Goal: Task Accomplishment & Management: Use online tool/utility

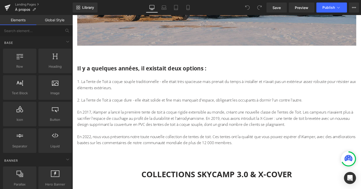
scroll to position [236, 0]
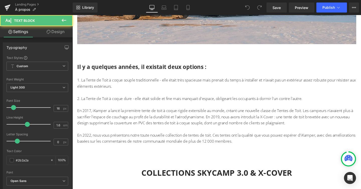
click at [126, 91] on p "1. La Tente de Toit à coque souple traditionnelle - elle était très spacieuse m…" at bounding box center [225, 87] width 294 height 13
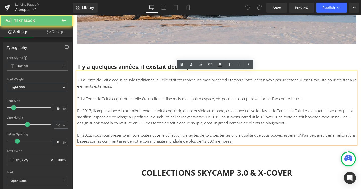
click at [105, 82] on p "1. La Tente de Toit à coque souple traditionnelle - elle était très spacieuse m…" at bounding box center [225, 87] width 294 height 13
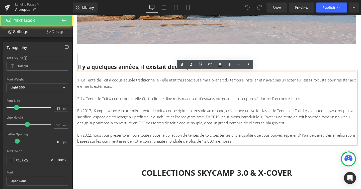
click at [282, 67] on p "Il y a quelques années, il existait deux options :" at bounding box center [225, 69] width 294 height 9
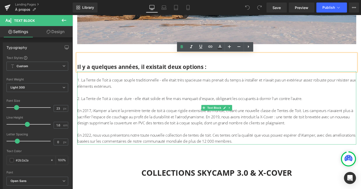
click at [216, 81] on p "1. La Tente de Toit à coque souple traditionnelle - elle était très spacieuse m…" at bounding box center [225, 87] width 294 height 13
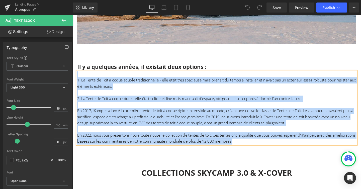
paste div
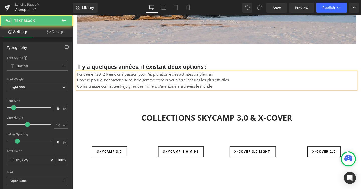
click at [91, 78] on p "Fondée en 2012 Née d'une passion pour l'exploration et les activités de plein a…" at bounding box center [225, 77] width 294 height 7
click at [106, 78] on p "Fondé en 2012 Née d'une passion pour l'exploration et les activités de plein air" at bounding box center [225, 77] width 294 height 7
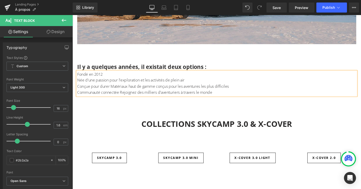
click at [84, 83] on p "Née d'une passion pour l'exploration et les activités de plein air" at bounding box center [225, 84] width 294 height 7
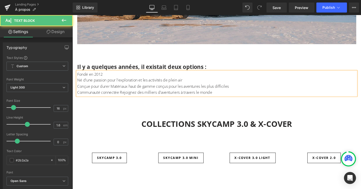
click at [195, 84] on p "Né d'une passion pour l'exploration et les activités de plein air" at bounding box center [225, 84] width 294 height 7
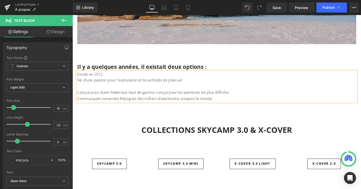
click at [114, 96] on p "Conçue pour durer Matériaux haut de gamme conçus pour les aventures les plus di…" at bounding box center [225, 96] width 294 height 7
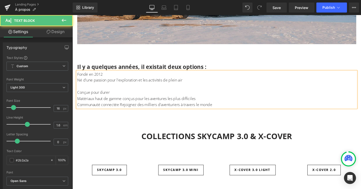
click at [204, 102] on p "Matériaux haut de gamme conçus pour les aventures les plus difficiles" at bounding box center [225, 103] width 294 height 7
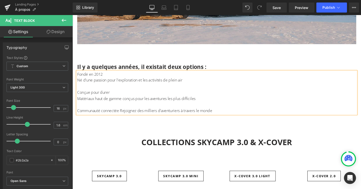
click at [124, 115] on p "Communauté connectée Rejoignez des milliers d'aventuriers à travers le monde" at bounding box center [225, 116] width 294 height 7
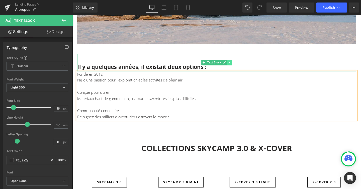
click at [239, 64] on icon at bounding box center [237, 65] width 3 height 3
click at [240, 64] on icon at bounding box center [240, 65] width 3 height 3
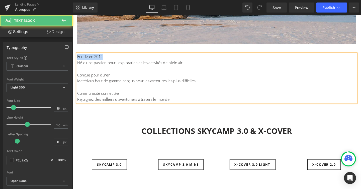
drag, startPoint x: 105, startPoint y: 59, endPoint x: 65, endPoint y: 58, distance: 40.4
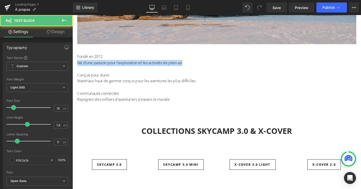
drag, startPoint x: 200, startPoint y: 66, endPoint x: 51, endPoint y: 66, distance: 149.6
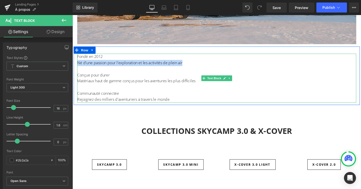
click at [93, 65] on p "Né d'une passion pour l'exploration et les activités de plein air" at bounding box center [225, 65] width 294 height 7
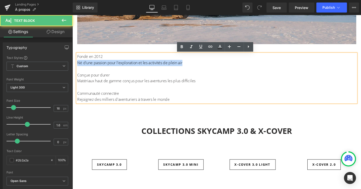
drag, startPoint x: 78, startPoint y: 65, endPoint x: 195, endPoint y: 66, distance: 117.2
click at [195, 66] on p "Né d'une passion pour l'exploration et les activités de plein air" at bounding box center [225, 65] width 294 height 7
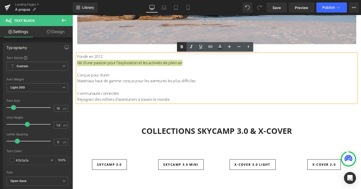
click at [184, 45] on icon at bounding box center [182, 47] width 6 height 6
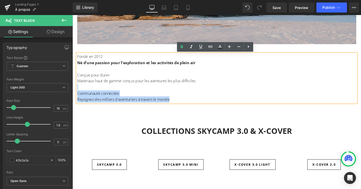
drag, startPoint x: 206, startPoint y: 84, endPoint x: 77, endPoint y: 82, distance: 129.3
click at [78, 82] on div "Fondé en 2012 Né d'une passion pour l'exploration et les activités de plein air…" at bounding box center [225, 81] width 294 height 51
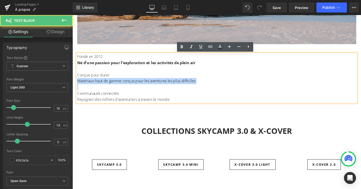
drag, startPoint x: 78, startPoint y: 84, endPoint x: 213, endPoint y: 90, distance: 134.6
click at [213, 90] on div "Fondé en 2012 Né d'une passion pour l'exploration et les activités de plein air…" at bounding box center [225, 81] width 294 height 51
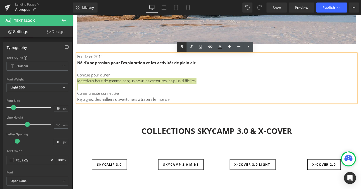
click at [181, 49] on icon at bounding box center [182, 47] width 6 height 6
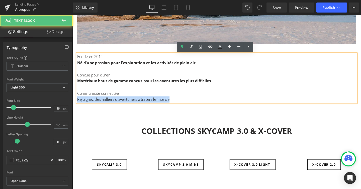
drag, startPoint x: 176, startPoint y: 103, endPoint x: 78, endPoint y: 102, distance: 98.1
click at [78, 102] on p "Rejoignez des milliers d'aventuriers à travers le monde" at bounding box center [225, 104] width 294 height 7
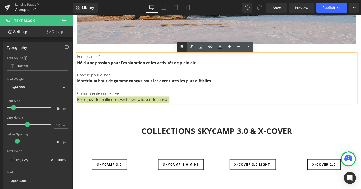
click at [184, 47] on icon at bounding box center [182, 47] width 6 height 6
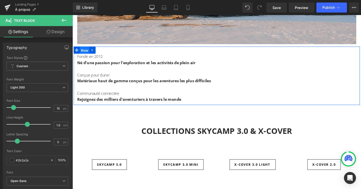
click at [85, 53] on span "Row" at bounding box center [85, 52] width 10 height 8
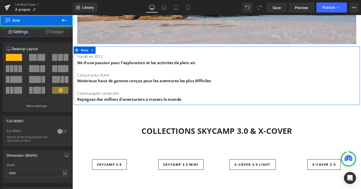
click at [34, 57] on span at bounding box center [33, 57] width 8 height 7
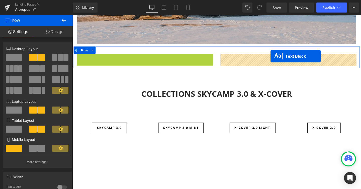
drag, startPoint x: 136, startPoint y: 82, endPoint x: 281, endPoint y: 58, distance: 147.2
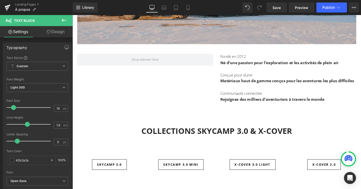
click at [69, 19] on button at bounding box center [64, 20] width 18 height 11
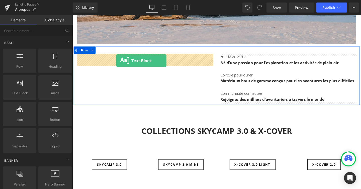
drag, startPoint x: 95, startPoint y: 103, endPoint x: 119, endPoint y: 63, distance: 46.0
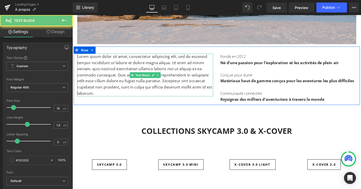
click at [125, 70] on p "Lorem ipsum dolor sit amet, consectetur adipiscing elit, sed do eiusmod tempor …" at bounding box center [149, 78] width 143 height 45
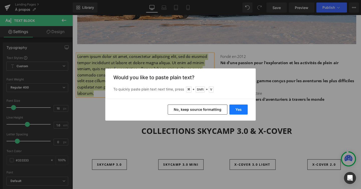
click at [240, 108] on button "Yes" at bounding box center [239, 110] width 18 height 10
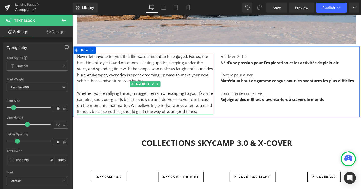
click at [172, 105] on p "Whether you’re rallying through rugged terrain or escaping to your favorite cam…" at bounding box center [149, 107] width 143 height 26
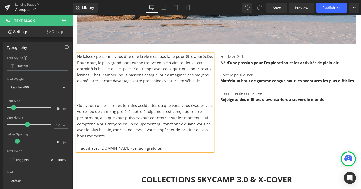
click at [111, 81] on p "Ne laissez personne vous dire que la vie n'est pas faite pour être appréciée. P…" at bounding box center [149, 72] width 143 height 32
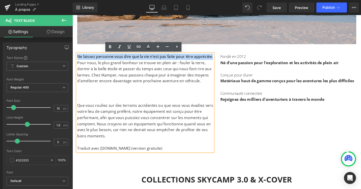
drag, startPoint x: 219, startPoint y: 59, endPoint x: 72, endPoint y: 58, distance: 147.1
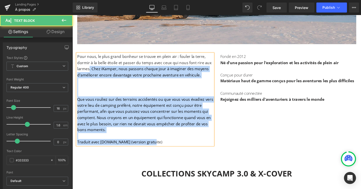
drag, startPoint x: 90, startPoint y: 72, endPoint x: 78, endPoint y: 72, distance: 12.3
click at [78, 72] on p "Pour nous, le plus grand bonheur se trouve en plein air : fouler la terre, dorm…" at bounding box center [149, 69] width 143 height 26
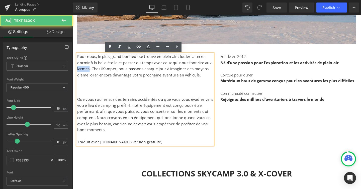
click at [78, 72] on p "Pour nous, le plus grand bonheur se trouve en plein air : fouler la terre, dorm…" at bounding box center [149, 69] width 143 height 26
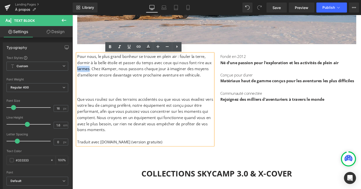
drag, startPoint x: 78, startPoint y: 72, endPoint x: 86, endPoint y: 72, distance: 7.5
click at [86, 72] on p "Pour nous, le plus grand bonheur se trouve en plein air : fouler la terre, dorm…" at bounding box center [149, 69] width 143 height 26
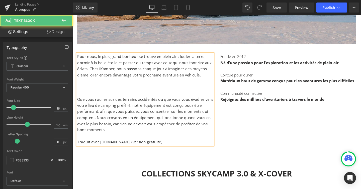
click at [86, 94] on p at bounding box center [149, 97] width 143 height 7
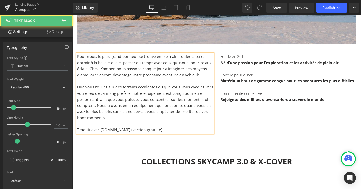
click at [111, 121] on p "Que vous rouliez sur des terrains accidentés ou que vous vous évadiez vers votr…" at bounding box center [149, 107] width 143 height 39
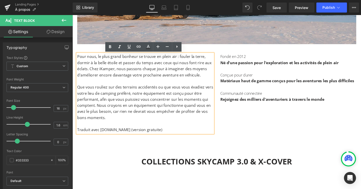
drag, startPoint x: 159, startPoint y: 137, endPoint x: 77, endPoint y: 129, distance: 81.7
click at [78, 129] on div "Pour nous, le plus grand bonheur se trouve en plein air : fouler la terre, dorm…" at bounding box center [149, 98] width 143 height 84
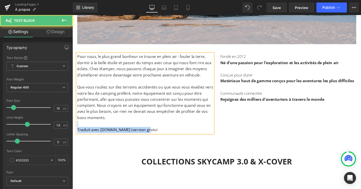
drag, startPoint x: 78, startPoint y: 130, endPoint x: 163, endPoint y: 146, distance: 86.7
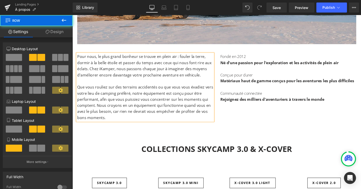
click at [125, 52] on div "Pour nous, le plus grand bonheur se trouve en plein air : fouler la terre, dorm…" at bounding box center [224, 88] width 301 height 81
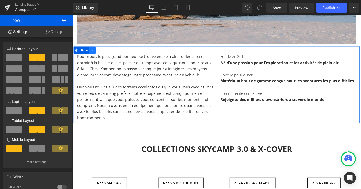
click at [94, 51] on icon at bounding box center [94, 52] width 4 height 4
click at [100, 52] on icon at bounding box center [100, 52] width 4 height 4
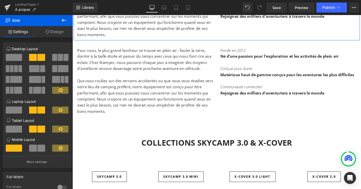
scroll to position [330, 0]
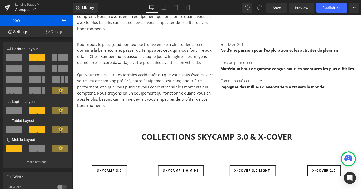
click at [132, 53] on p "Pour nous, le plus grand bonheur se trouve en plein air : fouler la terre, dorm…" at bounding box center [149, 56] width 143 height 26
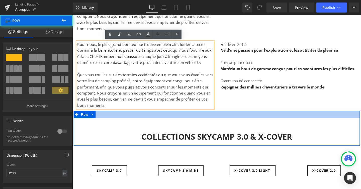
click at [200, 119] on div at bounding box center [224, 120] width 301 height 8
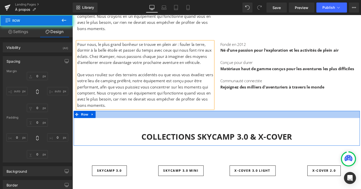
type input "0"
type input "30"
type input "0"
type input "10"
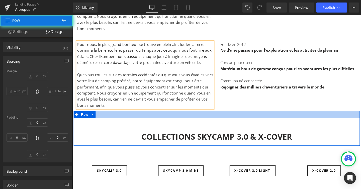
type input "0"
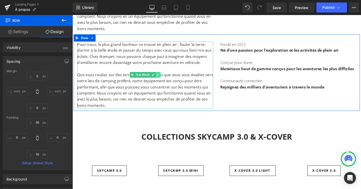
click at [163, 78] on icon at bounding box center [162, 78] width 3 height 3
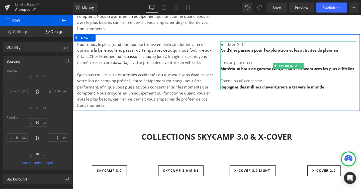
click at [247, 76] on p at bounding box center [299, 78] width 143 height 7
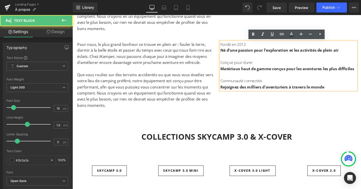
click at [327, 100] on div "Pour nous, le plus grand bonheur se trouve en plein air : fouler la terre, dorm…" at bounding box center [224, 75] width 301 height 81
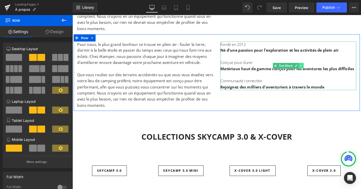
click at [313, 68] on icon at bounding box center [313, 68] width 3 height 3
click at [314, 68] on icon at bounding box center [315, 68] width 3 height 3
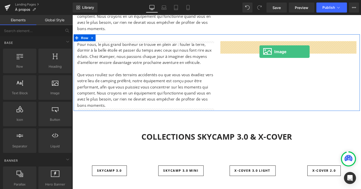
drag, startPoint x: 111, startPoint y: 103, endPoint x: 269, endPoint y: 54, distance: 165.5
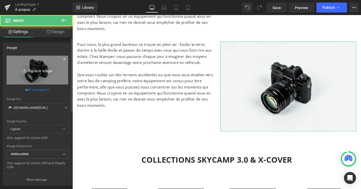
click at [43, 70] on icon "Replace Image" at bounding box center [37, 70] width 40 height 6
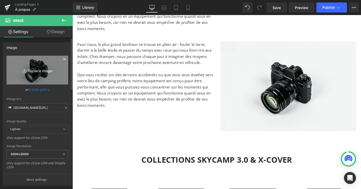
type input "C:\fakepath\korea-team_49bece61-e62b-476d-94fd-a5ec232c4cb8_1500x.webp"
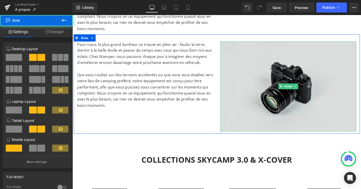
click at [273, 80] on img at bounding box center [299, 90] width 143 height 95
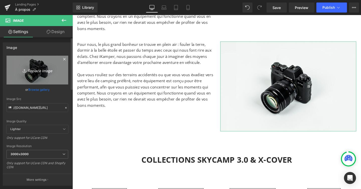
click at [35, 67] on icon "Replace Image" at bounding box center [37, 70] width 40 height 6
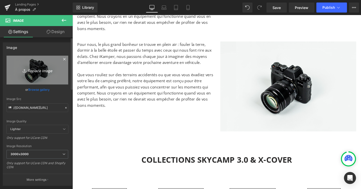
type input "C:\fakepath\korea-team_49bece61-e62b-476d-94fd-a5ec232c4cb8_1500x.webp"
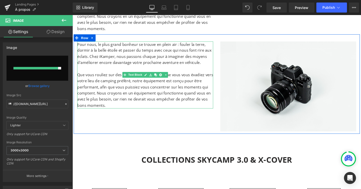
type input "https://ucarecdn.com/219820b1-a11e-43f2-bc53-addc3952f34f/-/format/auto/-/previ…"
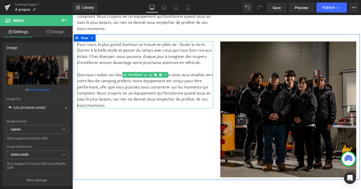
click at [88, 49] on p "Pour nous, le plus grand bonheur se trouve en plein air : fouler la terre, dorm…" at bounding box center [149, 56] width 143 height 26
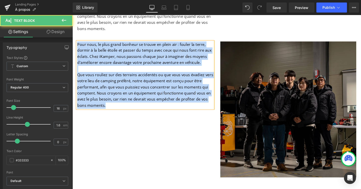
paste div
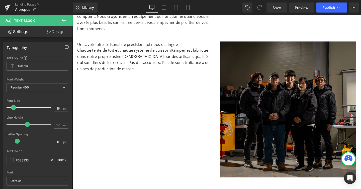
click at [65, 21] on icon at bounding box center [64, 20] width 6 height 6
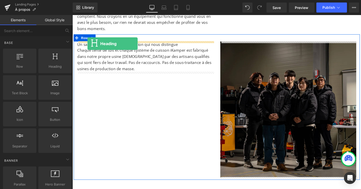
drag, startPoint x: 120, startPoint y: 80, endPoint x: 88, endPoint y: 45, distance: 47.1
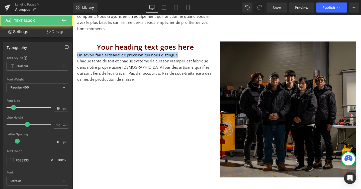
drag, startPoint x: 182, startPoint y: 57, endPoint x: 67, endPoint y: 51, distance: 115.4
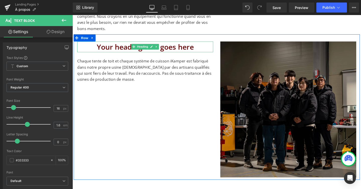
click at [107, 49] on h1 "Your heading text goes here" at bounding box center [149, 48] width 143 height 11
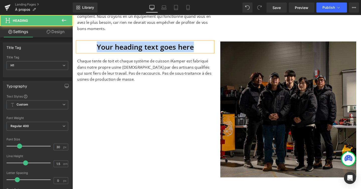
paste div
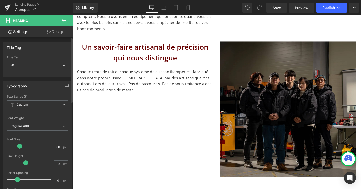
click at [59, 71] on div "H1 H1 H2 H3 H4 H5 H6" at bounding box center [38, 66] width 62 height 11
click at [61, 69] on span "H1" at bounding box center [38, 65] width 62 height 9
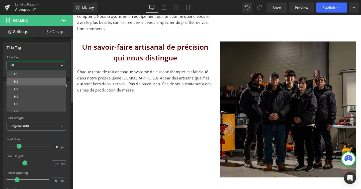
click at [46, 84] on li "H2" at bounding box center [38, 82] width 62 height 8
type input "27"
type input "100"
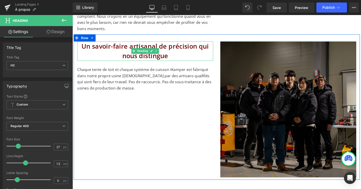
click at [120, 55] on h2 "Un savoir-faire artisanal de précision qui nous distingue" at bounding box center [149, 53] width 143 height 20
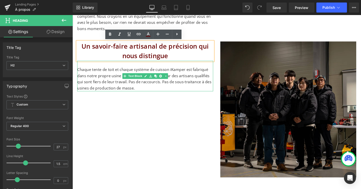
click at [98, 82] on p "Chaque tente de toit et chaque système de cuisson iKamper est fabriqué dans not…" at bounding box center [149, 83] width 143 height 26
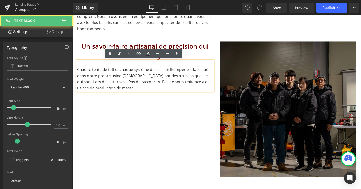
click at [117, 110] on div "Un savoir-faire artisanal de précision qui nous distingue Heading Chaque tente …" at bounding box center [224, 111] width 301 height 153
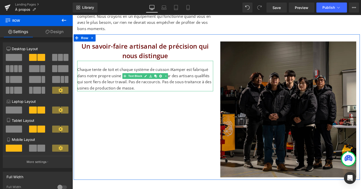
click at [141, 91] on p "Chaque tente de toit et chaque système de cuisson iKamper est fabriqué dans not…" at bounding box center [149, 83] width 143 height 26
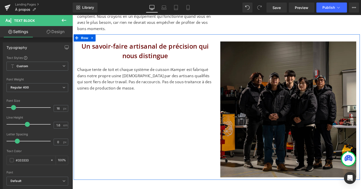
click at [153, 128] on div "Un savoir-faire artisanal de précision qui nous distingue Heading Chaque tente …" at bounding box center [224, 111] width 301 height 153
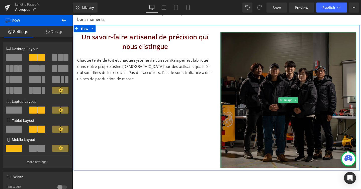
scroll to position [338, 0]
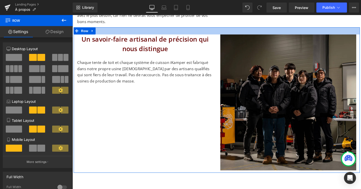
click at [254, 30] on div at bounding box center [224, 32] width 301 height 8
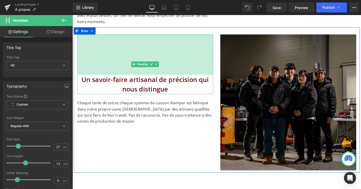
drag, startPoint x: 136, startPoint y: 35, endPoint x: 136, endPoint y: 78, distance: 42.4
click at [136, 78] on div "Un savoir-faire artisanal de précision qui nous distingue Heading 169px" at bounding box center [149, 66] width 143 height 63
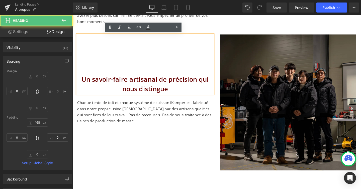
click at [147, 138] on div "Un savoir-faire artisanal de précision qui nous distingue Heading 168px Chaque …" at bounding box center [224, 104] width 301 height 153
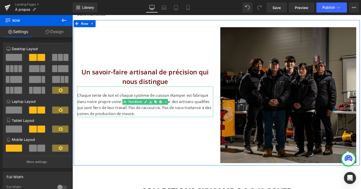
scroll to position [347, 0]
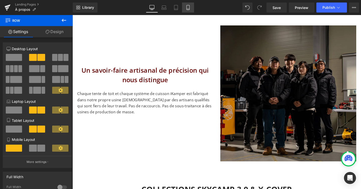
click at [194, 12] on link "Mobile" at bounding box center [188, 8] width 12 height 10
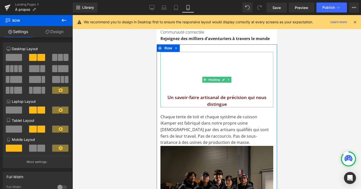
scroll to position [236, 0]
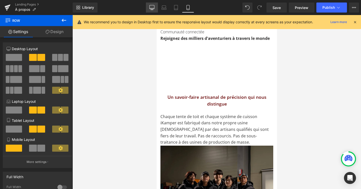
click at [149, 9] on link "Desktop" at bounding box center [152, 8] width 12 height 10
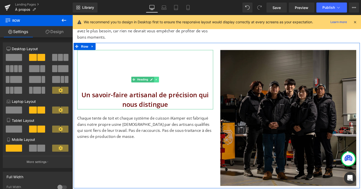
click at [163, 82] on link at bounding box center [160, 83] width 5 height 6
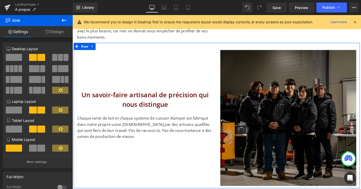
click at [63, 33] on link "Design" at bounding box center [54, 31] width 36 height 11
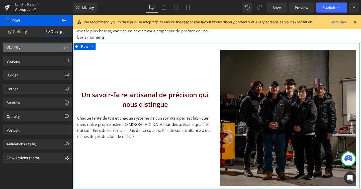
click at [66, 48] on div "(All)" at bounding box center [66, 47] width 6 height 8
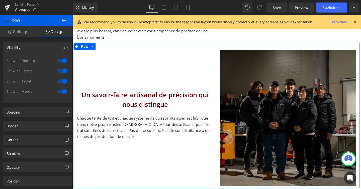
click at [62, 91] on div at bounding box center [62, 92] width 12 height 8
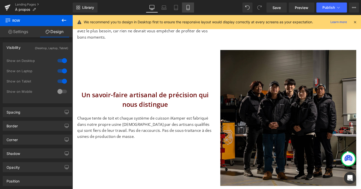
click at [193, 7] on link "Mobile" at bounding box center [188, 8] width 12 height 10
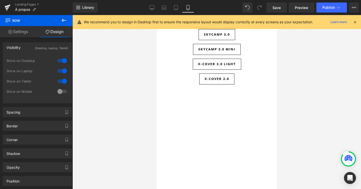
scroll to position [0, 0]
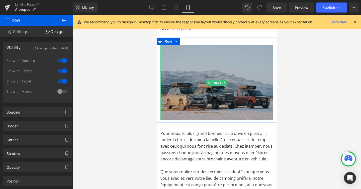
click at [187, 59] on img at bounding box center [216, 82] width 113 height 75
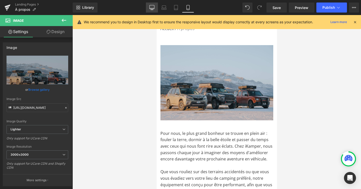
click at [152, 7] on icon at bounding box center [152, 7] width 5 height 5
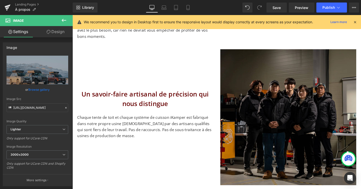
scroll to position [333, 0]
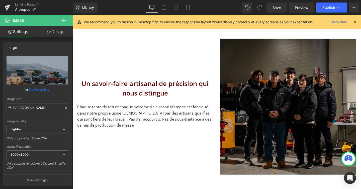
click at [150, 85] on h2 "Un savoir-faire artisanal de précision qui nous distingue" at bounding box center [149, 92] width 143 height 20
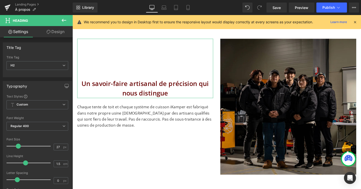
click at [57, 32] on link "Design" at bounding box center [55, 31] width 36 height 11
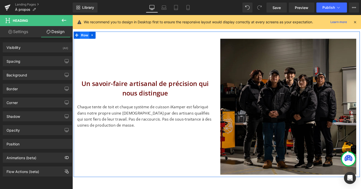
click at [84, 37] on span "Row" at bounding box center [85, 36] width 10 height 8
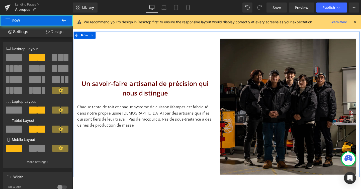
click at [56, 33] on link "Design" at bounding box center [54, 31] width 36 height 11
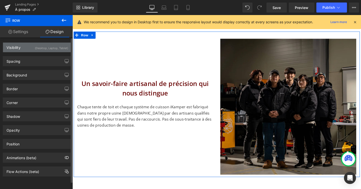
click at [64, 48] on div "(Desktop, Laptop, Tablet)" at bounding box center [51, 47] width 33 height 8
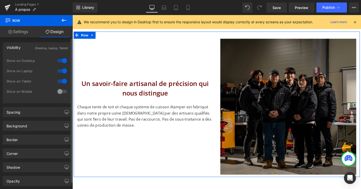
click at [60, 91] on div at bounding box center [62, 92] width 12 height 8
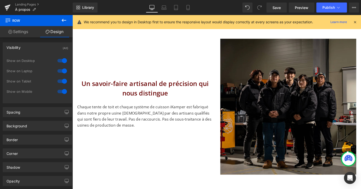
click at [109, 92] on h2 "Un savoir-faire artisanal de précision qui nous distingue" at bounding box center [149, 92] width 143 height 20
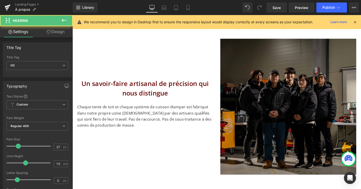
click at [61, 33] on link "Design" at bounding box center [55, 31] width 36 height 11
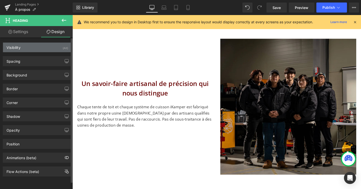
click at [63, 48] on div "(All)" at bounding box center [66, 47] width 6 height 8
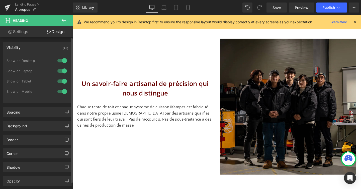
click at [63, 90] on div at bounding box center [62, 92] width 12 height 8
click at [184, 6] on link "Mobile" at bounding box center [188, 8] width 12 height 10
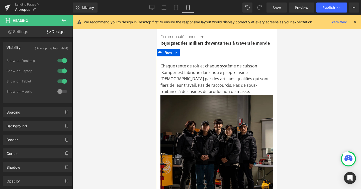
scroll to position [218, 0]
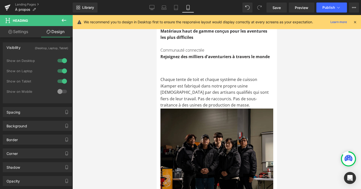
click at [65, 22] on icon at bounding box center [64, 20] width 6 height 6
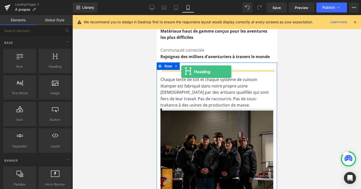
drag, startPoint x: 215, startPoint y: 76, endPoint x: 181, endPoint y: 72, distance: 34.1
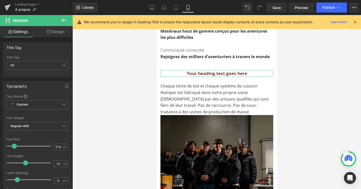
click at [58, 34] on link "Design" at bounding box center [55, 31] width 36 height 11
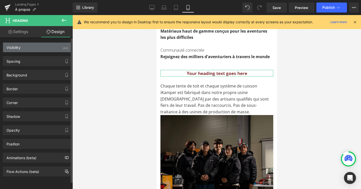
click at [63, 52] on div "Visibility (All)" at bounding box center [37, 48] width 69 height 10
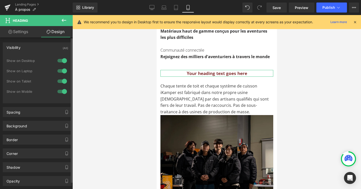
click at [63, 60] on div at bounding box center [62, 61] width 12 height 8
click at [63, 73] on div at bounding box center [62, 71] width 12 height 8
click at [63, 83] on div at bounding box center [62, 81] width 12 height 8
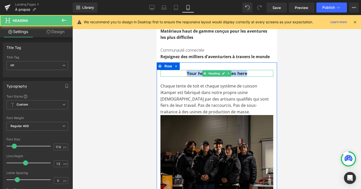
drag, startPoint x: 186, startPoint y: 73, endPoint x: 267, endPoint y: 75, distance: 80.3
click at [267, 75] on div "Your heading text goes here Heading" at bounding box center [216, 73] width 113 height 7
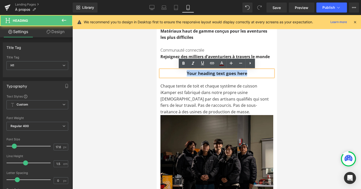
paste div
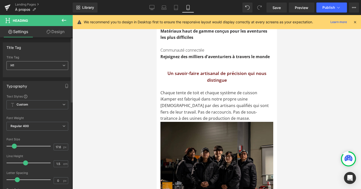
click at [29, 62] on span "H1" at bounding box center [38, 65] width 62 height 9
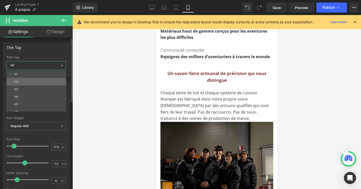
click at [31, 78] on li "H2" at bounding box center [38, 82] width 62 height 8
type input "100"
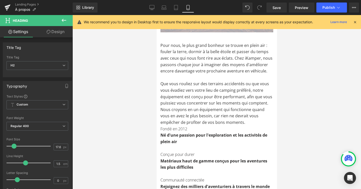
scroll to position [83, 0]
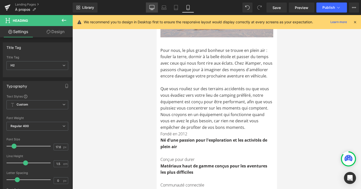
click at [147, 4] on link "Desktop" at bounding box center [152, 8] width 12 height 10
type input "27"
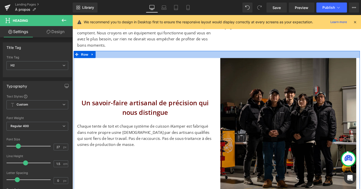
scroll to position [323, 0]
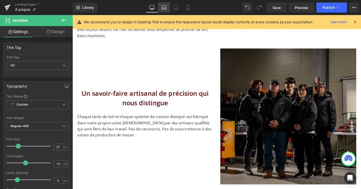
click at [166, 10] on link "Laptop" at bounding box center [164, 8] width 12 height 10
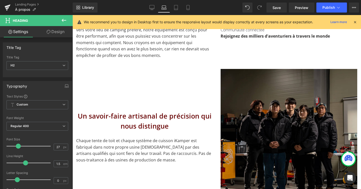
scroll to position [311, 0]
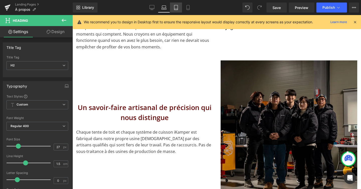
click at [175, 10] on icon at bounding box center [176, 7] width 4 height 5
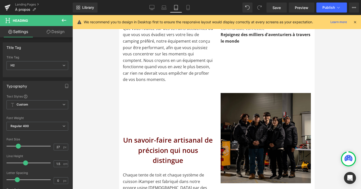
scroll to position [244, 0]
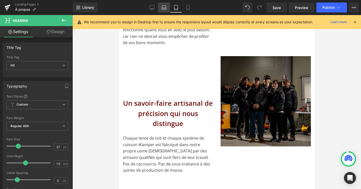
click at [159, 4] on link "Laptop" at bounding box center [164, 8] width 12 height 10
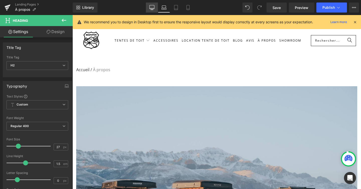
click at [154, 8] on icon at bounding box center [152, 7] width 5 height 5
type input "100"
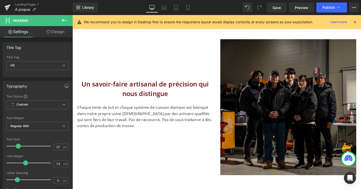
scroll to position [323, 0]
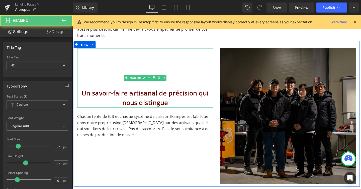
click at [143, 96] on h2 "Un savoir-faire artisanal de précision qui nous distingue" at bounding box center [149, 102] width 143 height 20
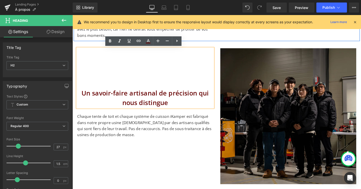
click at [244, 36] on div "Pour nous, le plus grand bonheur se trouve en plein air : fouler la terre, dorm…" at bounding box center [224, 2] width 301 height 81
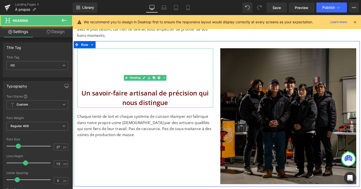
click at [180, 51] on div "Un savoir-faire artisanal de précision qui nous distingue" at bounding box center [149, 81] width 143 height 62
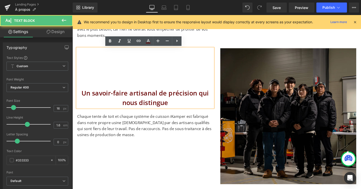
click at [189, 131] on p "Chaque tente de toit et chaque système de cuisson iKamper est fabriqué dans not…" at bounding box center [149, 132] width 143 height 26
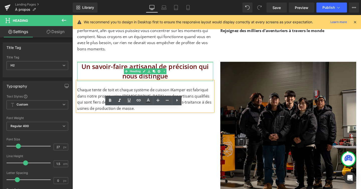
scroll to position [281, 0]
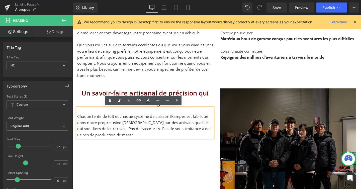
drag, startPoint x: 183, startPoint y: 51, endPoint x: 185, endPoint y: 107, distance: 56.0
click at [185, 107] on div "Un savoir-faire artisanal de précision qui nous distingue Heading" at bounding box center [149, 102] width 143 height 20
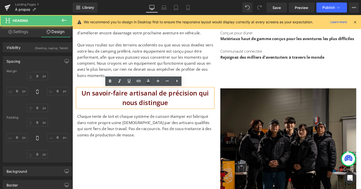
type input "0"
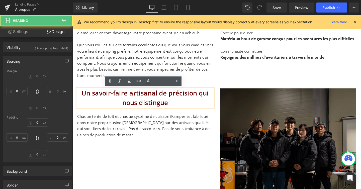
type input "0"
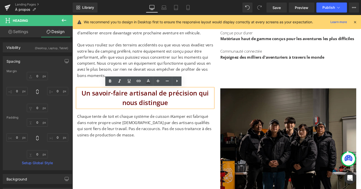
click at [216, 77] on p "Que vous rouliez sur des terrains accidentés ou que vous vous évadiez vers votr…" at bounding box center [149, 62] width 143 height 39
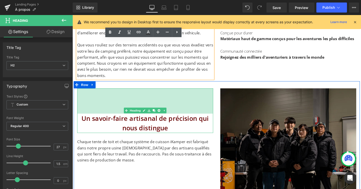
drag, startPoint x: 203, startPoint y: 93, endPoint x: 206, endPoint y: 119, distance: 27.0
click at [206, 119] on div "Un savoir-faire artisanal de précision qui nous distingue Heading 106px" at bounding box center [149, 115] width 143 height 47
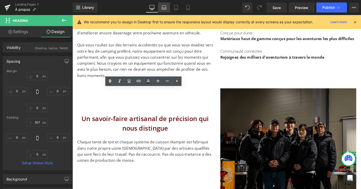
click at [165, 6] on icon at bounding box center [164, 7] width 4 height 2
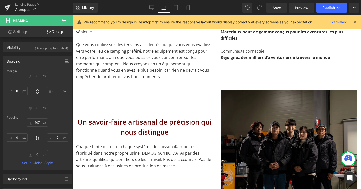
type input "0"
type input "107"
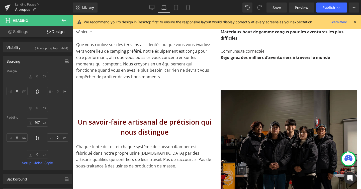
type input "0"
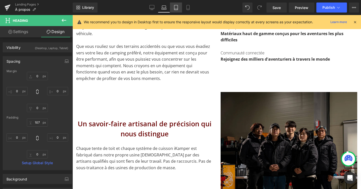
click at [177, 7] on icon at bounding box center [176, 7] width 5 height 5
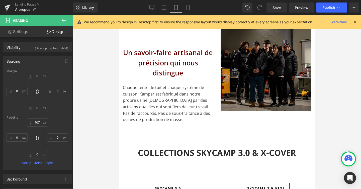
type input "0"
type input "107"
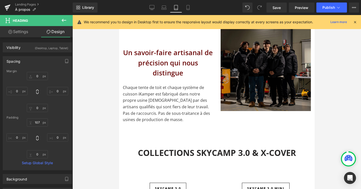
type input "0"
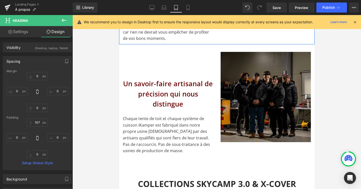
scroll to position [248, 0]
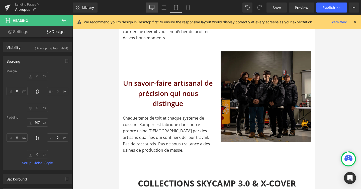
click at [150, 11] on link "Desktop" at bounding box center [152, 8] width 12 height 10
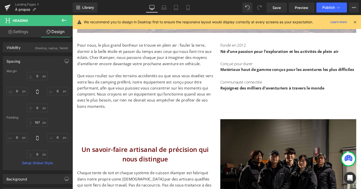
type input "0"
type input "107"
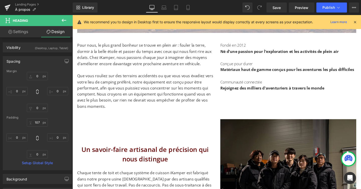
type input "0"
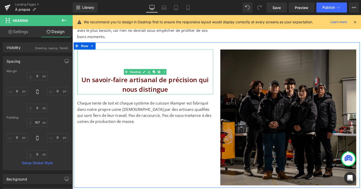
scroll to position [419, 0]
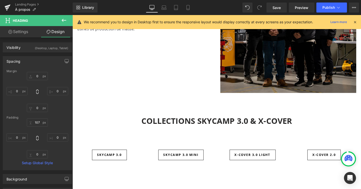
click at [67, 19] on button at bounding box center [64, 20] width 18 height 11
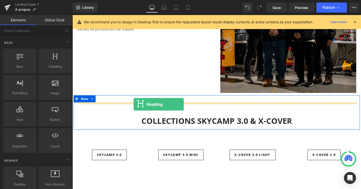
drag, startPoint x: 126, startPoint y: 81, endPoint x: 137, endPoint y: 109, distance: 29.6
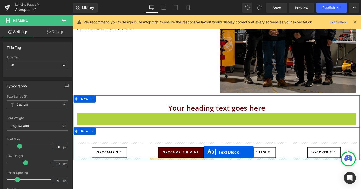
drag, startPoint x: 211, startPoint y: 133, endPoint x: 211, endPoint y: 159, distance: 26.6
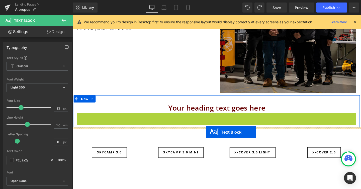
drag, startPoint x: 211, startPoint y: 132, endPoint x: 213, endPoint y: 138, distance: 6.4
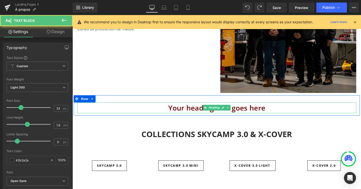
click at [209, 111] on h1 "Your heading text goes here" at bounding box center [225, 112] width 294 height 11
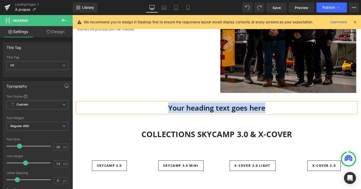
paste div
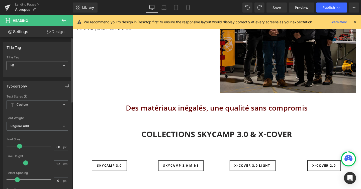
click at [61, 63] on span "H1" at bounding box center [38, 65] width 62 height 9
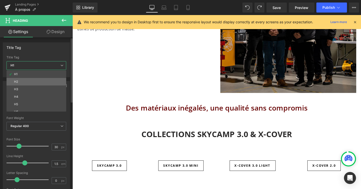
click at [59, 83] on li "H2" at bounding box center [38, 82] width 62 height 8
type input "27"
type input "100"
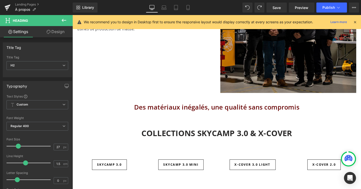
click at [62, 21] on icon at bounding box center [64, 20] width 6 height 6
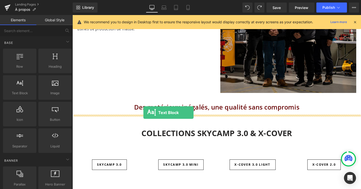
drag, startPoint x: 99, startPoint y: 98, endPoint x: 147, endPoint y: 118, distance: 52.2
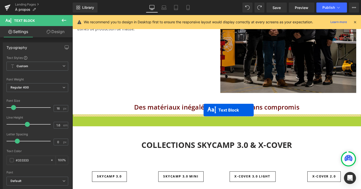
drag, startPoint x: 210, startPoint y: 130, endPoint x: 211, endPoint y: 115, distance: 14.3
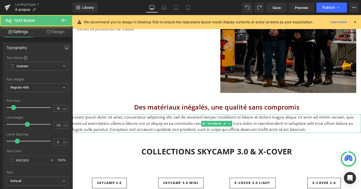
click at [199, 126] on p "Lorem ipsum dolor sit amet, consectetur adipiscing elit, sed do eiusmod tempor …" at bounding box center [225, 129] width 304 height 19
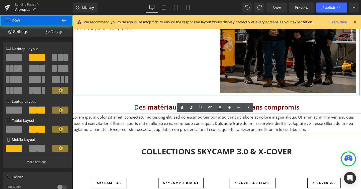
click at [172, 90] on div "Un savoir-faire artisanal de précision qui nous distingue Heading 107px Un savo…" at bounding box center [224, 23] width 301 height 153
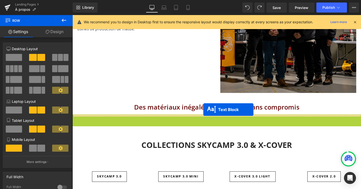
drag, startPoint x: 211, startPoint y: 130, endPoint x: 210, endPoint y: 114, distance: 15.6
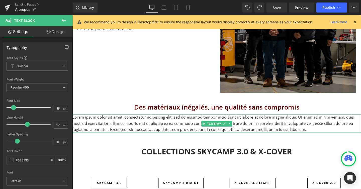
click at [127, 112] on h2 "Des matériaux inégalés, une qualité sans compromis" at bounding box center [225, 112] width 294 height 10
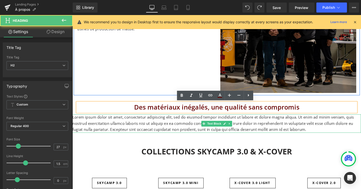
click at [113, 85] on div "Un savoir-faire artisanal de précision qui nous distingue Heading 107px Un savo…" at bounding box center [224, 23] width 301 height 153
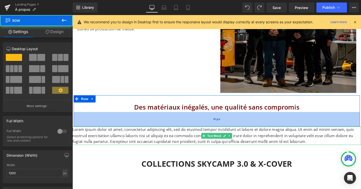
drag, startPoint x: 92, startPoint y: 119, endPoint x: 92, endPoint y: 131, distance: 12.5
click at [92, 131] on div "61px" at bounding box center [224, 124] width 301 height 15
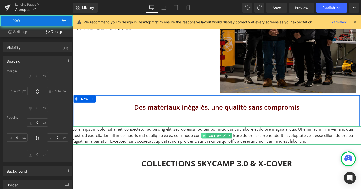
type input "0"
type input "30"
type input "0"
type input "60"
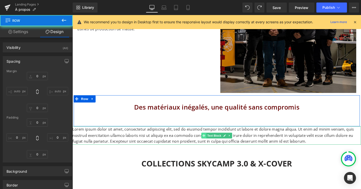
type input "0"
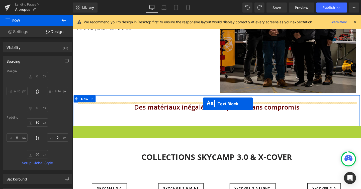
drag, startPoint x: 212, startPoint y: 142, endPoint x: 210, endPoint y: 109, distance: 33.4
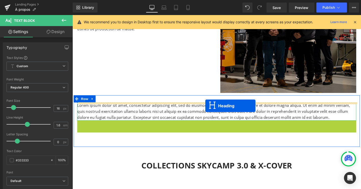
drag, startPoint x: 212, startPoint y: 131, endPoint x: 213, endPoint y: 111, distance: 20.1
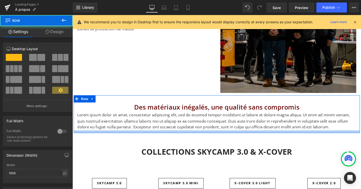
drag, startPoint x: 199, startPoint y: 148, endPoint x: 199, endPoint y: 136, distance: 12.3
click at [199, 136] on div "Des matériaux inégalés, une qualité sans compromis Heading Lorem ipsum dolor si…" at bounding box center [224, 120] width 301 height 40
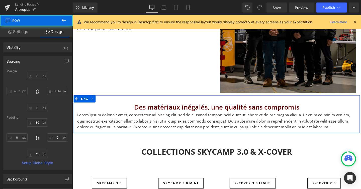
click at [195, 131] on p "Lorem ipsum dolor sit amet, consectetur adipiscing elit, sed do eiusmod tempor …" at bounding box center [225, 126] width 294 height 19
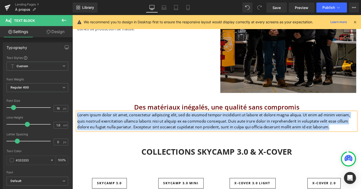
paste div
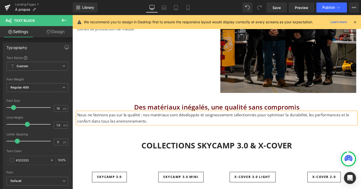
click at [218, 115] on span "Heading" at bounding box center [222, 112] width 14 height 6
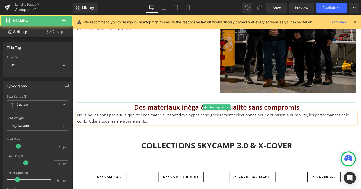
click at [207, 108] on h2 "Des matériaux inégalés, une qualité sans compromis" at bounding box center [225, 112] width 294 height 10
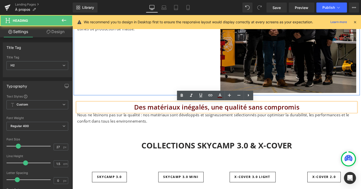
click at [206, 90] on div "Un savoir-faire artisanal de précision qui nous distingue Heading 107px Un savo…" at bounding box center [224, 23] width 301 height 153
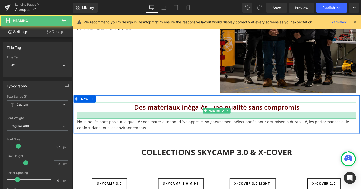
drag, startPoint x: 208, startPoint y: 116, endPoint x: 208, endPoint y: 123, distance: 7.3
click at [208, 123] on div at bounding box center [225, 120] width 294 height 7
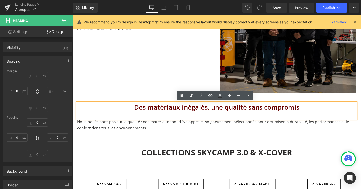
type input "0"
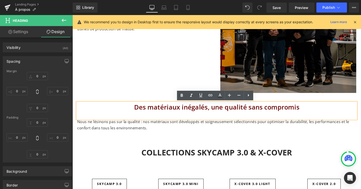
type input "0"
type input "29"
type input "0"
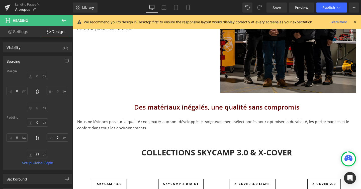
click at [64, 18] on icon at bounding box center [64, 20] width 6 height 6
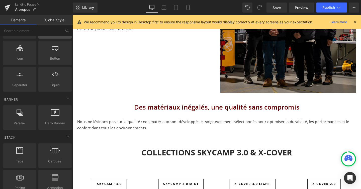
scroll to position [65, 0]
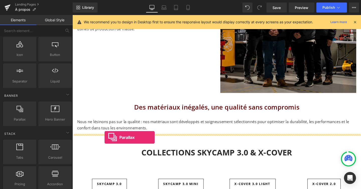
drag, startPoint x: 96, startPoint y: 130, endPoint x: 106, endPoint y: 144, distance: 18.3
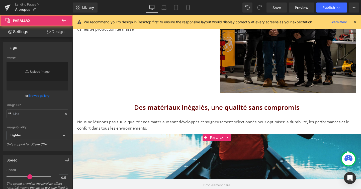
type input "https://cdn.shopify.com/s/files/1/0657/0813/files/slide-girl_2048x.jpg"
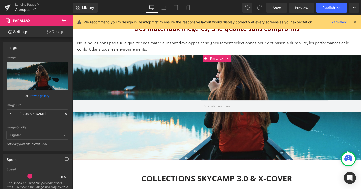
scroll to position [501, 0]
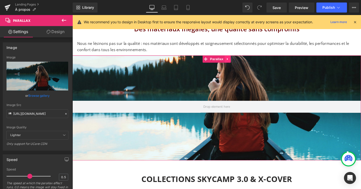
click at [238, 59] on link at bounding box center [236, 62] width 7 height 8
click at [239, 63] on icon at bounding box center [239, 62] width 4 height 4
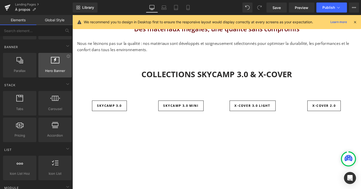
scroll to position [114, 0]
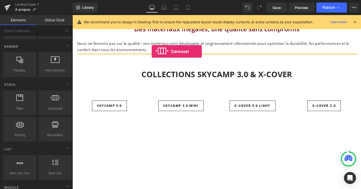
drag, startPoint x: 123, startPoint y: 120, endPoint x: 156, endPoint y: 53, distance: 74.8
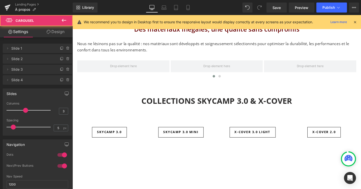
scroll to position [1581, 304]
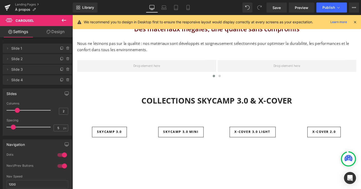
type input "1"
drag, startPoint x: 25, startPoint y: 111, endPoint x: 11, endPoint y: 111, distance: 14.3
click at [11, 111] on span at bounding box center [9, 110] width 5 height 5
click at [66, 18] on icon at bounding box center [64, 20] width 6 height 6
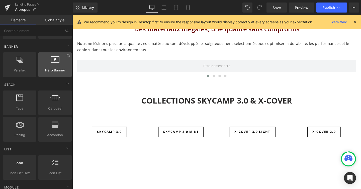
scroll to position [0, 0]
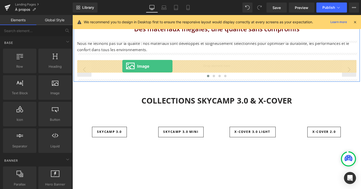
drag, startPoint x: 123, startPoint y: 101, endPoint x: 125, endPoint y: 69, distance: 32.2
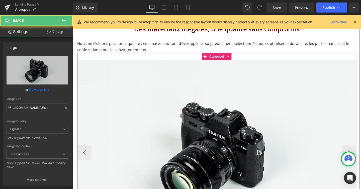
scroll to position [3, 3]
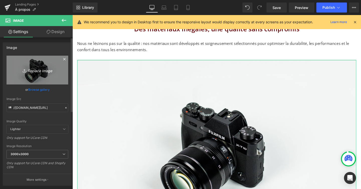
click at [44, 64] on link "Replace Image" at bounding box center [38, 70] width 62 height 29
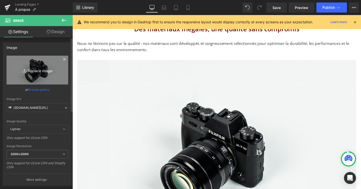
type input "C:\fakepath\7c75574966ab4.webp"
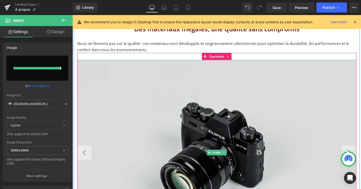
type input "https://ucarecdn.com/9db4fed1-0c24-4c6b-827d-110c5f73abb5/-/format/auto/-/previ…"
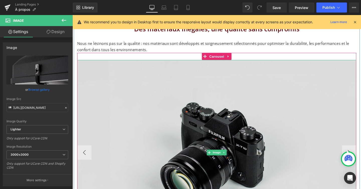
scroll to position [1781, 304]
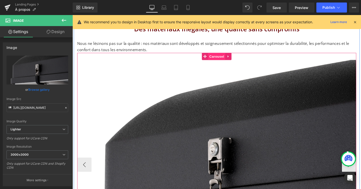
click at [223, 60] on span "Carousel" at bounding box center [224, 59] width 18 height 8
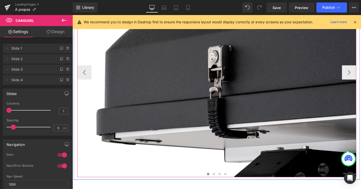
scroll to position [597, 0]
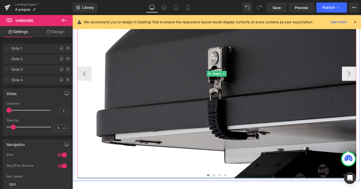
drag, startPoint x: 208, startPoint y: 186, endPoint x: 208, endPoint y: 174, distance: 11.5
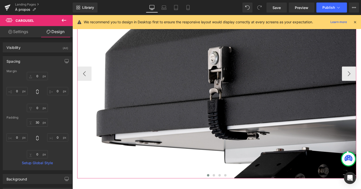
click at [25, 32] on link "Settings" at bounding box center [18, 31] width 36 height 11
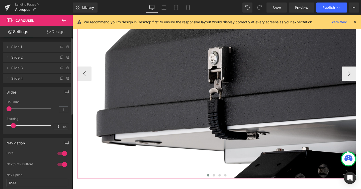
scroll to position [0, 0]
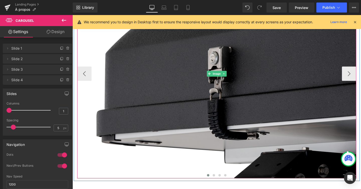
click at [134, 90] on img at bounding box center [225, 77] width 294 height 220
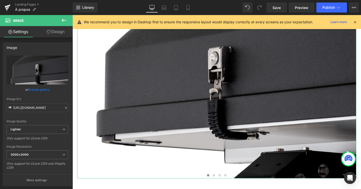
click at [60, 33] on link "Design" at bounding box center [55, 31] width 36 height 11
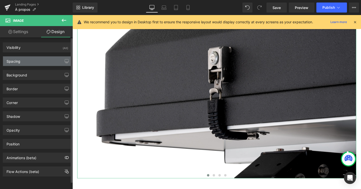
click at [45, 60] on div "Spacing" at bounding box center [37, 61] width 69 height 10
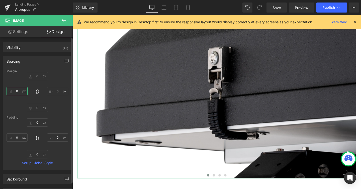
click at [19, 91] on input "0" at bounding box center [17, 91] width 21 height 8
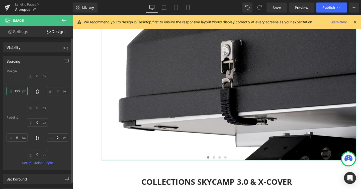
scroll to position [3, 3]
type input "100"
click at [58, 92] on input "0" at bounding box center [57, 91] width 21 height 8
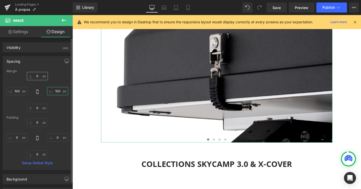
type input "100"
click at [37, 75] on input "0" at bounding box center [37, 76] width 21 height 8
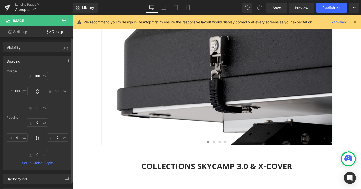
scroll to position [1769, 304]
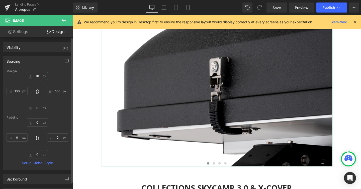
type input "1"
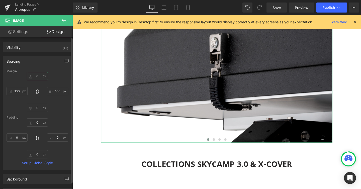
scroll to position [1744, 304]
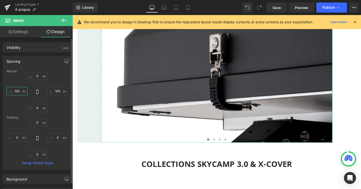
drag, startPoint x: 19, startPoint y: 91, endPoint x: 12, endPoint y: 91, distance: 7.8
click at [12, 91] on input "100" at bounding box center [17, 91] width 21 height 8
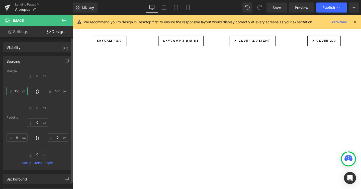
scroll to position [1734, 304]
type input "150"
click at [57, 90] on input "100" at bounding box center [57, 91] width 21 height 8
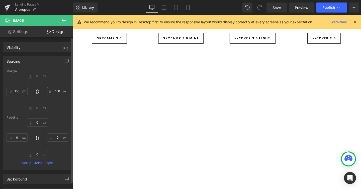
scroll to position [0, 0]
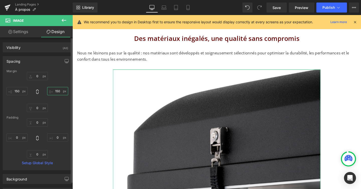
type input "150"
click at [66, 111] on div "150 150 0px 0 150 150" at bounding box center [38, 92] width 62 height 40
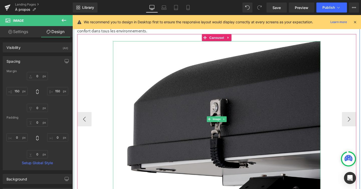
scroll to position [516, 0]
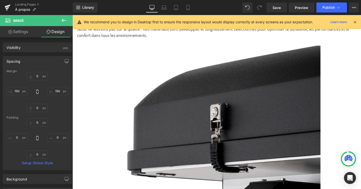
click at [65, 21] on icon at bounding box center [64, 20] width 6 height 6
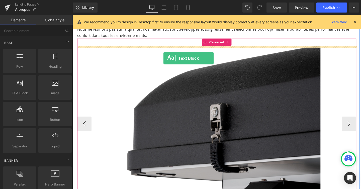
drag, startPoint x: 98, startPoint y: 100, endPoint x: 168, endPoint y: 60, distance: 80.6
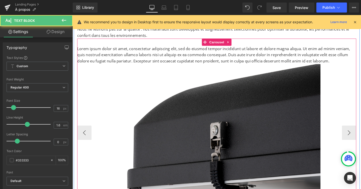
scroll to position [2, 3]
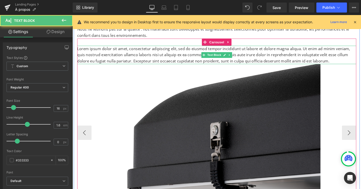
click at [168, 60] on p "Lorem ipsum dolor sit amet, consectetur adipiscing elit, sed do eiusmod tempor …" at bounding box center [225, 56] width 294 height 19
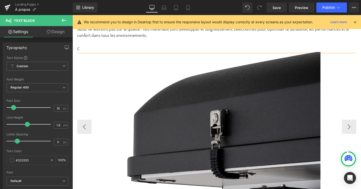
scroll to position [1731, 304]
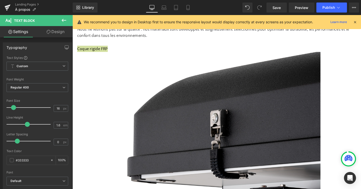
click at [65, 22] on icon at bounding box center [64, 20] width 6 height 6
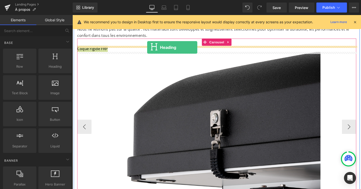
drag, startPoint x: 123, startPoint y: 74, endPoint x: 151, endPoint y: 49, distance: 37.5
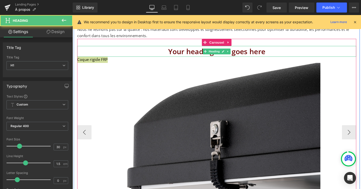
scroll to position [1743, 304]
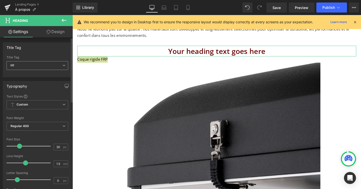
click at [62, 64] on icon at bounding box center [63, 65] width 3 height 3
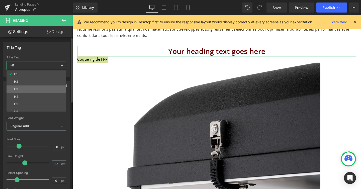
click at [56, 90] on li "H3" at bounding box center [38, 90] width 62 height 8
type input "24"
type input "100"
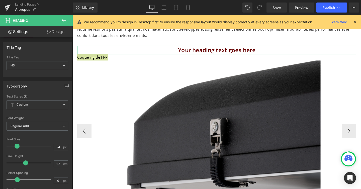
scroll to position [1740, 304]
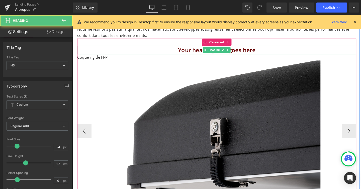
drag, startPoint x: 181, startPoint y: 52, endPoint x: 302, endPoint y: 46, distance: 121.4
click at [302, 46] on div "Your heading text goes here Heading Coque rigide FRP Text Block Image ‹ › Carou…" at bounding box center [225, 133] width 294 height 187
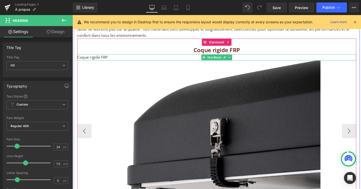
click at [109, 59] on p "Coque rigide FRP" at bounding box center [225, 59] width 294 height 7
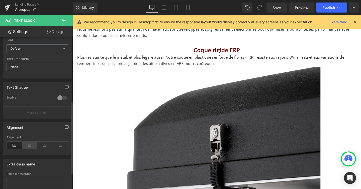
scroll to position [133, 0]
click at [32, 147] on icon at bounding box center [30, 146] width 16 height 8
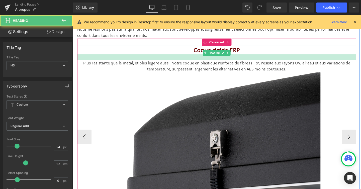
scroll to position [1754, 304]
drag, startPoint x: 219, startPoint y: 55, endPoint x: 219, endPoint y: 62, distance: 6.3
click at [219, 62] on div at bounding box center [225, 59] width 294 height 6
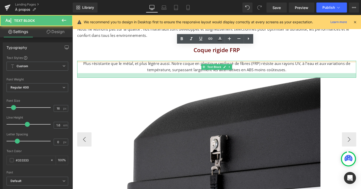
scroll to position [1761, 304]
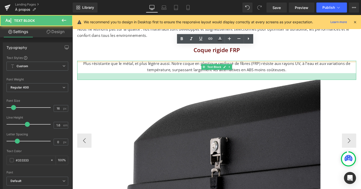
drag, startPoint x: 220, startPoint y: 76, endPoint x: 220, endPoint y: 82, distance: 6.8
click at [220, 83] on div at bounding box center [225, 79] width 294 height 7
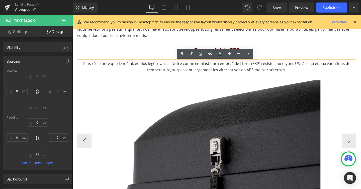
click at [296, 51] on h3 "Coque rigide FRP" at bounding box center [225, 51] width 294 height 9
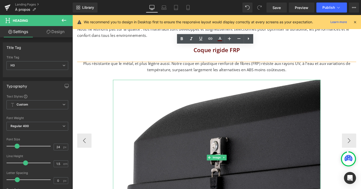
click at [97, 101] on div "Coque rigide FRP Heading Plus résistante que le métal, et plus légère aussi. No…" at bounding box center [225, 147] width 294 height 200
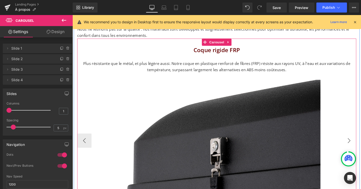
click at [361, 145] on button "›" at bounding box center [363, 147] width 15 height 15
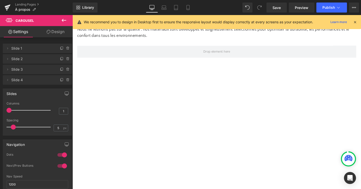
click at [64, 20] on icon at bounding box center [64, 20] width 6 height 6
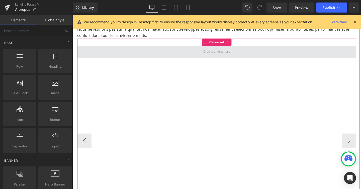
drag, startPoint x: 221, startPoint y: 43, endPoint x: 168, endPoint y: 53, distance: 54.0
click at [221, 43] on span "Carousel" at bounding box center [224, 44] width 18 height 8
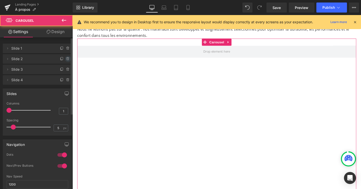
click at [66, 58] on icon at bounding box center [68, 59] width 4 height 4
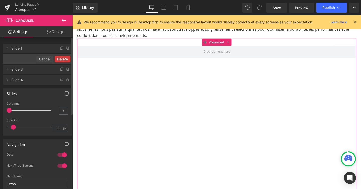
click at [65, 58] on button "Delete" at bounding box center [63, 59] width 16 height 7
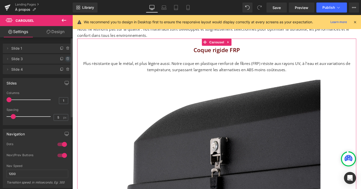
click at [68, 58] on icon at bounding box center [68, 58] width 0 height 1
click at [66, 58] on button "Delete" at bounding box center [63, 59] width 16 height 7
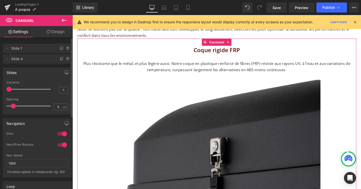
click at [68, 58] on icon at bounding box center [68, 58] width 0 height 1
click at [66, 58] on button "Delete" at bounding box center [63, 59] width 16 height 7
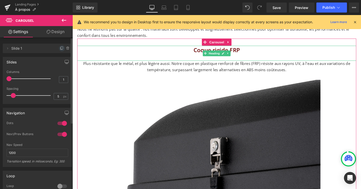
click at [60, 49] on icon at bounding box center [61, 48] width 2 height 2
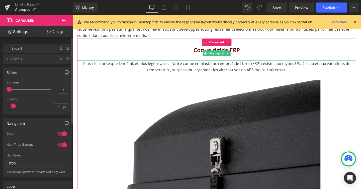
scroll to position [3, 3]
click at [60, 49] on icon at bounding box center [61, 48] width 2 height 2
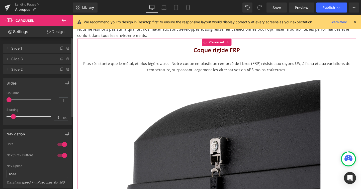
click at [60, 49] on icon at bounding box center [61, 48] width 2 height 2
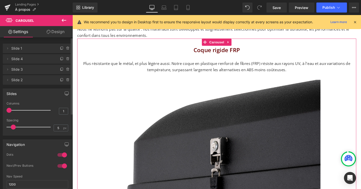
click at [48, 59] on span "Slide 4" at bounding box center [32, 59] width 42 height 10
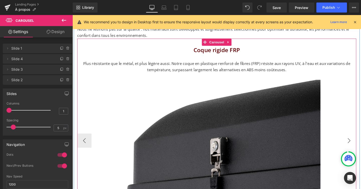
click at [361, 149] on button "›" at bounding box center [363, 147] width 15 height 15
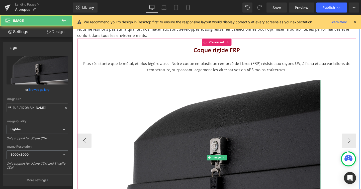
click at [214, 151] on img at bounding box center [224, 165] width 218 height 164
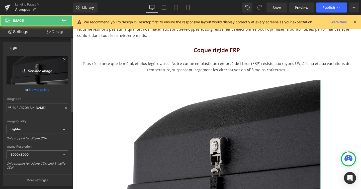
click at [41, 70] on icon "Replace Image" at bounding box center [37, 70] width 40 height 6
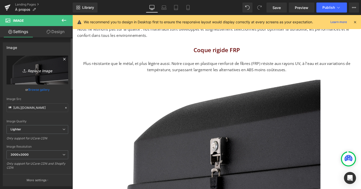
type input "C:\fakepath\features-hardshell01_1600x.webp"
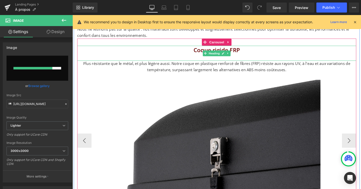
click at [141, 59] on div "Coque rigide FRP" at bounding box center [225, 55] width 294 height 16
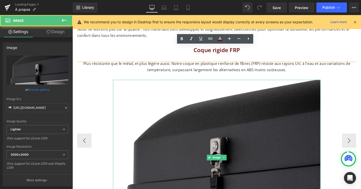
click at [192, 136] on img at bounding box center [224, 165] width 218 height 164
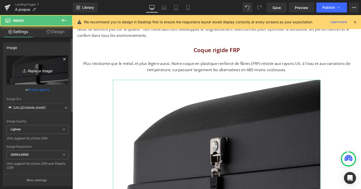
click at [43, 72] on icon "Replace Image" at bounding box center [37, 70] width 40 height 6
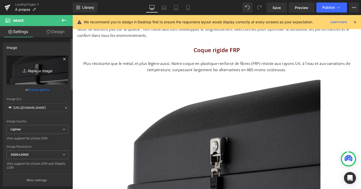
type input "C:\fakepath\features-hardshell01_1600x.webp"
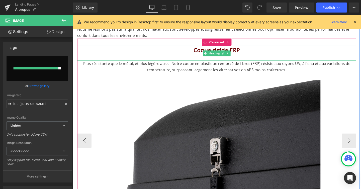
type input "https://ucarecdn.com/11065915-ab95-4e65-8dbe-07f3bb44fbda/-/format/auto/-/previ…"
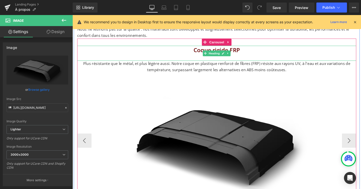
click at [205, 53] on h3 "Coque rigide FRP" at bounding box center [225, 51] width 294 height 9
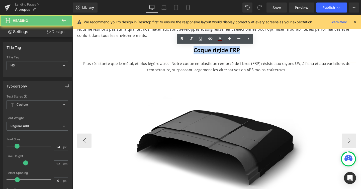
drag, startPoint x: 200, startPoint y: 52, endPoint x: 276, endPoint y: 52, distance: 75.5
click at [276, 52] on h3 "Coque rigide FRP" at bounding box center [225, 51] width 294 height 9
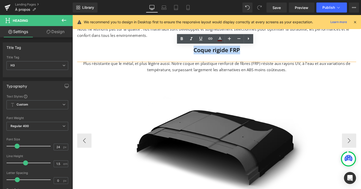
paste div
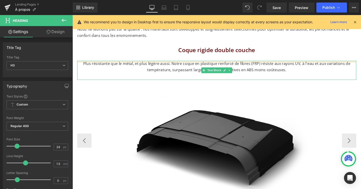
click at [169, 72] on p "Plus résistante que le métal, et plus légère aussi. Notre coque en plastique re…" at bounding box center [225, 69] width 294 height 13
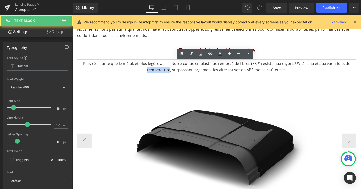
click at [169, 72] on p "Plus résistante que le métal, et plus légère aussi. Notre coque en plastique re…" at bounding box center [225, 69] width 294 height 13
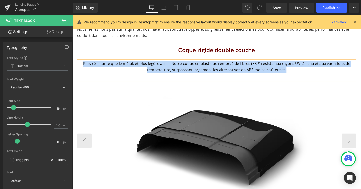
paste div
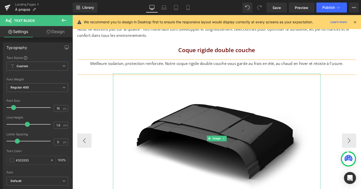
click at [203, 155] on img at bounding box center [224, 145] width 218 height 137
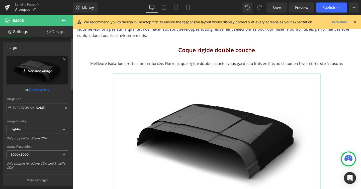
click at [49, 71] on icon "Replace Image" at bounding box center [37, 70] width 40 height 6
type input "C:\fakepath\features-blackout01_1600x.webp"
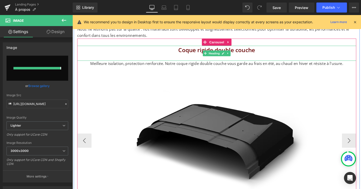
type input "https://ucarecdn.com/ad53eb89-c76a-45c4-83fe-2097fcb9ae64/-/format/auto/-/previ…"
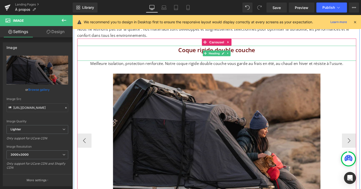
click at [194, 50] on h3 "Coque rigide double couche" at bounding box center [225, 51] width 294 height 9
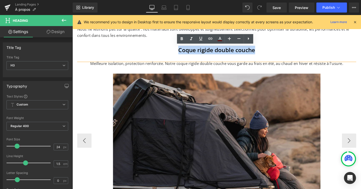
drag, startPoint x: 185, startPoint y: 52, endPoint x: 293, endPoint y: 52, distance: 107.7
click at [293, 52] on h3 "Coque rigide double couche" at bounding box center [225, 51] width 294 height 9
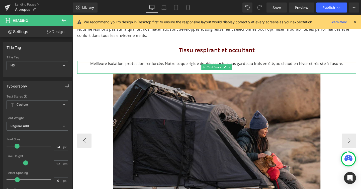
click at [141, 67] on p "Meilleure isolation, protection renforcée. Notre coque rigide double couche vou…" at bounding box center [225, 66] width 294 height 7
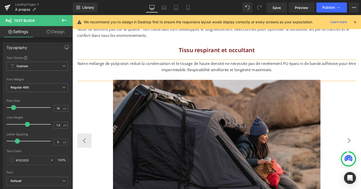
click at [361, 147] on button "›" at bounding box center [363, 147] width 15 height 15
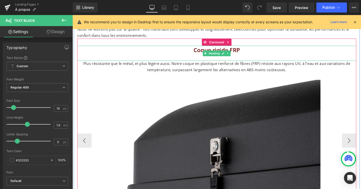
click at [243, 52] on h3 "Coque rigide FRP" at bounding box center [225, 51] width 294 height 9
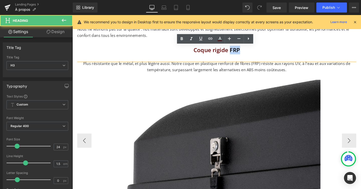
click at [243, 52] on h3 "Coque rigide FRP" at bounding box center [225, 51] width 294 height 9
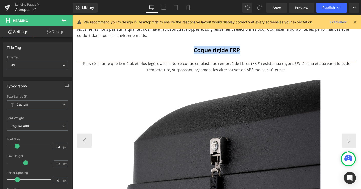
paste div
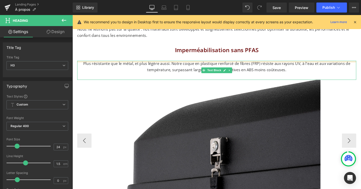
click at [175, 70] on p "Plus résistante que le métal, et plus légère aussi. Notre coque en plastique re…" at bounding box center [225, 69] width 294 height 13
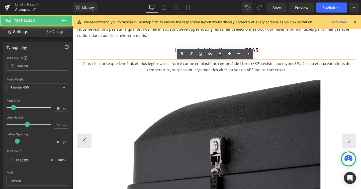
click at [175, 70] on p "Plus résistante que le métal, et plus légère aussi. Notre coque en plastique re…" at bounding box center [225, 69] width 294 height 13
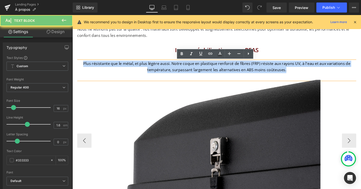
click at [175, 70] on p "Plus résistante que le métal, et plus légère aussi. Notre coque en plastique re…" at bounding box center [225, 69] width 294 height 13
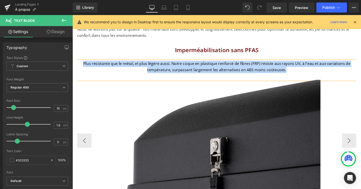
paste div
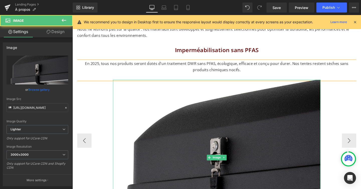
click at [203, 115] on img at bounding box center [224, 165] width 218 height 164
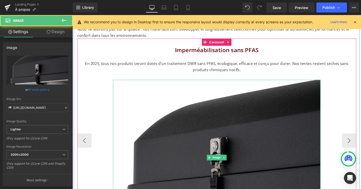
click at [168, 116] on img at bounding box center [224, 165] width 218 height 164
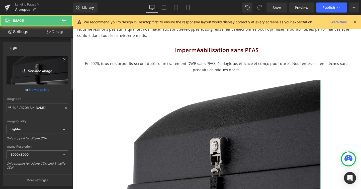
click at [51, 62] on link "Replace Image" at bounding box center [38, 70] width 62 height 29
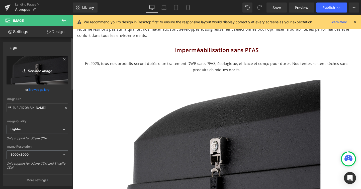
type input "C:\fakepath\features-dlx-pfasfree01_1600x.webp"
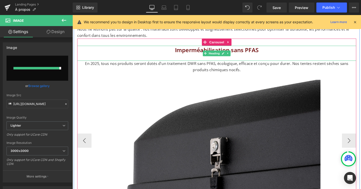
type input "https://ucarecdn.com/eed8aef4-7748-4728-92ac-a2498a953529/-/format/auto/-/previ…"
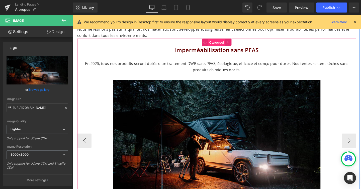
click at [223, 45] on span "Carousel" at bounding box center [224, 44] width 18 height 8
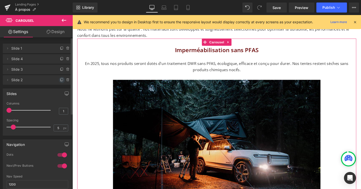
click at [60, 80] on icon at bounding box center [62, 80] width 4 height 4
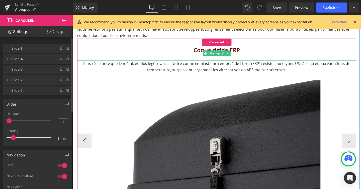
click at [202, 51] on h3 "Coque rigide FRP" at bounding box center [225, 51] width 294 height 9
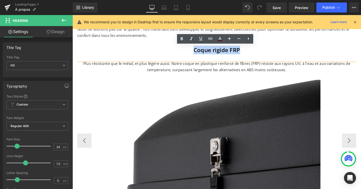
drag, startPoint x: 199, startPoint y: 51, endPoint x: 271, endPoint y: 51, distance: 72.0
click at [271, 51] on h3 "Coque rigide FRP" at bounding box center [225, 51] width 294 height 9
paste div
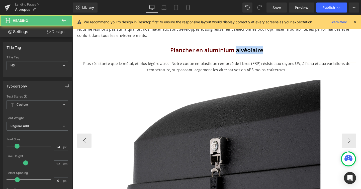
drag, startPoint x: 245, startPoint y: 52, endPoint x: 297, endPoint y: 52, distance: 52.2
click at [297, 52] on h3 "Plancher en aluminium alvéolaire" at bounding box center [225, 51] width 294 height 9
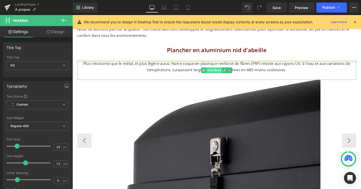
click at [221, 75] on span "Text Block" at bounding box center [221, 73] width 17 height 6
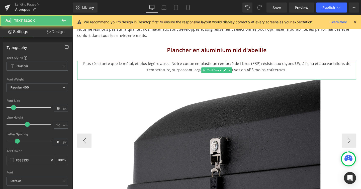
click at [201, 74] on p "Plus résistante que le métal, et plus légère aussi. Notre coque en plastique re…" at bounding box center [225, 69] width 294 height 13
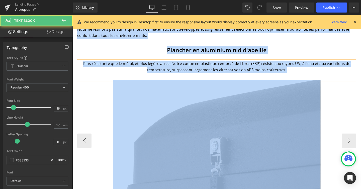
click at [201, 74] on p "Plus résistante que le métal, et plus légère aussi. Notre coque en plastique re…" at bounding box center [225, 69] width 294 height 13
click at [190, 71] on p "Plus résistante que le métal, et plus légère aussi. Notre coque en plastique re…" at bounding box center [225, 69] width 294 height 13
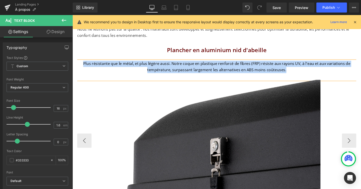
paste div
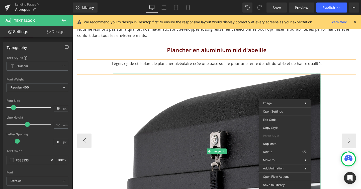
click at [342, 94] on div "Plancher en aluminium nid d'abeille Heading Léger, rigide et isolant, le planch…" at bounding box center [225, 143] width 294 height 193
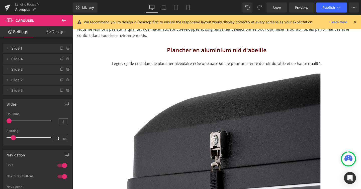
click at [355, 21] on icon at bounding box center [355, 22] width 5 height 5
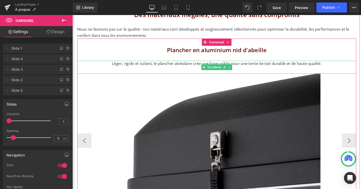
click at [342, 65] on p "Léger, rigide et isolant, le plancher alvéolaire crée une base solide pour une …" at bounding box center [225, 66] width 294 height 7
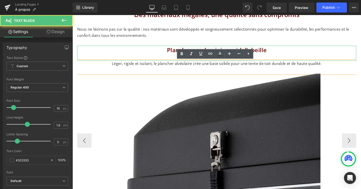
click at [336, 57] on div "Plancher en aluminium nid d'abeille" at bounding box center [225, 55] width 294 height 16
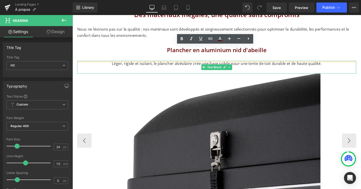
click at [336, 67] on p "Léger, rigide et isolant, le plancher alvéolaire crée une base solide pour une …" at bounding box center [225, 66] width 294 height 7
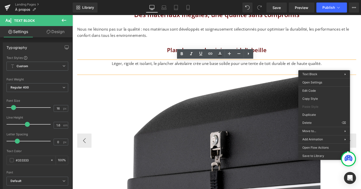
click at [336, 67] on p "Léger, rigide et isolant, le plancher alvéolaire crée une base solide pour une …" at bounding box center [225, 66] width 294 height 7
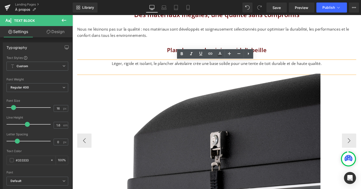
click at [351, 85] on div "Plancher en aluminium nid d'abeille Heading Léger, rigide et isolant, le planch…" at bounding box center [225, 143] width 294 height 193
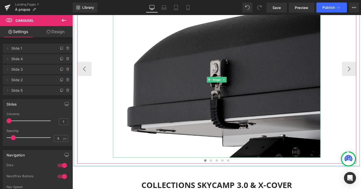
scroll to position [540, 0]
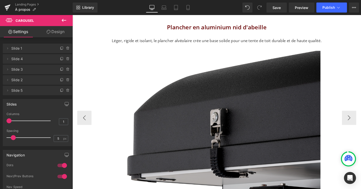
click at [215, 100] on img at bounding box center [224, 135] width 218 height 164
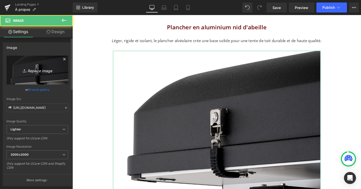
click at [45, 69] on icon "Replace Image" at bounding box center [37, 70] width 40 height 6
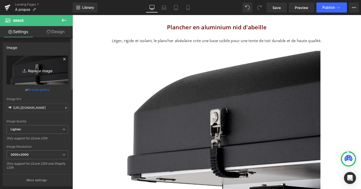
type input "C:\fakepath\features-honeycomb_1600x.webp"
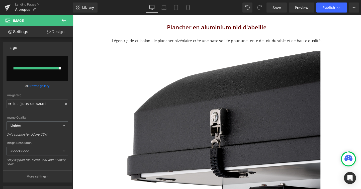
type input "https://ucarecdn.com/a24f9b7c-a23a-4105-a2b1-93356bfa4402/-/format/auto/-/previ…"
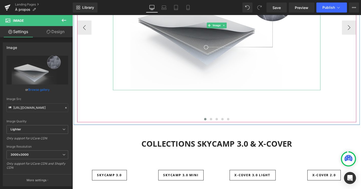
scroll to position [636, 0]
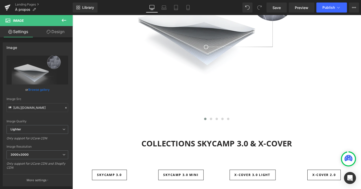
click at [64, 20] on icon at bounding box center [64, 20] width 6 height 6
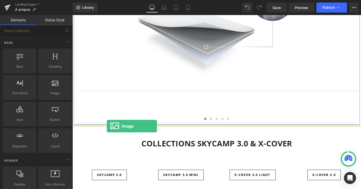
drag, startPoint x: 130, startPoint y: 97, endPoint x: 109, endPoint y: 132, distance: 40.4
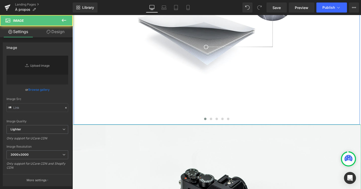
scroll to position [1767, 304]
type input "//d1um8515vdn9kb.cloudfront.net/images/parallax.jpg"
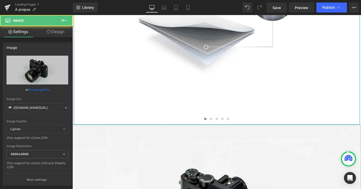
scroll to position [1962, 304]
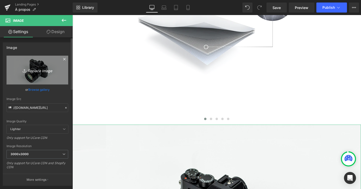
click at [39, 63] on link "Replace Image" at bounding box center [38, 70] width 62 height 29
type input "C:\fakepath\About_US_Image_3_2850x.webp"
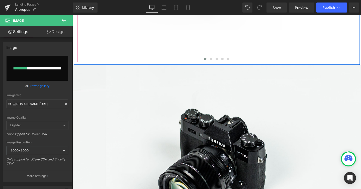
scroll to position [700, 0]
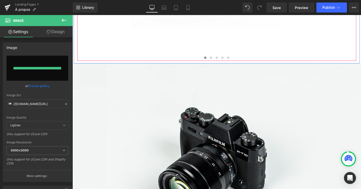
type input "https://ucarecdn.com/96e6d93a-4baf-45af-97db-d4111990d648/-/format/auto/-/previ…"
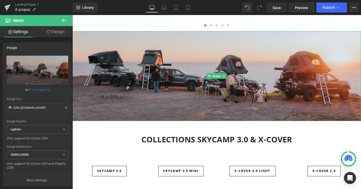
scroll to position [765, 0]
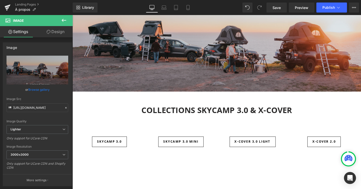
click at [63, 23] on icon at bounding box center [64, 20] width 6 height 6
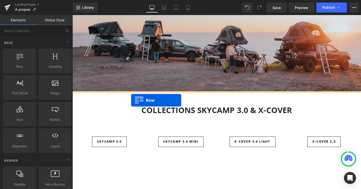
drag, startPoint x: 100, startPoint y: 78, endPoint x: 134, endPoint y: 105, distance: 43.7
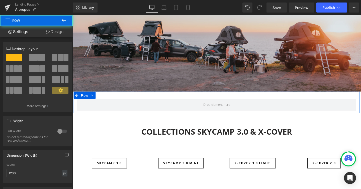
scroll to position [1878, 304]
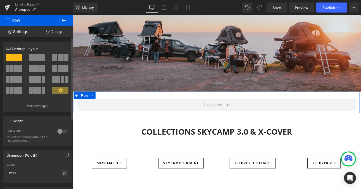
click at [64, 59] on span at bounding box center [66, 57] width 5 height 7
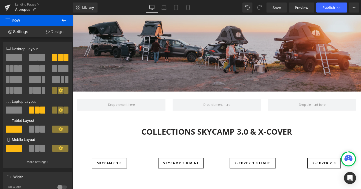
click at [63, 22] on icon at bounding box center [64, 20] width 6 height 6
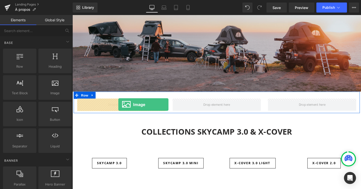
drag, startPoint x: 129, startPoint y: 104, endPoint x: 120, endPoint y: 109, distance: 9.9
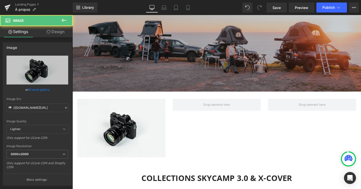
scroll to position [3, 3]
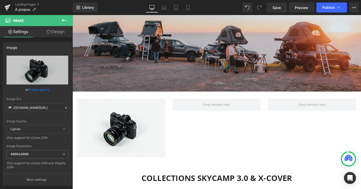
click at [65, 21] on icon at bounding box center [64, 20] width 6 height 6
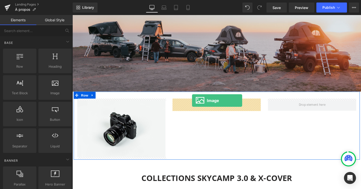
drag, startPoint x: 134, startPoint y: 97, endPoint x: 199, endPoint y: 107, distance: 65.7
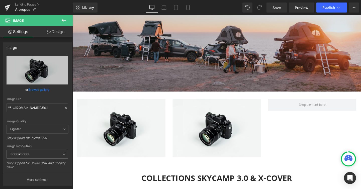
click at [61, 21] on button at bounding box center [64, 20] width 18 height 11
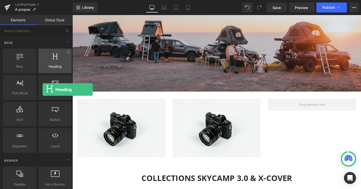
drag, startPoint x: 55, startPoint y: 61, endPoint x: 43, endPoint y: 52, distance: 14.8
click at [43, 52] on div "Heading headings, titles, h1,h2,h3,h4,h5,h6" at bounding box center [54, 61] width 33 height 25
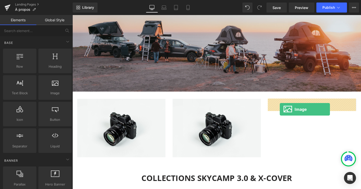
drag, startPoint x: 120, startPoint y: 103, endPoint x: 291, endPoint y: 113, distance: 171.2
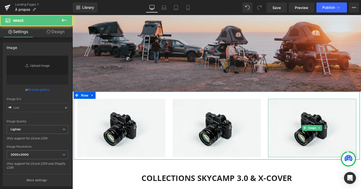
type input "//d1um8515vdn9kb.cloudfront.net/images/parallax.jpg"
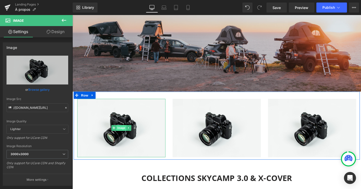
click at [124, 131] on span "Image" at bounding box center [124, 134] width 11 height 6
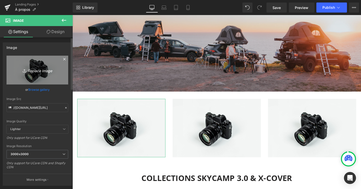
click at [46, 70] on icon "Replace Image" at bounding box center [37, 70] width 40 height 6
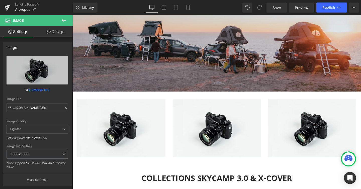
click at [224, 134] on span "Image" at bounding box center [224, 134] width 11 height 6
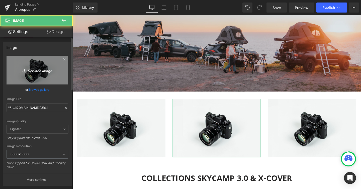
click at [28, 70] on icon "Replace Image" at bounding box center [37, 70] width 40 height 6
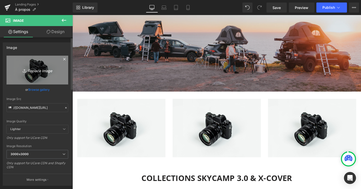
type input "C:\fakepath\Red Dot copie.jpg"
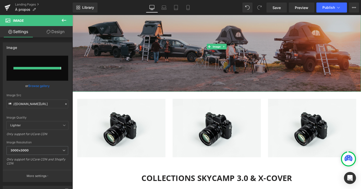
type input "https://ucarecdn.com/78919481-a6b2-4c65-a3c9-6475c7be096e/-/format/auto/-/previ…"
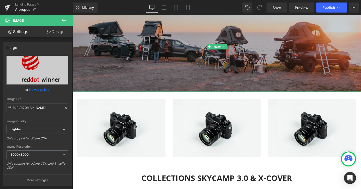
scroll to position [1948, 304]
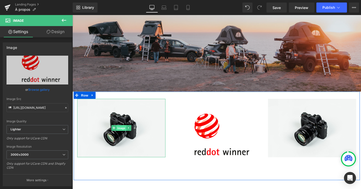
click at [121, 132] on span "Image" at bounding box center [124, 134] width 11 height 6
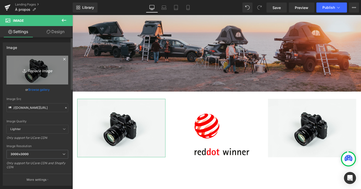
click at [41, 64] on link "Replace Image" at bounding box center [38, 70] width 62 height 29
type input "C:\fakepath\Design mobile ISO 9001 copie.jpg"
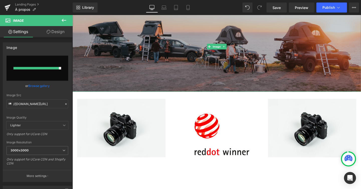
type input "https://ucarecdn.com/660d1c79-5e0b-42e9-aed7-c063d08547df/-/format/auto/-/previ…"
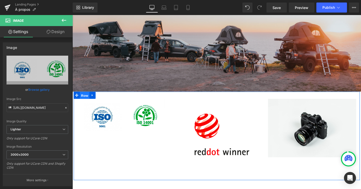
click at [86, 97] on span "Row" at bounding box center [85, 100] width 10 height 8
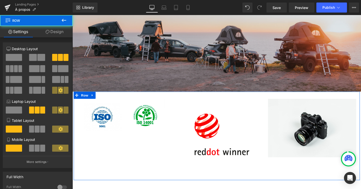
click at [39, 56] on span at bounding box center [41, 57] width 8 height 7
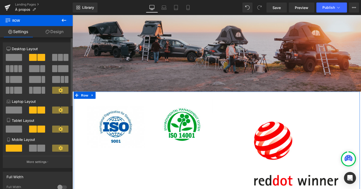
scroll to position [2088, 304]
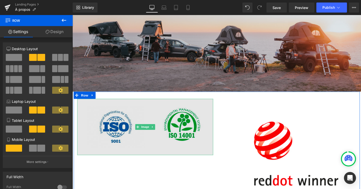
click at [194, 140] on img at bounding box center [149, 132] width 143 height 59
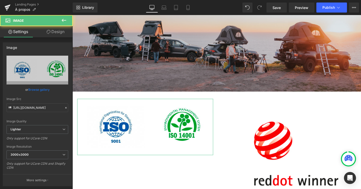
click at [56, 30] on link "Design" at bounding box center [55, 31] width 36 height 11
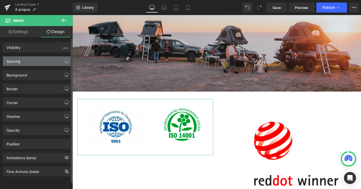
type input "0"
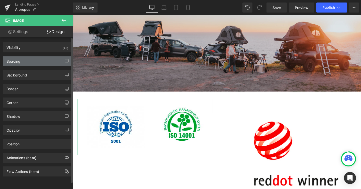
type input "0"
click at [42, 61] on div "Spacing" at bounding box center [37, 61] width 69 height 10
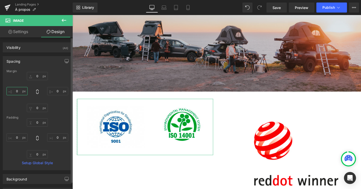
click at [20, 91] on input "0" at bounding box center [17, 91] width 21 height 8
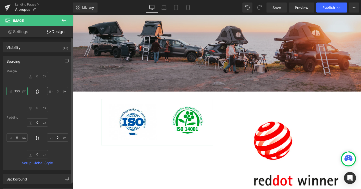
type input "100"
click at [55, 91] on input "0" at bounding box center [57, 91] width 21 height 8
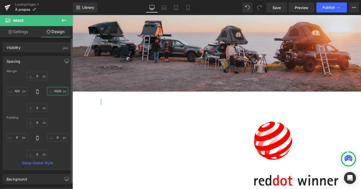
type input "100"
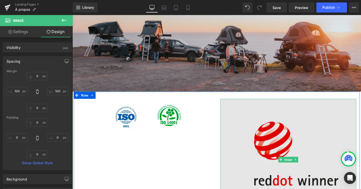
click at [280, 145] on img at bounding box center [299, 167] width 143 height 128
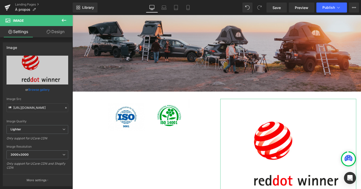
click at [59, 33] on link "Design" at bounding box center [55, 31] width 36 height 11
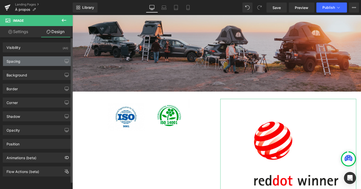
type input "0"
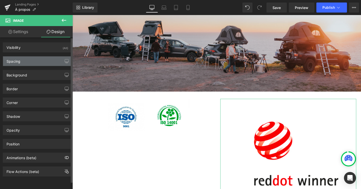
type input "0"
click at [32, 60] on div "Spacing" at bounding box center [37, 61] width 69 height 10
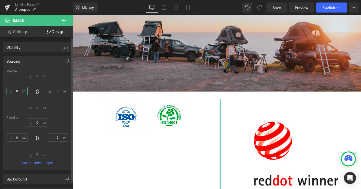
click at [20, 90] on input "0" at bounding box center [17, 91] width 21 height 8
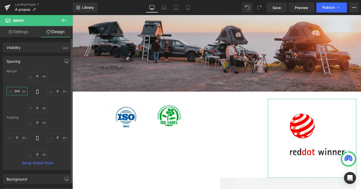
scroll to position [2043, 304]
type input "200"
click at [55, 93] on input "0" at bounding box center [57, 91] width 21 height 8
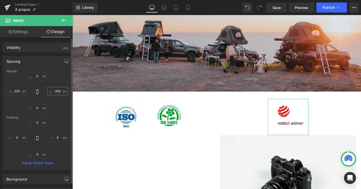
scroll to position [1998, 304]
type input "2"
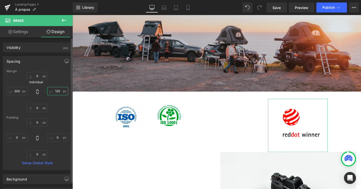
scroll to position [2, 3]
type input "120"
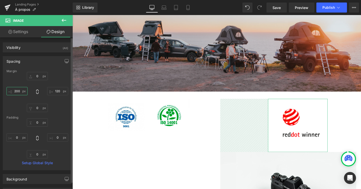
click at [17, 93] on input "200" at bounding box center [17, 91] width 21 height 8
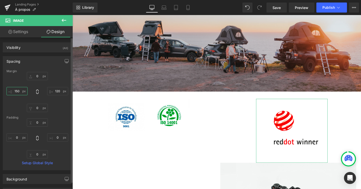
scroll to position [3, 3]
type input "150"
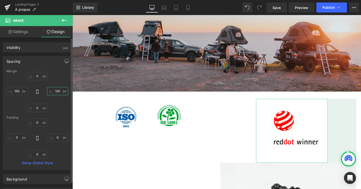
click at [53, 90] on input "120" at bounding box center [57, 91] width 21 height 8
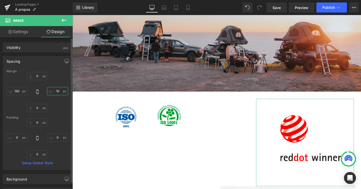
type input "150"
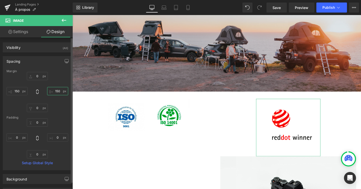
scroll to position [2021, 304]
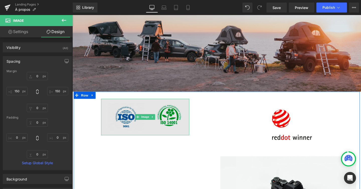
click at [165, 135] on img at bounding box center [149, 122] width 93 height 39
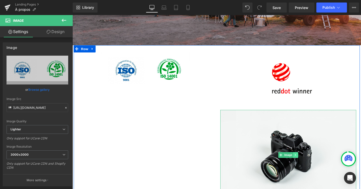
click at [310, 163] on link at bounding box center [307, 162] width 5 height 6
click at [310, 163] on icon at bounding box center [310, 162] width 3 height 3
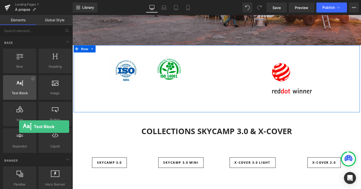
drag, startPoint x: 23, startPoint y: 83, endPoint x: 19, endPoint y: 87, distance: 5.3
click at [19, 87] on div at bounding box center [20, 84] width 30 height 11
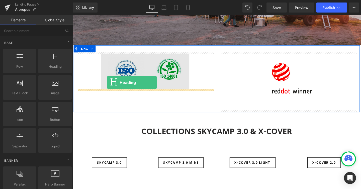
drag, startPoint x: 125, startPoint y: 82, endPoint x: 109, endPoint y: 86, distance: 16.3
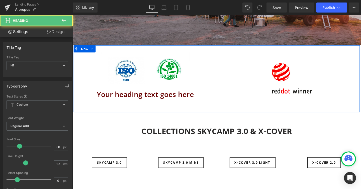
scroll to position [1926, 304]
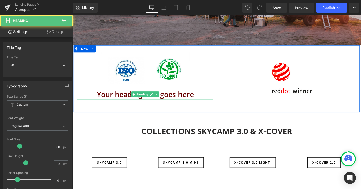
click at [125, 99] on h1 "Your heading text goes here" at bounding box center [149, 98] width 143 height 11
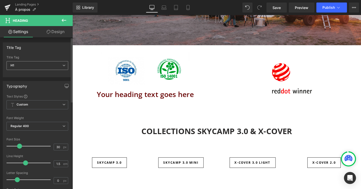
click at [62, 66] on icon at bounding box center [63, 65] width 3 height 3
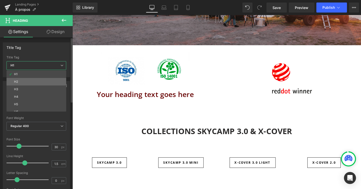
click at [52, 82] on li "H2" at bounding box center [38, 82] width 62 height 8
type input "27"
type input "100"
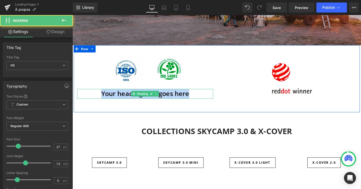
drag, startPoint x: 104, startPoint y: 99, endPoint x: 229, endPoint y: 98, distance: 124.7
click at [229, 98] on div "Image Your heading text goes here Heading Image Row" at bounding box center [224, 82] width 301 height 71
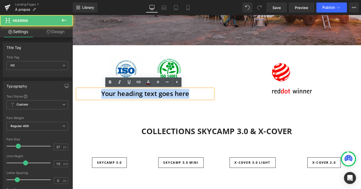
paste div
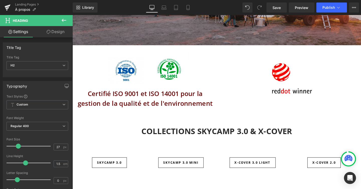
click at [66, 19] on icon at bounding box center [64, 20] width 6 height 6
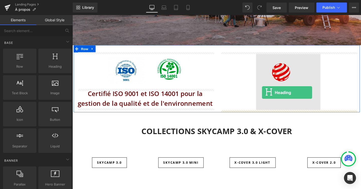
drag, startPoint x: 122, startPoint y: 82, endPoint x: 272, endPoint y: 96, distance: 150.3
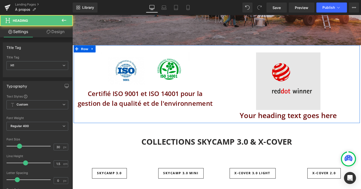
scroll to position [1937, 304]
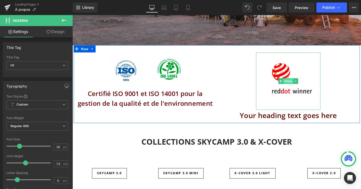
click at [299, 84] on span "Image" at bounding box center [299, 85] width 11 height 6
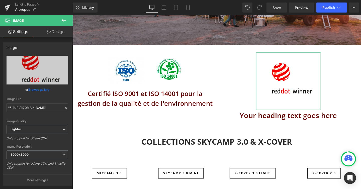
click at [57, 34] on link "Design" at bounding box center [55, 31] width 36 height 11
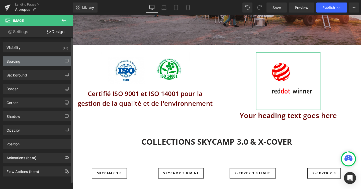
type input "0"
type input "150"
type input "0"
type input "150"
type input "0"
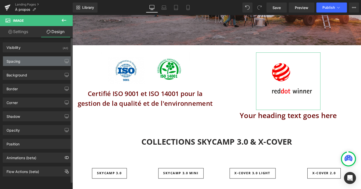
type input "0"
click at [52, 61] on div "Spacing" at bounding box center [37, 61] width 69 height 10
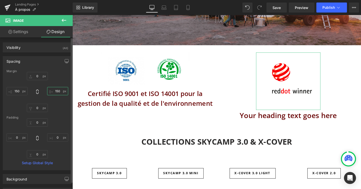
click at [58, 91] on input "150" at bounding box center [57, 91] width 21 height 8
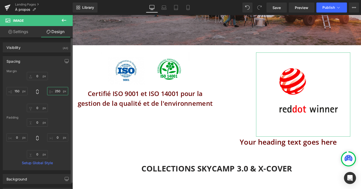
scroll to position [3, 3]
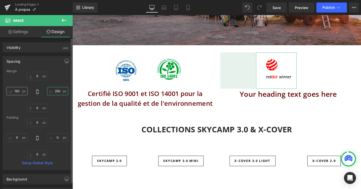
type input "250"
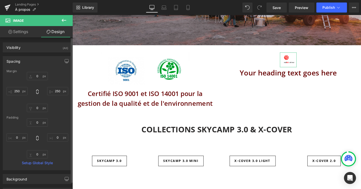
click at [6, 92] on div "Margin 0px 0 250 250 0px 0 250 250 Padding 0px 0 0px 0 0px 0 0px 0 Setup Global…" at bounding box center [37, 120] width 69 height 101
click at [20, 92] on input "250" at bounding box center [17, 91] width 21 height 8
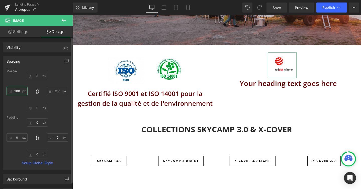
scroll to position [1924, 304]
type input "200"
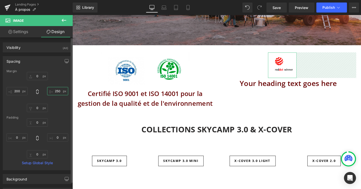
click at [56, 94] on input "250" at bounding box center [57, 91] width 21 height 8
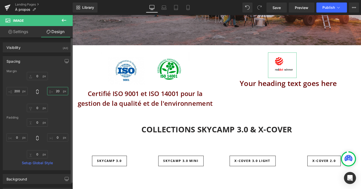
scroll to position [2, 3]
type input "200"
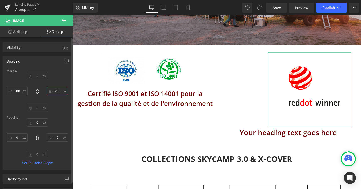
scroll to position [3, 3]
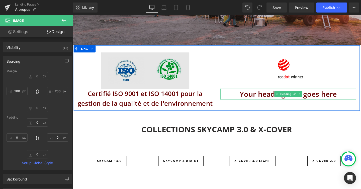
click at [267, 98] on h1 "Your heading text goes here" at bounding box center [299, 98] width 143 height 11
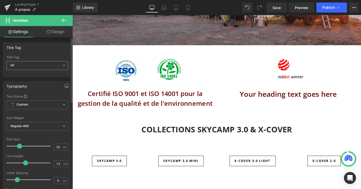
click at [66, 66] on span "H1" at bounding box center [38, 65] width 62 height 9
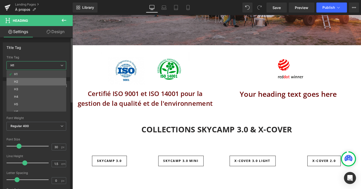
click at [58, 80] on li "H2" at bounding box center [38, 82] width 62 height 8
type input "27"
type input "100"
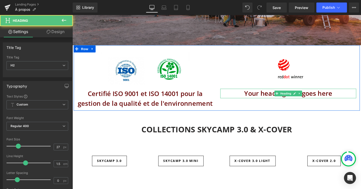
click at [257, 99] on h2 "Your heading text goes here" at bounding box center [299, 98] width 143 height 10
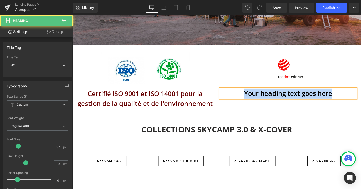
paste div
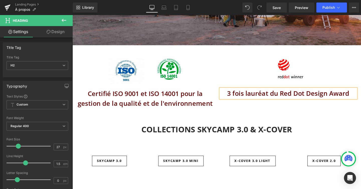
click at [250, 77] on div "Image 3 fois lauréat du Red Dot Design Award Heading" at bounding box center [299, 78] width 151 height 48
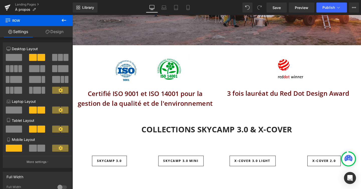
click at [66, 20] on icon at bounding box center [64, 20] width 6 height 6
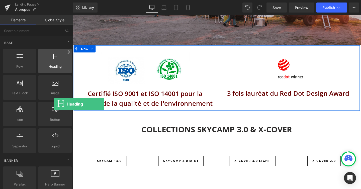
drag, startPoint x: 54, startPoint y: 67, endPoint x: 53, endPoint y: 63, distance: 3.8
click at [53, 63] on div "Heading headings, titles, h1,h2,h3,h4,h5,h6" at bounding box center [54, 61] width 33 height 25
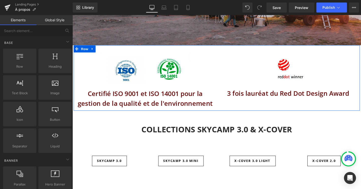
click at [17, 100] on div "Text Block texts, paragraphs, contents, blocks" at bounding box center [19, 87] width 35 height 27
click at [17, 100] on div "Text Block texts, paragraphs, contents, blocks" at bounding box center [19, 87] width 33 height 25
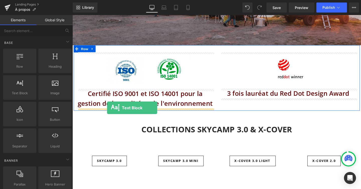
drag, startPoint x: 92, startPoint y: 107, endPoint x: 109, endPoint y: 113, distance: 17.9
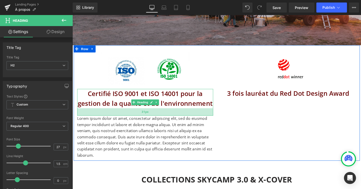
scroll to position [1977, 304]
drag, startPoint x: 127, startPoint y: 112, endPoint x: 122, endPoint y: 116, distance: 6.2
click at [127, 120] on div "31px" at bounding box center [149, 117] width 143 height 8
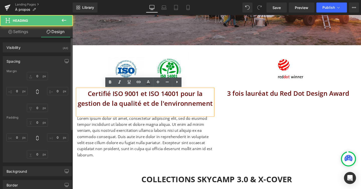
scroll to position [1977, 304]
type input "0"
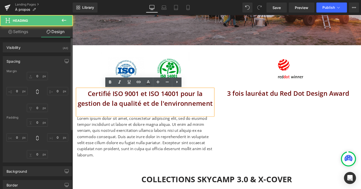
type input "0"
type input "30"
type input "0"
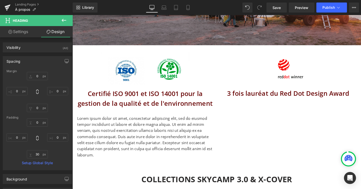
click at [66, 20] on icon at bounding box center [64, 20] width 6 height 6
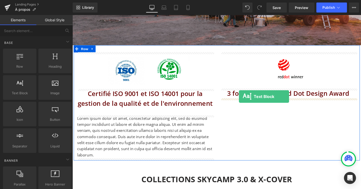
drag, startPoint x: 99, startPoint y: 106, endPoint x: 247, endPoint y: 101, distance: 148.9
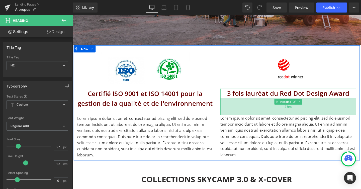
drag, startPoint x: 263, startPoint y: 102, endPoint x: 263, endPoint y: 120, distance: 17.3
click at [263, 120] on div "71px" at bounding box center [299, 112] width 143 height 18
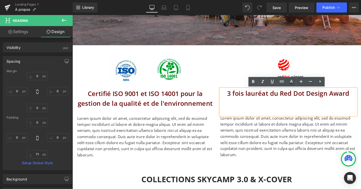
click at [241, 105] on div "3 fois lauréat du Red Dot Design Award" at bounding box center [299, 107] width 143 height 28
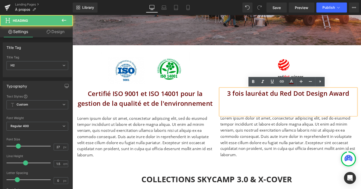
click at [225, 84] on div "Image 3 fois lauréat du Red Dot Design Award Heading 71px Lorem ipsum dolor sit…" at bounding box center [299, 109] width 151 height 111
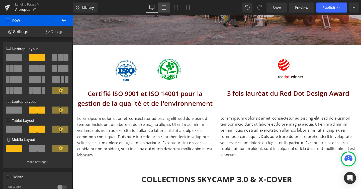
click at [163, 7] on icon at bounding box center [164, 7] width 5 height 5
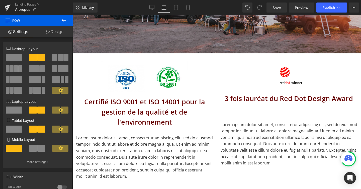
scroll to position [3, 3]
click at [177, 9] on icon at bounding box center [176, 9] width 4 height 0
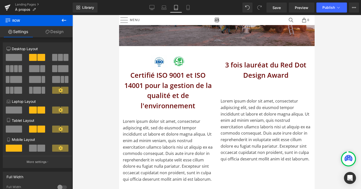
scroll to position [564, 0]
click at [189, 9] on icon at bounding box center [188, 7] width 5 height 5
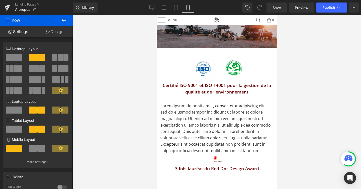
scroll to position [2226, 120]
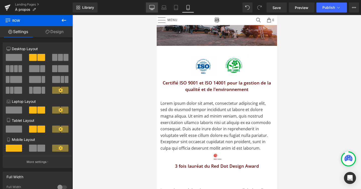
click at [151, 6] on icon at bounding box center [152, 7] width 5 height 5
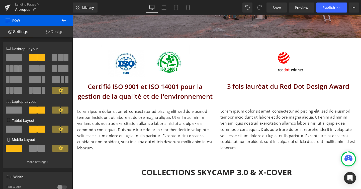
click at [123, 129] on p "Lorem ipsum dolor sit amet, consectetur adipiscing elit, sed do eiusmod tempor …" at bounding box center [149, 135] width 143 height 45
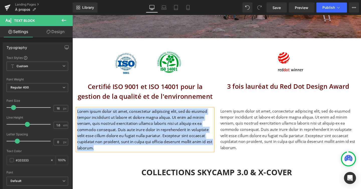
paste div
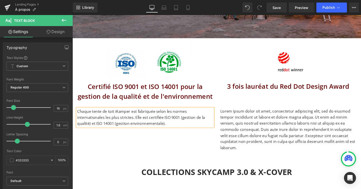
click at [236, 119] on p "Lorem ipsum dolor sit amet, consectetur adipiscing elit, sed do eiusmod tempor …" at bounding box center [299, 135] width 143 height 45
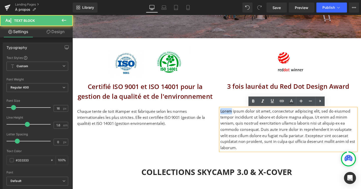
click at [236, 119] on p "Lorem ipsum dolor sit amet, consectetur adipiscing elit, sed do eiusmod tempor …" at bounding box center [299, 135] width 143 height 45
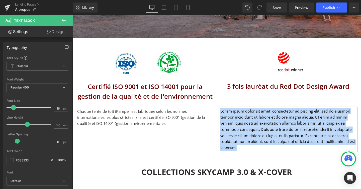
paste div
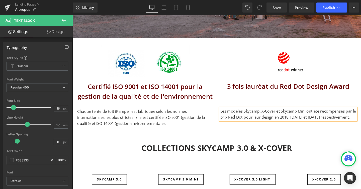
scroll to position [3, 3]
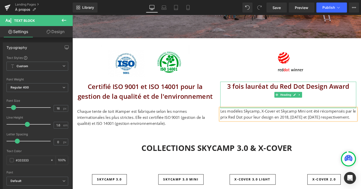
click at [247, 101] on div "3 fois lauréat du Red Dot Design Award" at bounding box center [299, 99] width 143 height 28
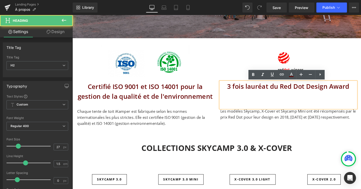
click at [224, 68] on div "Image Certifié ISO 9001 et ISO 14001 pour la gestion de la qualité et de l'envi…" at bounding box center [149, 90] width 151 height 86
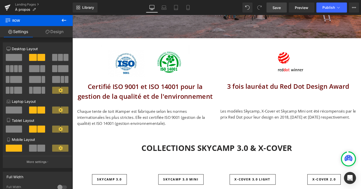
click at [272, 7] on link "Save" at bounding box center [277, 8] width 20 height 10
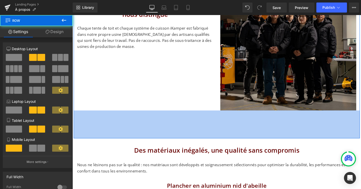
scroll to position [1978, 304]
drag, startPoint x: 220, startPoint y: 126, endPoint x: 220, endPoint y: 143, distance: 16.6
click at [220, 143] on div "117px" at bounding box center [224, 129] width 301 height 29
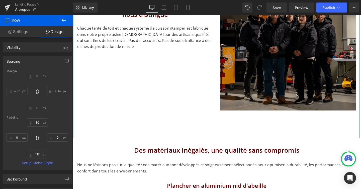
click at [185, 71] on div "Un savoir-faire artisanal de précision qui nous distingue Heading 107px Un savo…" at bounding box center [224, 55] width 301 height 180
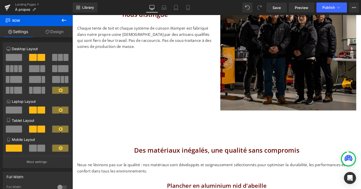
click at [101, 154] on h2 "Des matériaux inégalés, une qualité sans compromis" at bounding box center [225, 157] width 294 height 10
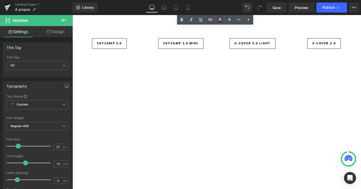
scroll to position [983, 0]
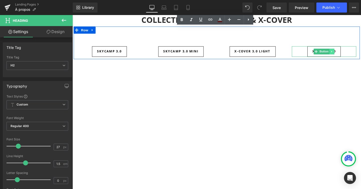
click at [346, 52] on icon at bounding box center [345, 53] width 3 height 3
click at [347, 53] on icon at bounding box center [348, 53] width 3 height 3
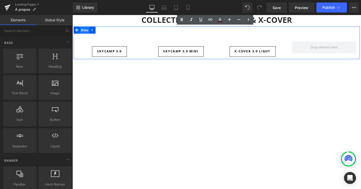
click at [81, 31] on span "Row" at bounding box center [85, 31] width 10 height 8
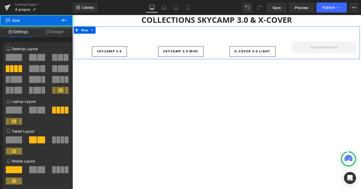
click at [54, 58] on span at bounding box center [54, 57] width 5 height 7
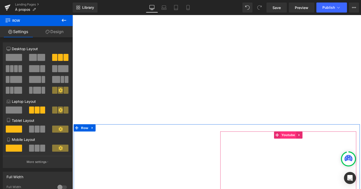
scroll to position [1040, 0]
click at [310, 140] on icon at bounding box center [312, 141] width 4 height 4
click at [314, 140] on icon at bounding box center [315, 141] width 4 height 4
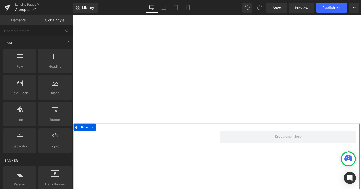
click at [73, 15] on div "147px" at bounding box center [73, 15] width 0 height 0
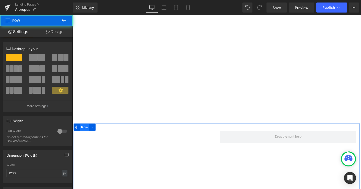
click at [85, 134] on span "Row" at bounding box center [85, 133] width 10 height 8
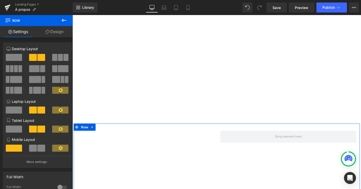
click at [14, 58] on span at bounding box center [14, 57] width 16 height 7
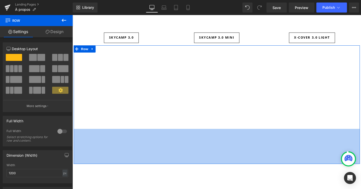
scroll to position [992, 0]
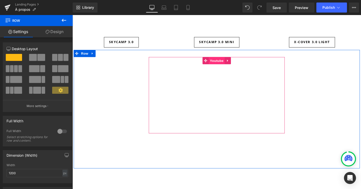
click at [221, 62] on span "Youtube" at bounding box center [224, 63] width 17 height 8
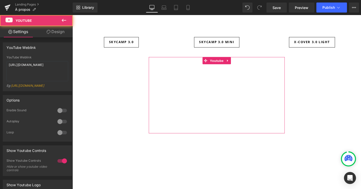
click at [60, 33] on link "Design" at bounding box center [55, 31] width 36 height 11
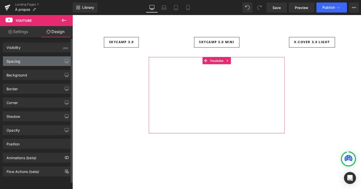
type input "0"
type input "300"
type input "0"
type input "300"
type input "0"
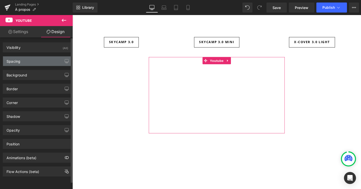
type input "0"
click at [43, 62] on div "Spacing" at bounding box center [37, 61] width 69 height 10
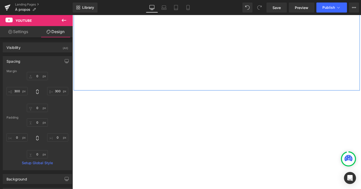
scroll to position [1074, 0]
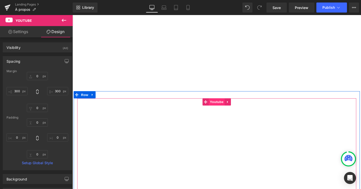
click at [227, 107] on span "Youtube" at bounding box center [224, 107] width 17 height 8
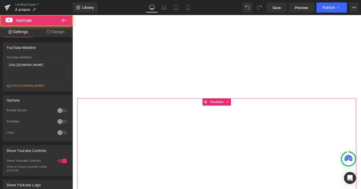
click at [60, 33] on link "Design" at bounding box center [55, 31] width 36 height 11
click at [0, 0] on div "Spacing" at bounding box center [0, 0] width 0 height 0
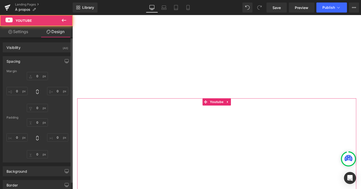
type input "0"
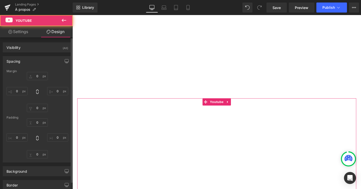
type input "0"
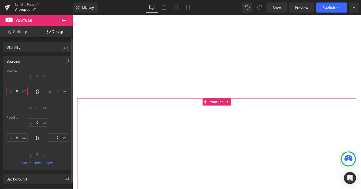
click at [24, 90] on input "0" at bounding box center [17, 91] width 21 height 8
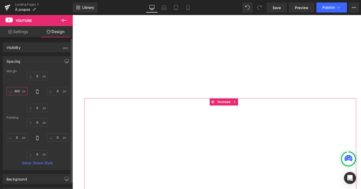
scroll to position [2, 3]
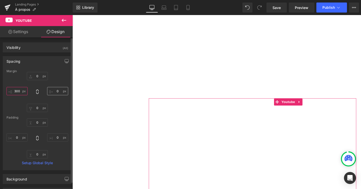
type input "300"
click at [53, 91] on input "0" at bounding box center [57, 91] width 21 height 8
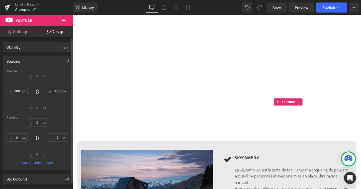
scroll to position [1897, 304]
type input "300"
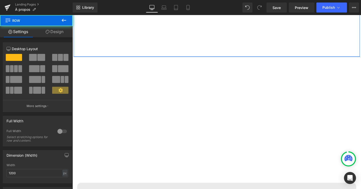
drag, startPoint x: 214, startPoint y: 94, endPoint x: 215, endPoint y: 57, distance: 36.7
click at [215, 57] on div "Youtube Row" at bounding box center [224, 14] width 301 height 89
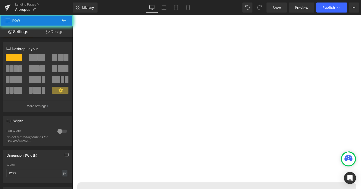
click at [176, 159] on div "Youtube Row" at bounding box center [224, 120] width 301 height 125
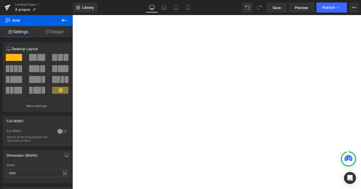
scroll to position [1038, 0]
click at [275, 8] on span "Save" at bounding box center [277, 7] width 8 height 5
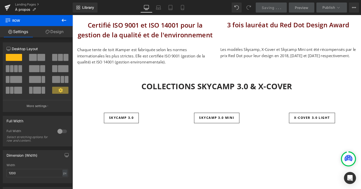
scroll to position [914, 0]
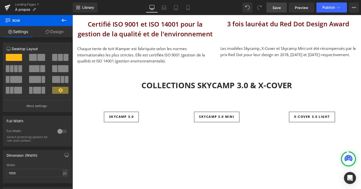
click at [64, 19] on icon at bounding box center [64, 20] width 6 height 6
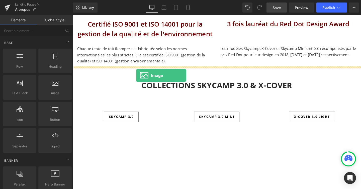
drag, startPoint x: 129, startPoint y: 100, endPoint x: 140, endPoint y: 79, distance: 23.8
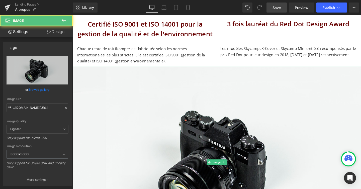
scroll to position [2142, 304]
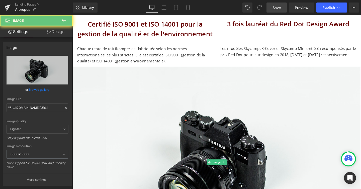
click at [140, 79] on img at bounding box center [225, 169] width 304 height 201
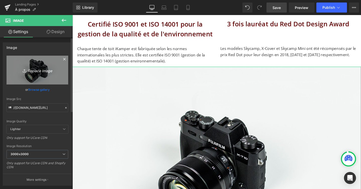
click at [28, 59] on link "Replace Image" at bounding box center [38, 70] width 62 height 29
type input "C:\fakepath\461832200_2446717392188645_272510092755618254_n.jpg"
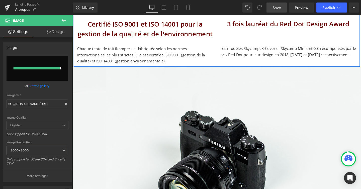
type input "[URL][DOMAIN_NAME]"
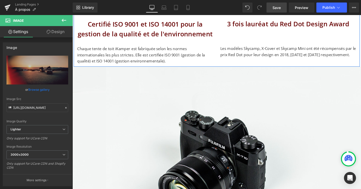
scroll to position [2112, 304]
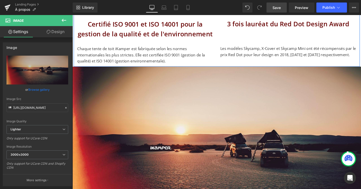
click at [239, 64] on div "Image Certifié ISO 9001 et ISO 14001 pour la gestion de la qualité et de l'envi…" at bounding box center [224, 22] width 301 height 96
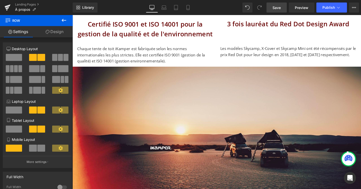
click at [277, 5] on span "Save" at bounding box center [277, 7] width 8 height 5
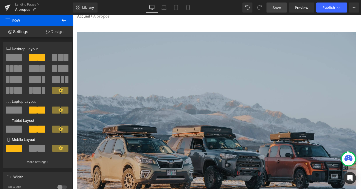
scroll to position [53, 0]
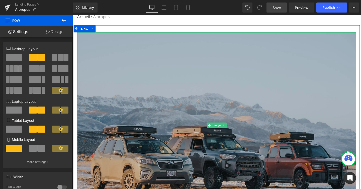
click at [170, 82] on img at bounding box center [225, 131] width 294 height 196
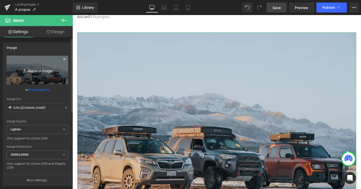
click at [56, 71] on icon "Replace Image" at bounding box center [37, 70] width 40 height 6
type input "C:\fakepath\461832200_2446717392188645_272510092755618254_n.jpg"
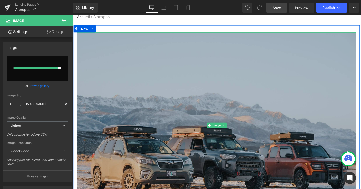
type input "https://ucarecdn.com/f5a22b92-9b16-4b4c-a5d2-23ea5c3039f1/-/format/auto/-/previ…"
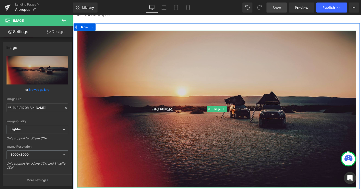
scroll to position [55, 0]
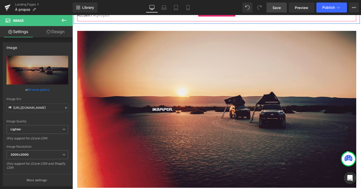
click at [184, 17] on nav "Accueil / À propos" at bounding box center [225, 15] width 294 height 13
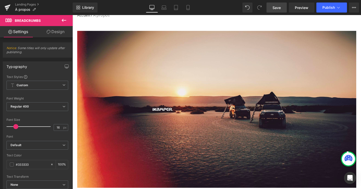
click at [278, 8] on span "Save" at bounding box center [277, 7] width 8 height 5
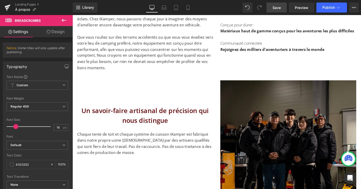
scroll to position [259, 0]
click at [161, 116] on h2 "Un savoir-faire artisanal de précision qui nous distingue" at bounding box center [149, 120] width 143 height 20
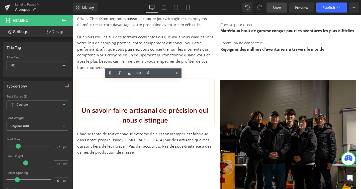
click at [88, 77] on div "Un savoir-faire artisanal de précision qui nous distingue Heading 107px Un savo…" at bounding box center [224, 166] width 301 height 180
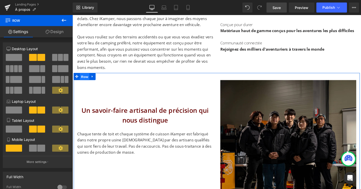
click at [85, 79] on span "Row" at bounding box center [85, 80] width 10 height 8
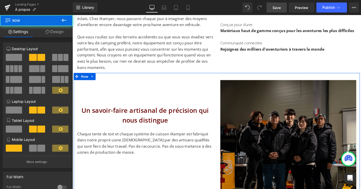
click at [53, 32] on link "Design" at bounding box center [54, 31] width 36 height 11
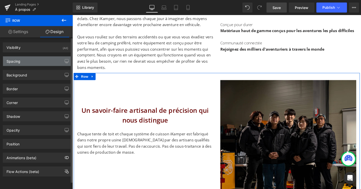
type input "transparent"
type input "0"
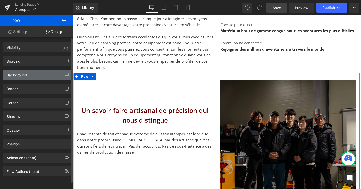
click at [28, 76] on div "Background" at bounding box center [37, 75] width 69 height 10
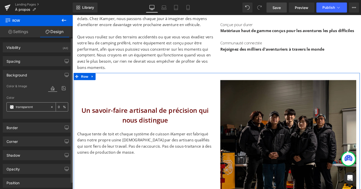
click at [21, 106] on input "transparent" at bounding box center [32, 107] width 32 height 6
click at [12, 106] on span at bounding box center [12, 107] width 4 height 4
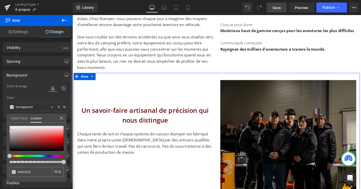
type input "#c8c5c5"
type input "100"
type input "#c8c5c5"
type input "100"
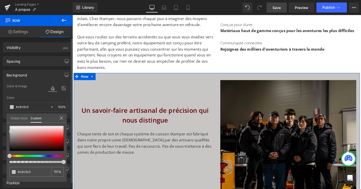
type input "#cbc7c7"
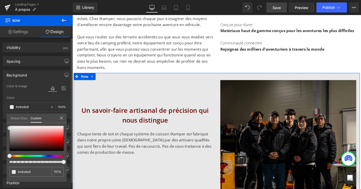
drag, startPoint x: 11, startPoint y: 132, endPoint x: 8, endPoint y: 128, distance: 5.0
click at [10, 128] on div at bounding box center [37, 138] width 54 height 25
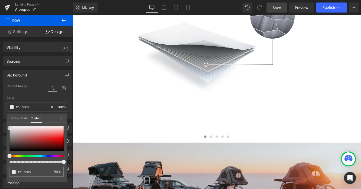
scroll to position [619, 0]
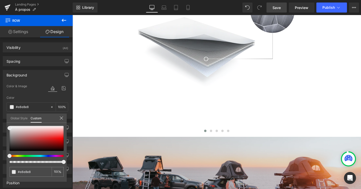
drag, startPoint x: 276, startPoint y: 5, endPoint x: 197, endPoint y: 55, distance: 93.2
click at [276, 5] on span "Save" at bounding box center [277, 7] width 8 height 5
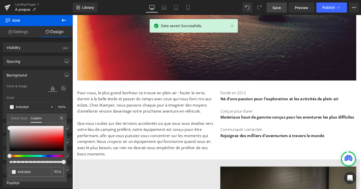
scroll to position [168, 0]
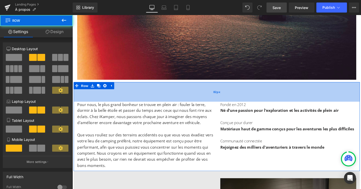
drag, startPoint x: 189, startPoint y: 86, endPoint x: 189, endPoint y: 99, distance: 13.1
click at [189, 99] on div "82px" at bounding box center [224, 96] width 301 height 21
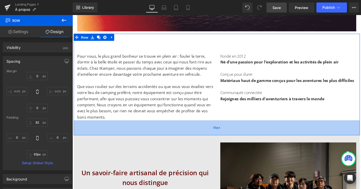
scroll to position [2108, 304]
drag, startPoint x: 188, startPoint y: 127, endPoint x: 188, endPoint y: 140, distance: 13.3
click at [188, 140] on div "63px" at bounding box center [224, 134] width 301 height 16
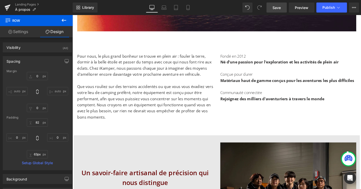
click at [277, 6] on span "Save" at bounding box center [277, 7] width 8 height 5
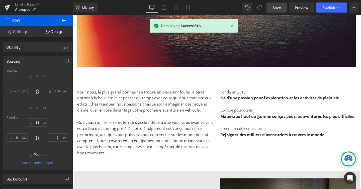
scroll to position [160, 0]
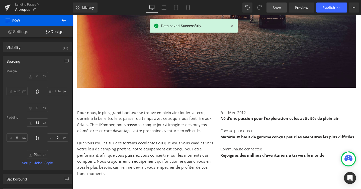
click at [147, 65] on img at bounding box center [225, 8] width 294 height 165
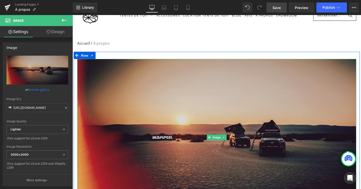
scroll to position [24, 0]
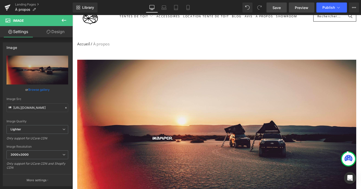
click at [294, 4] on link "Preview" at bounding box center [302, 8] width 26 height 10
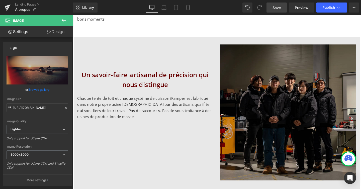
scroll to position [323, 0]
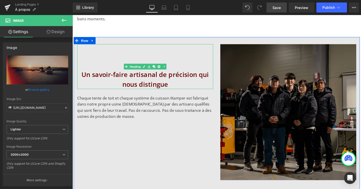
click at [147, 82] on h2 "Un savoir-faire artisanal de précision qui nous distingue" at bounding box center [149, 83] width 143 height 20
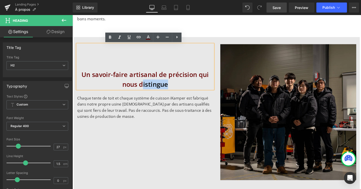
drag, startPoint x: 173, startPoint y: 89, endPoint x: 147, endPoint y: 89, distance: 26.1
click at [147, 89] on h2 "Un savoir-faire artisanal de précision qui nous distingue" at bounding box center [149, 83] width 143 height 20
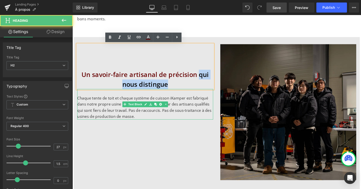
drag, startPoint x: 206, startPoint y: 77, endPoint x: 209, endPoint y: 96, distance: 19.2
click at [209, 96] on div "Un savoir-faire artisanal de précision qui nous distingue Heading 107px Un savo…" at bounding box center [149, 85] width 151 height 79
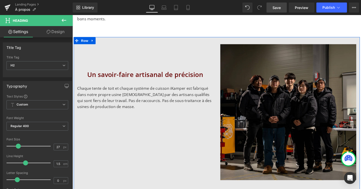
click at [203, 134] on div "Un savoir-faire artisanal de précision Heading 107px Un savoir-faire artisanal …" at bounding box center [224, 128] width 301 height 180
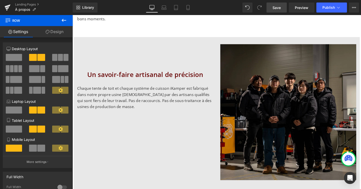
click at [277, 7] on span "Save" at bounding box center [277, 7] width 8 height 5
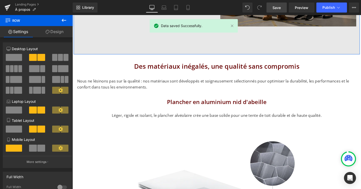
scroll to position [485, 0]
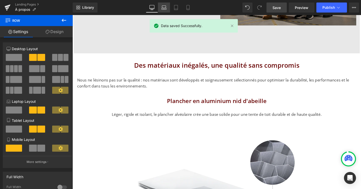
click at [161, 4] on link "Laptop" at bounding box center [164, 8] width 12 height 10
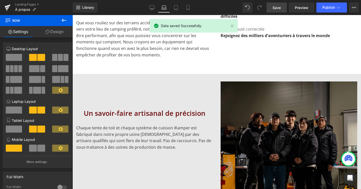
scroll to position [3, 3]
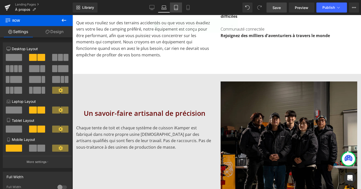
click at [177, 9] on icon at bounding box center [176, 9] width 4 height 0
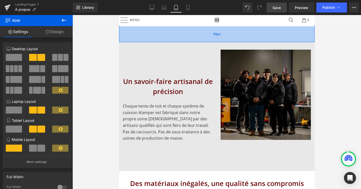
scroll to position [258, 0]
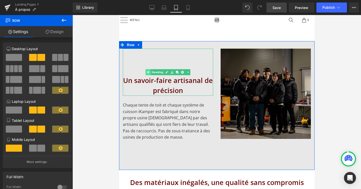
click at [156, 73] on link "Heading" at bounding box center [155, 72] width 19 height 6
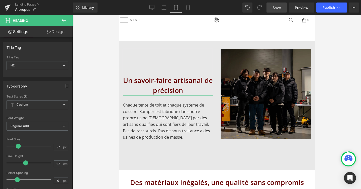
click at [60, 31] on link "Design" at bounding box center [55, 31] width 36 height 11
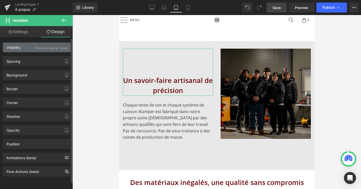
click at [62, 48] on div "(Desktop, Laptop, Tablet)" at bounding box center [51, 47] width 33 height 8
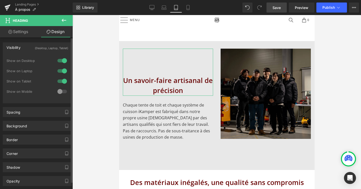
click at [61, 81] on div at bounding box center [62, 81] width 12 height 8
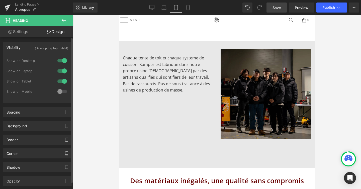
scroll to position [1845, 196]
click at [61, 81] on div at bounding box center [62, 81] width 12 height 8
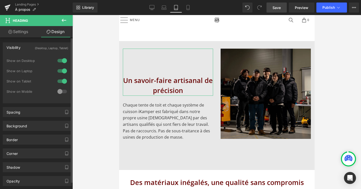
scroll to position [1847, 196]
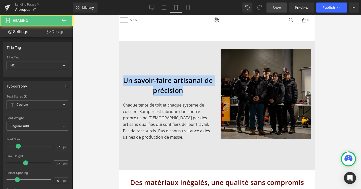
drag, startPoint x: 187, startPoint y: 90, endPoint x: 118, endPoint y: 81, distance: 69.3
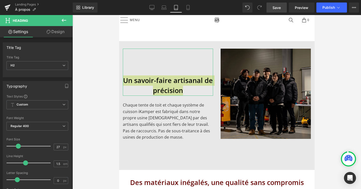
click at [58, 33] on link "Design" at bounding box center [55, 31] width 36 height 11
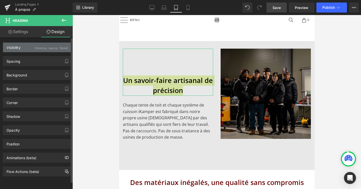
click at [62, 49] on div "(Desktop, Laptop, Tablet)" at bounding box center [51, 47] width 33 height 8
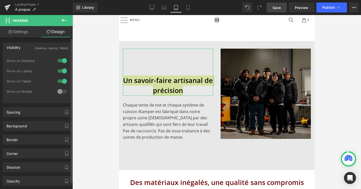
click at [62, 80] on div at bounding box center [62, 81] width 12 height 8
click at [67, 19] on icon at bounding box center [64, 20] width 6 height 6
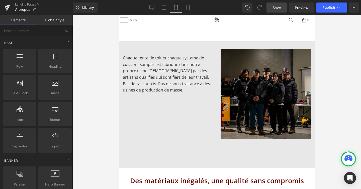
scroll to position [1845, 196]
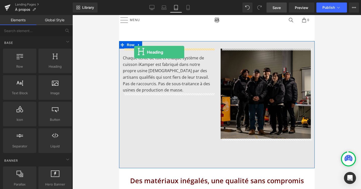
drag, startPoint x: 166, startPoint y: 77, endPoint x: 134, endPoint y: 52, distance: 40.4
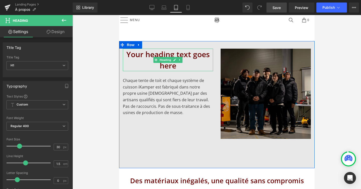
click at [150, 53] on h1 "Your heading text goes here" at bounding box center [168, 60] width 90 height 23
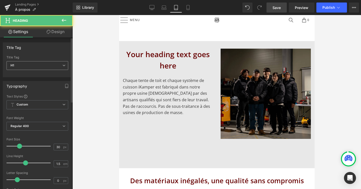
click at [34, 64] on span "H1" at bounding box center [38, 65] width 62 height 9
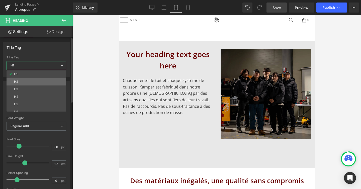
click at [34, 82] on li "H2" at bounding box center [38, 82] width 62 height 8
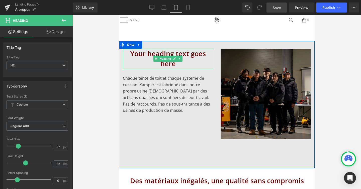
click at [137, 56] on h2 "Your heading text goes here" at bounding box center [168, 59] width 90 height 20
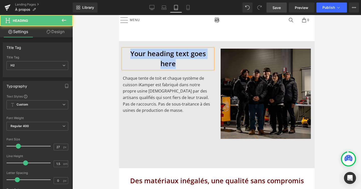
paste div
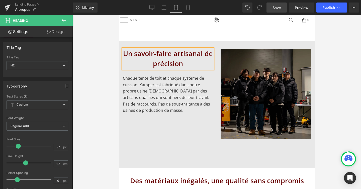
click at [61, 30] on link "Design" at bounding box center [55, 31] width 36 height 11
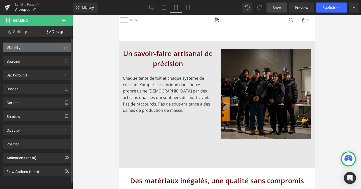
click at [59, 45] on div "Visibility (All)" at bounding box center [37, 48] width 69 height 10
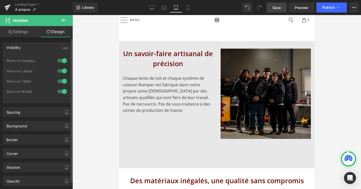
click at [62, 59] on div at bounding box center [62, 61] width 12 height 8
click at [62, 68] on div at bounding box center [62, 71] width 12 height 8
click at [62, 80] on div at bounding box center [62, 81] width 12 height 8
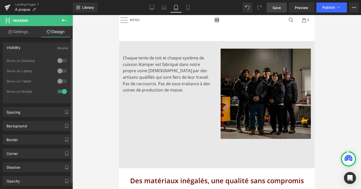
click at [62, 91] on div at bounding box center [62, 92] width 12 height 8
click at [61, 81] on div at bounding box center [62, 81] width 12 height 8
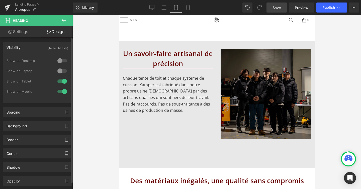
click at [64, 93] on div at bounding box center [62, 92] width 12 height 8
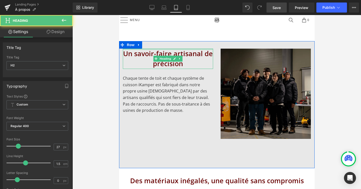
click at [174, 49] on div "Un savoir-faire artisanal de précision Heading" at bounding box center [168, 59] width 90 height 20
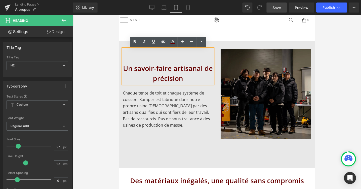
click at [174, 64] on div "Un savoir-faire artisanal de précision Heading 59px" at bounding box center [168, 66] width 90 height 35
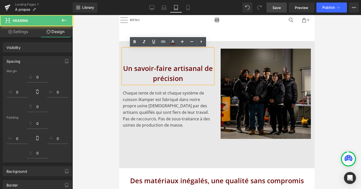
click at [98, 65] on div at bounding box center [217, 102] width 289 height 174
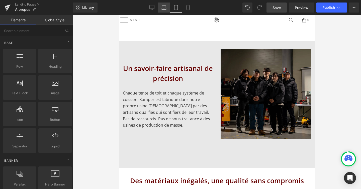
click at [165, 9] on icon at bounding box center [164, 7] width 5 height 5
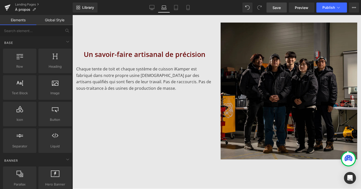
scroll to position [3, 3]
click at [152, 8] on icon at bounding box center [152, 8] width 5 height 0
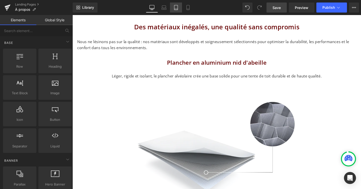
scroll to position [2108, 304]
click at [184, 9] on link "Mobile" at bounding box center [188, 8] width 12 height 10
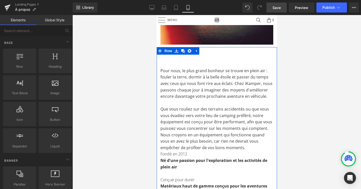
scroll to position [75, 0]
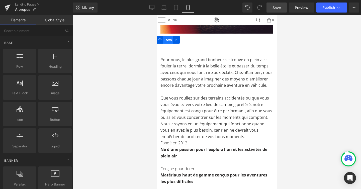
click at [168, 42] on span "Row" at bounding box center [168, 40] width 10 height 8
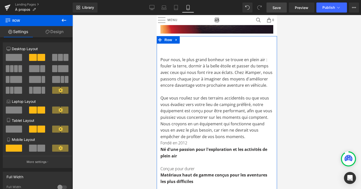
click at [37, 151] on span at bounding box center [41, 148] width 8 height 7
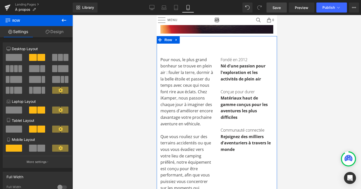
scroll to position [2163, 120]
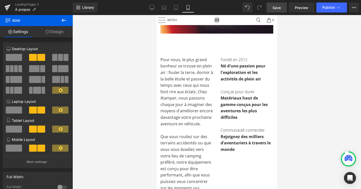
click at [325, 79] on div at bounding box center [217, 102] width 289 height 174
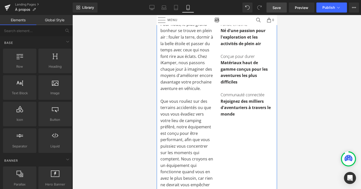
scroll to position [70, 0]
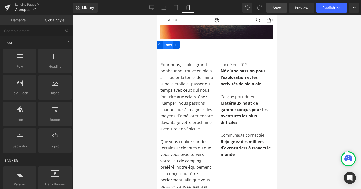
click at [171, 47] on span "Row" at bounding box center [168, 45] width 10 height 8
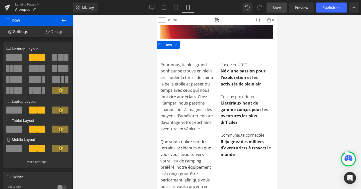
click at [14, 149] on span at bounding box center [14, 148] width 16 height 7
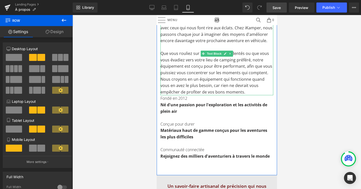
scroll to position [120, 0]
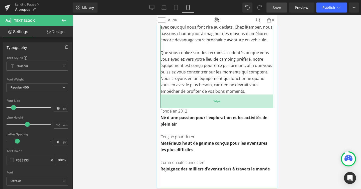
drag, startPoint x: 200, startPoint y: 94, endPoint x: 204, endPoint y: 108, distance: 14.7
click at [204, 108] on div "54px" at bounding box center [216, 102] width 113 height 14
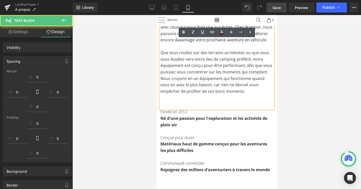
click at [129, 96] on div at bounding box center [217, 102] width 289 height 174
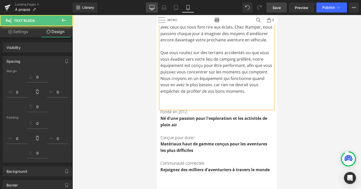
click at [153, 8] on icon at bounding box center [152, 7] width 5 height 5
click at [152, 9] on icon at bounding box center [152, 7] width 5 height 4
click at [167, 9] on link "Laptop" at bounding box center [164, 8] width 12 height 10
click at [180, 7] on link "Tablet" at bounding box center [176, 8] width 12 height 10
click at [298, 60] on div at bounding box center [217, 102] width 289 height 174
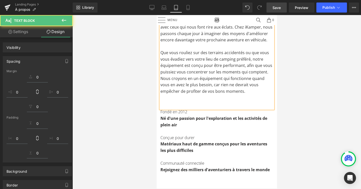
click at [66, 22] on icon at bounding box center [64, 20] width 6 height 6
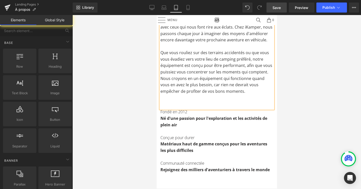
click at [123, 43] on div at bounding box center [217, 102] width 289 height 174
click at [172, 6] on link "Tablet" at bounding box center [176, 8] width 12 height 10
click at [164, 6] on icon at bounding box center [164, 7] width 5 height 5
click at [152, 8] on icon at bounding box center [152, 7] width 5 height 5
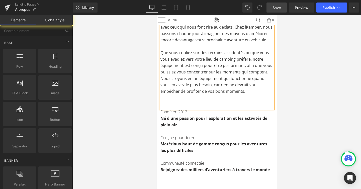
drag, startPoint x: 140, startPoint y: 44, endPoint x: 130, endPoint y: 37, distance: 12.5
click at [140, 44] on div at bounding box center [217, 102] width 289 height 174
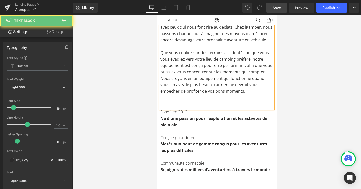
click at [175, 119] on strong "Né d'une passion pour l'exploration et les activités de plein air" at bounding box center [213, 122] width 107 height 12
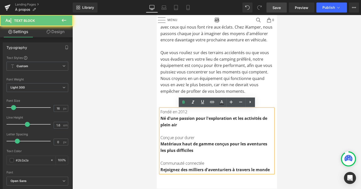
click at [156, 9] on link "Desktop" at bounding box center [152, 8] width 12 height 10
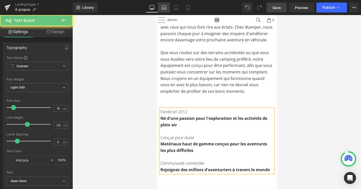
click at [166, 8] on icon at bounding box center [164, 7] width 5 height 5
click at [179, 10] on link "Tablet" at bounding box center [176, 8] width 12 height 10
click at [184, 10] on link "Mobile" at bounding box center [188, 8] width 12 height 10
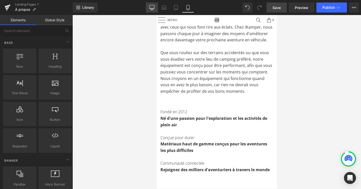
click at [152, 9] on icon at bounding box center [152, 7] width 5 height 5
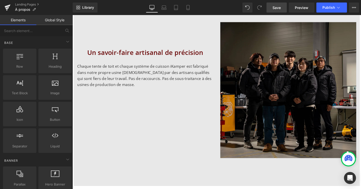
scroll to position [2108, 304]
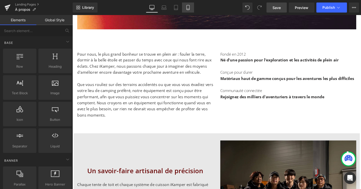
click at [186, 9] on icon at bounding box center [188, 7] width 5 height 5
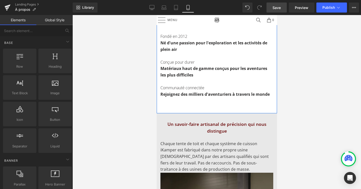
scroll to position [198, 0]
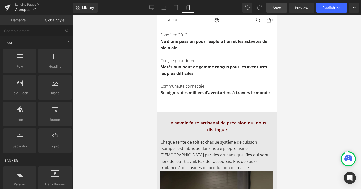
click at [275, 9] on span "Save" at bounding box center [277, 7] width 8 height 5
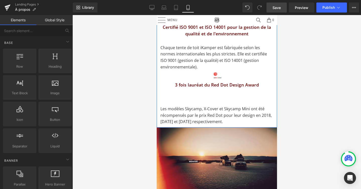
scroll to position [696, 0]
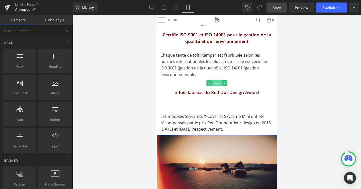
click at [215, 80] on span "Image" at bounding box center [217, 83] width 11 height 6
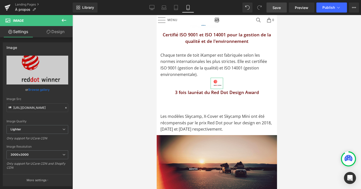
click at [58, 31] on link "Design" at bounding box center [55, 31] width 36 height 11
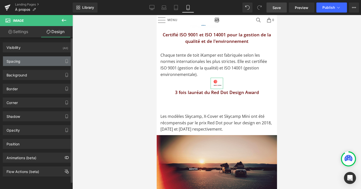
click at [38, 60] on div "Spacing" at bounding box center [37, 61] width 69 height 10
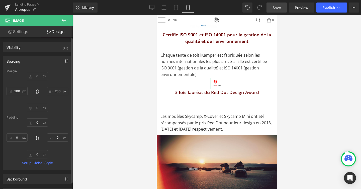
click at [67, 62] on icon "button" at bounding box center [67, 61] width 4 height 4
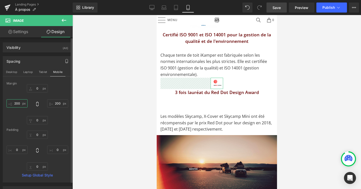
click at [18, 103] on input "200" at bounding box center [17, 103] width 21 height 8
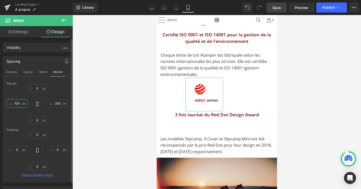
scroll to position [2, 3]
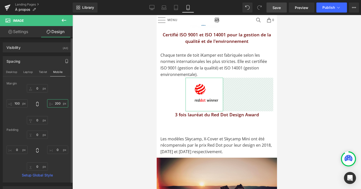
click at [54, 103] on input "200" at bounding box center [57, 103] width 21 height 8
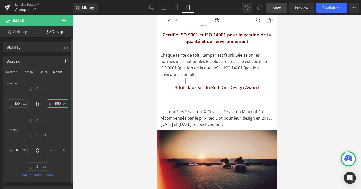
scroll to position [3, 3]
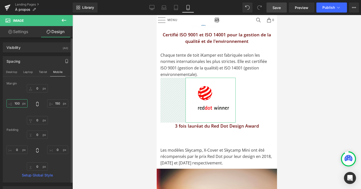
click at [15, 102] on input "100" at bounding box center [17, 103] width 21 height 8
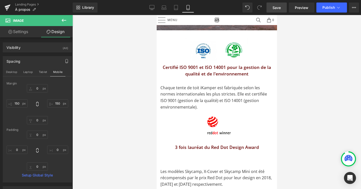
click at [178, 2] on div "Library Mobile Desktop Laptop Tablet Mobile Save Preview Publish Scheduled View…" at bounding box center [217, 7] width 289 height 15
click at [177, 9] on icon at bounding box center [176, 7] width 5 height 5
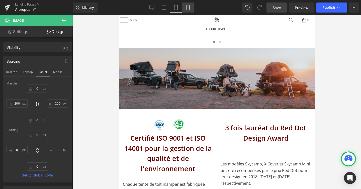
drag, startPoint x: 192, startPoint y: 6, endPoint x: 35, endPoint y: 1, distance: 156.9
click at [192, 6] on link "Mobile" at bounding box center [188, 8] width 12 height 10
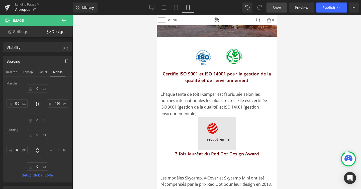
click at [216, 124] on div "Image" at bounding box center [217, 134] width 38 height 34
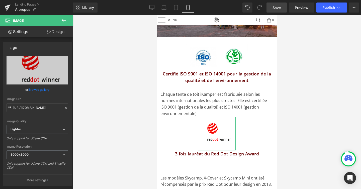
click at [60, 30] on link "Design" at bounding box center [55, 31] width 36 height 11
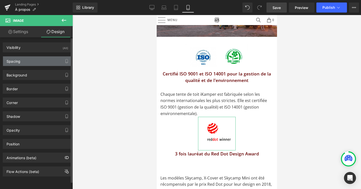
click at [58, 64] on div "Spacing" at bounding box center [37, 61] width 69 height 10
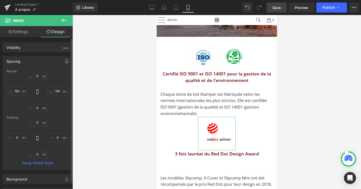
click at [66, 64] on button "button" at bounding box center [67, 61] width 8 height 10
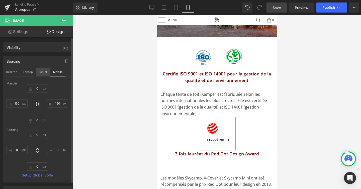
click at [45, 72] on button "Tablet" at bounding box center [43, 72] width 14 height 9
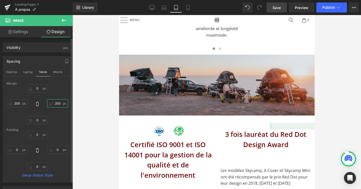
click at [54, 103] on input "200" at bounding box center [57, 103] width 21 height 8
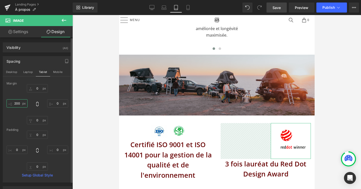
click at [19, 102] on input "200" at bounding box center [17, 103] width 21 height 8
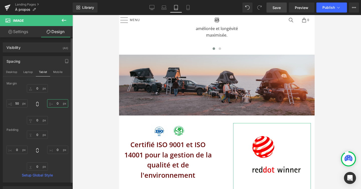
click at [56, 102] on input "text" at bounding box center [57, 103] width 21 height 8
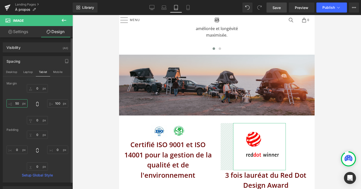
click at [16, 101] on input "50" at bounding box center [17, 103] width 21 height 8
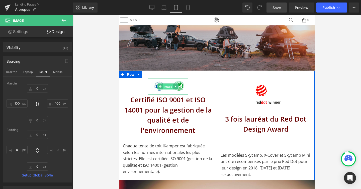
click at [169, 84] on span "Image" at bounding box center [168, 87] width 11 height 6
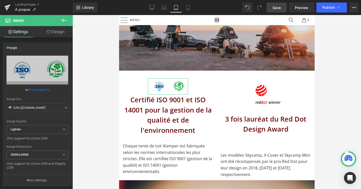
click at [61, 33] on link "Design" at bounding box center [55, 31] width 36 height 11
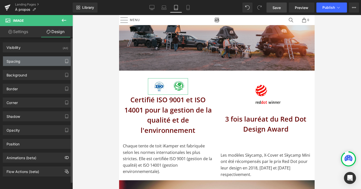
click at [63, 62] on button "button" at bounding box center [67, 61] width 8 height 10
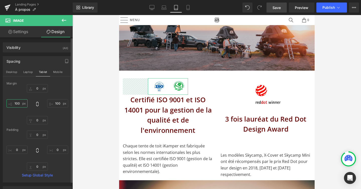
click at [18, 103] on input "100" at bounding box center [17, 103] width 21 height 8
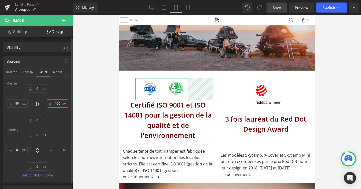
click at [53, 103] on input "100" at bounding box center [57, 103] width 21 height 8
click at [59, 103] on input "100" at bounding box center [57, 103] width 21 height 8
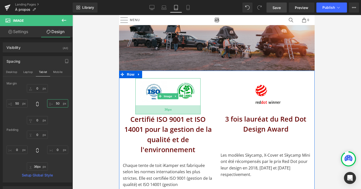
drag, startPoint x: 186, startPoint y: 98, endPoint x: 186, endPoint y: 107, distance: 9.0
click at [186, 107] on div "36px" at bounding box center [167, 109] width 65 height 9
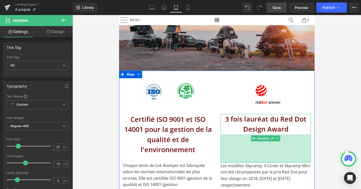
drag, startPoint x: 237, startPoint y: 145, endPoint x: 217, endPoint y: 69, distance: 79.3
click at [237, 156] on div "113px" at bounding box center [266, 149] width 90 height 28
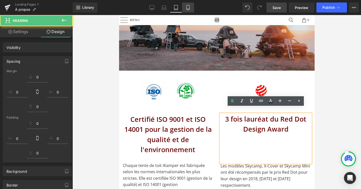
click at [190, 6] on icon at bounding box center [188, 7] width 3 height 5
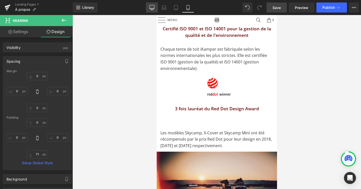
click at [153, 9] on icon at bounding box center [152, 7] width 5 height 4
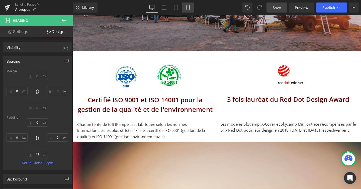
click at [185, 8] on link "Mobile" at bounding box center [188, 8] width 12 height 10
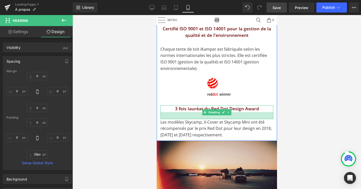
drag, startPoint x: 204, startPoint y: 122, endPoint x: 204, endPoint y: 111, distance: 11.1
click at [204, 112] on div at bounding box center [216, 115] width 113 height 7
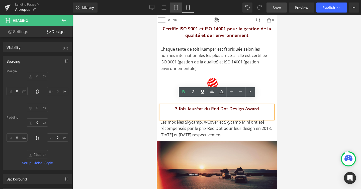
click at [178, 7] on icon at bounding box center [176, 7] width 5 height 5
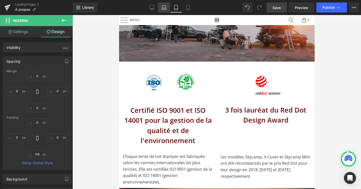
click at [163, 6] on icon at bounding box center [164, 7] width 5 height 5
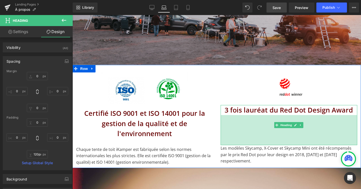
drag, startPoint x: 264, startPoint y: 125, endPoint x: 265, endPoint y: 137, distance: 11.8
click at [265, 138] on div "120px" at bounding box center [289, 130] width 137 height 30
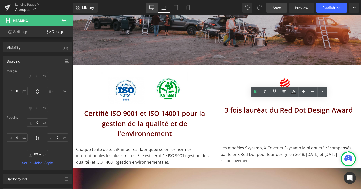
click at [156, 7] on link "Desktop" at bounding box center [152, 8] width 12 height 10
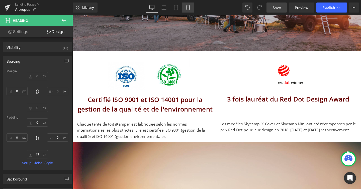
click at [189, 11] on link "Mobile" at bounding box center [188, 8] width 12 height 10
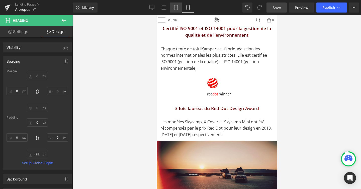
click at [178, 9] on icon at bounding box center [176, 7] width 5 height 5
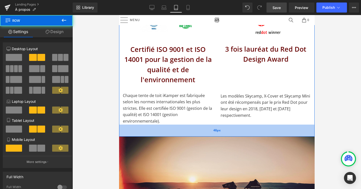
drag, startPoint x: 200, startPoint y: 119, endPoint x: 200, endPoint y: 129, distance: 9.8
click at [200, 129] on div "48px" at bounding box center [217, 131] width 196 height 12
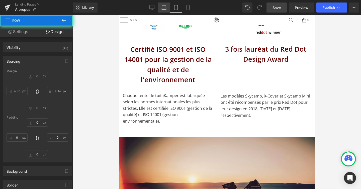
click at [165, 9] on icon at bounding box center [164, 9] width 5 height 2
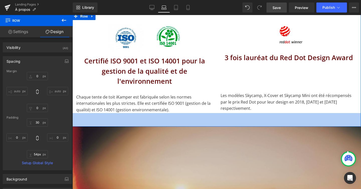
drag, startPoint x: 196, startPoint y: 108, endPoint x: 196, endPoint y: 119, distance: 11.3
click at [196, 119] on div "54px" at bounding box center [217, 120] width 289 height 14
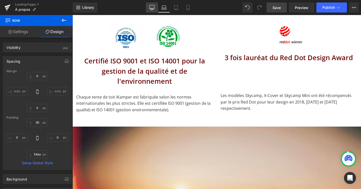
click at [154, 6] on icon at bounding box center [152, 7] width 5 height 5
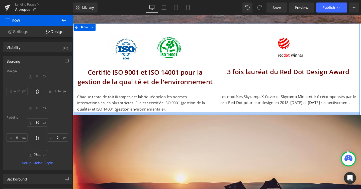
scroll to position [2116, 304]
type input "50px"
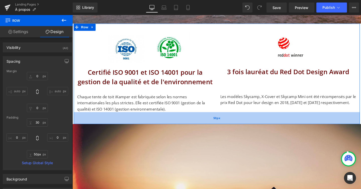
drag, startPoint x: 189, startPoint y: 118, endPoint x: 189, endPoint y: 128, distance: 10.3
click at [189, 128] on div "50px" at bounding box center [224, 123] width 301 height 13
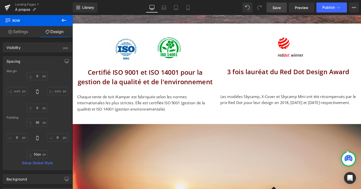
click at [275, 7] on span "Save" at bounding box center [277, 7] width 8 height 5
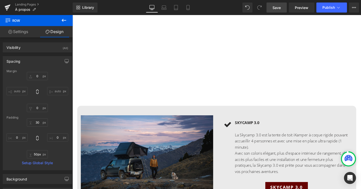
scroll to position [1327, 0]
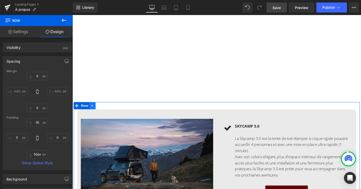
click at [93, 110] on icon at bounding box center [93, 110] width 1 height 2
click at [108, 110] on icon at bounding box center [107, 111] width 4 height 4
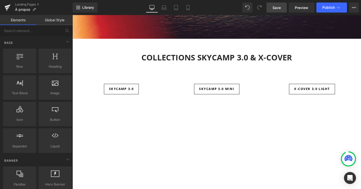
scroll to position [1096, 0]
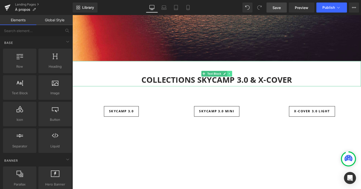
click at [238, 79] on link at bounding box center [237, 77] width 5 height 6
click at [241, 78] on icon at bounding box center [240, 76] width 3 height 3
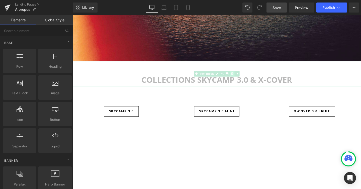
scroll to position [3, 3]
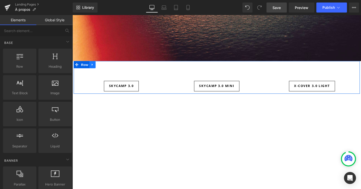
click at [93, 68] on icon at bounding box center [93, 67] width 1 height 2
click at [105, 67] on icon at bounding box center [107, 68] width 4 height 4
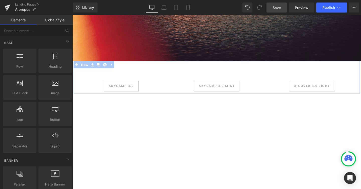
scroll to position [1591, 304]
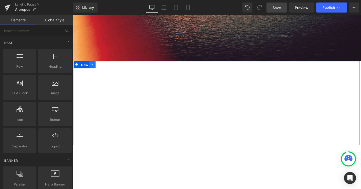
click at [95, 68] on icon at bounding box center [94, 68] width 4 height 4
click at [106, 68] on icon at bounding box center [107, 68] width 4 height 4
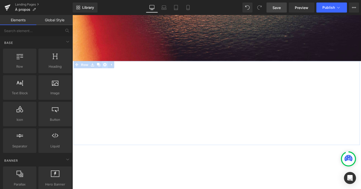
scroll to position [3, 3]
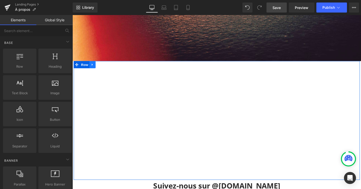
click at [93, 68] on icon at bounding box center [93, 67] width 1 height 2
click at [105, 67] on icon at bounding box center [107, 68] width 4 height 4
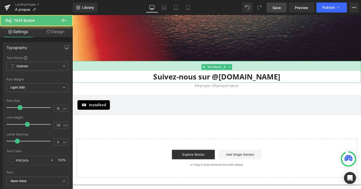
scroll to position [1391, 304]
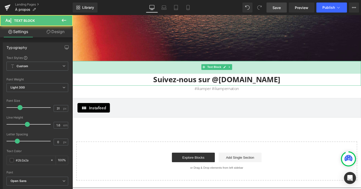
drag, startPoint x: 197, startPoint y: 64, endPoint x: 197, endPoint y: 77, distance: 12.8
click at [197, 77] on div "Suivez-nous sur @[DOMAIN_NAME] Text Block 53px" at bounding box center [225, 77] width 304 height 26
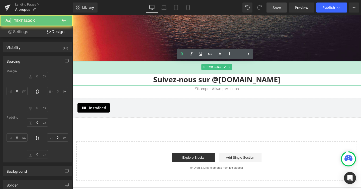
type input "0"
type input "53"
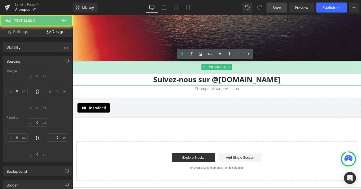
type input "0"
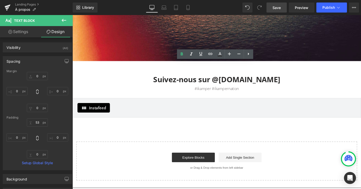
click at [276, 5] on span "Save" at bounding box center [277, 7] width 8 height 5
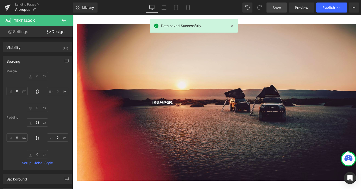
scroll to position [0, 0]
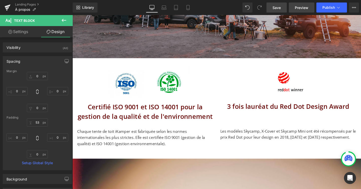
click at [311, 7] on link "Preview" at bounding box center [302, 8] width 26 height 10
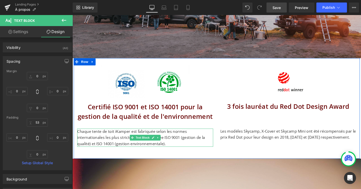
click at [184, 151] on p "Chaque tente de toit iKamper est fabriquée selon les normes internationales les…" at bounding box center [149, 144] width 143 height 19
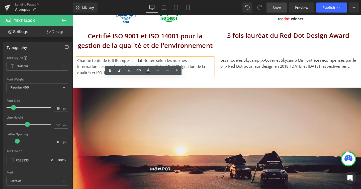
scroll to position [856, 0]
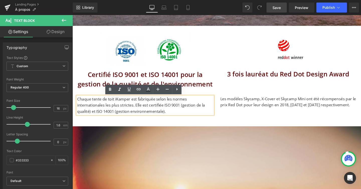
click at [160, 118] on p "Chaque tente de toit iKamper est fabriquée selon les normes internationales les…" at bounding box center [149, 110] width 143 height 19
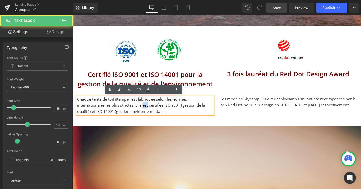
drag, startPoint x: 121, startPoint y: 110, endPoint x: 116, endPoint y: 110, distance: 4.5
click at [116, 110] on p "Chaque tente de toit iKamper est fabriquée selon les normes internationales les…" at bounding box center [149, 110] width 143 height 19
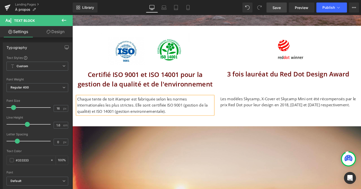
click at [140, 111] on p "Chaque tente de toit iKamper est fabriquée selon les normes internationales les…" at bounding box center [149, 110] width 143 height 19
click at [279, 6] on span "Save" at bounding box center [277, 7] width 8 height 5
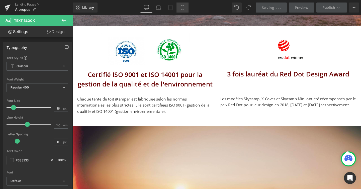
click at [180, 11] on link "Mobile" at bounding box center [183, 8] width 12 height 10
type input "100"
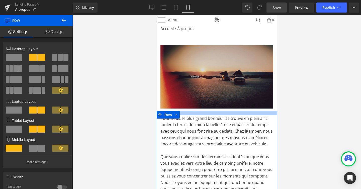
scroll to position [1127, 120]
drag, startPoint x: 176, startPoint y: 124, endPoint x: 178, endPoint y: 108, distance: 16.9
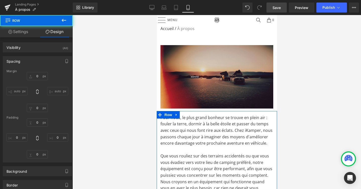
type input "0"
type input "14"
type input "0"
type input "63"
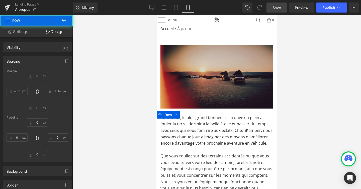
type input "0"
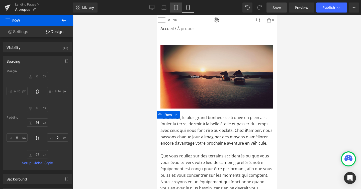
click at [176, 7] on icon at bounding box center [176, 7] width 5 height 5
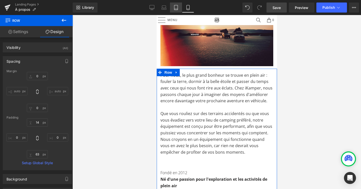
type input "0"
type input "82"
type input "0"
type input "63"
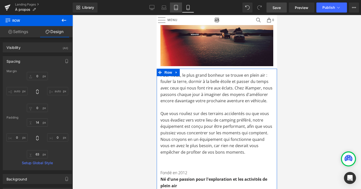
type input "0"
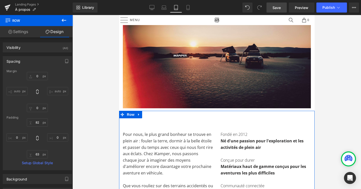
scroll to position [1104, 196]
click at [166, 7] on icon at bounding box center [164, 7] width 5 height 5
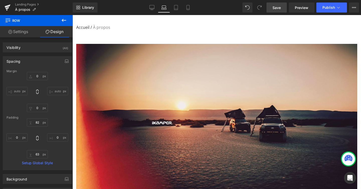
type input "0"
type input "82"
type input "0"
type input "63"
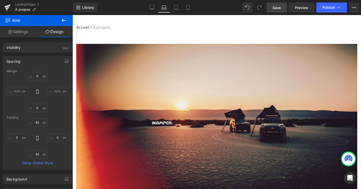
type input "0"
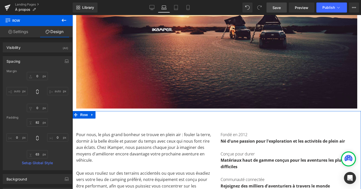
scroll to position [2, 3]
click at [153, 7] on icon at bounding box center [152, 7] width 5 height 5
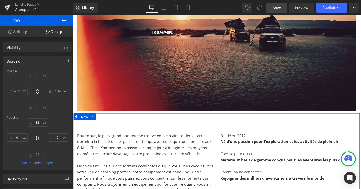
type input "0"
type input "82"
type input "0"
type input "63"
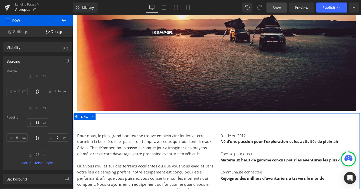
type input "0"
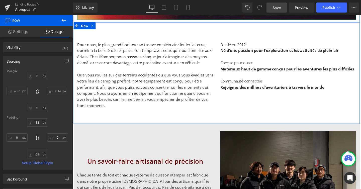
scroll to position [264, 0]
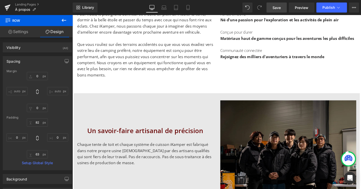
click at [275, 13] on div "Library Desktop Desktop Laptop Tablet Mobile Save Preview Publish Scheduled Vie…" at bounding box center [217, 7] width 289 height 15
click at [277, 8] on span "Save" at bounding box center [277, 7] width 8 height 5
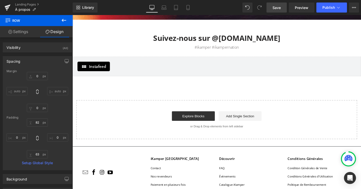
scroll to position [1081, 0]
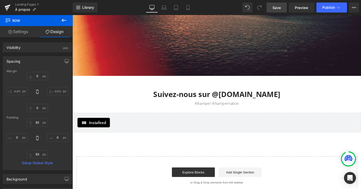
click at [70, 22] on button at bounding box center [64, 20] width 18 height 11
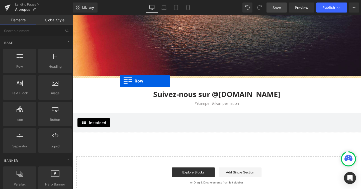
drag, startPoint x: 96, startPoint y: 71, endPoint x: 122, endPoint y: 84, distance: 29.1
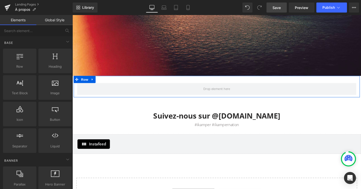
scroll to position [1414, 304]
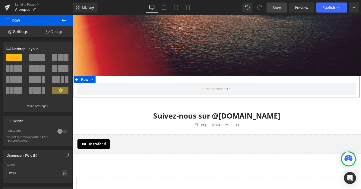
click at [54, 55] on span at bounding box center [54, 57] width 5 height 7
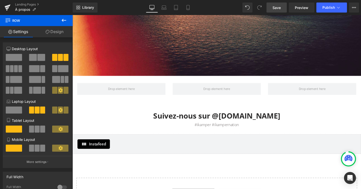
click at [61, 19] on icon at bounding box center [64, 20] width 6 height 6
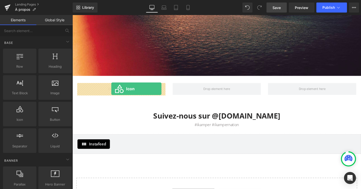
drag, startPoint x: 96, startPoint y: 134, endPoint x: 113, endPoint y: 93, distance: 44.2
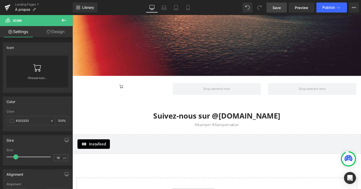
click at [63, 20] on icon at bounding box center [64, 20] width 5 height 3
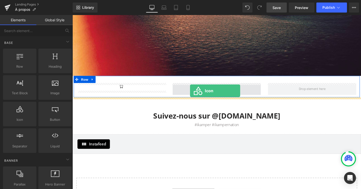
drag, startPoint x: 99, startPoint y: 124, endPoint x: 196, endPoint y: 94, distance: 101.6
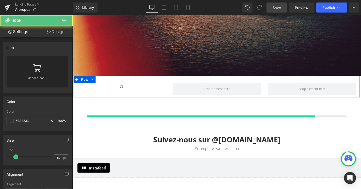
scroll to position [1422, 304]
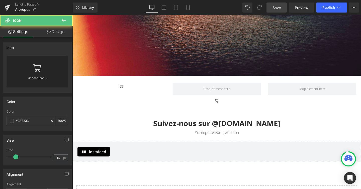
click at [68, 17] on button at bounding box center [64, 20] width 18 height 11
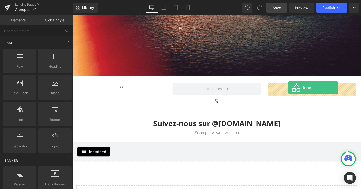
drag, startPoint x: 101, startPoint y: 122, endPoint x: 299, endPoint y: 92, distance: 201.2
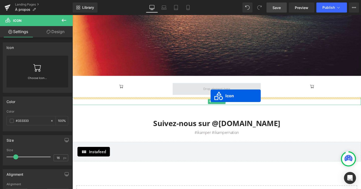
scroll to position [3, 3]
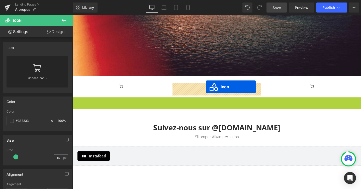
drag, startPoint x: 219, startPoint y: 106, endPoint x: 213, endPoint y: 91, distance: 15.9
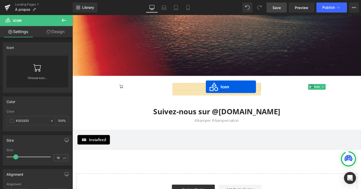
scroll to position [1409, 304]
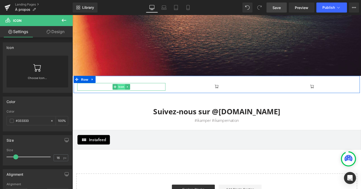
click at [123, 90] on span "Icon" at bounding box center [124, 91] width 8 height 6
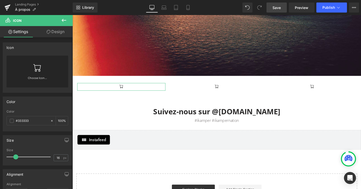
click at [29, 77] on link "Choose Icon..." at bounding box center [38, 82] width 62 height 12
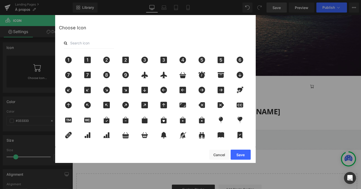
click at [86, 42] on input "text" at bounding box center [89, 43] width 50 height 11
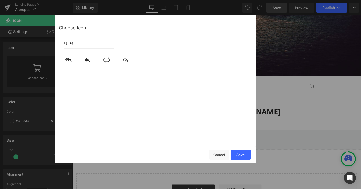
type input "r"
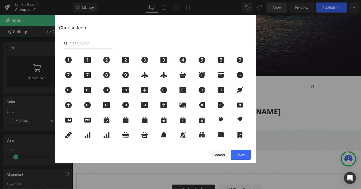
type input "s"
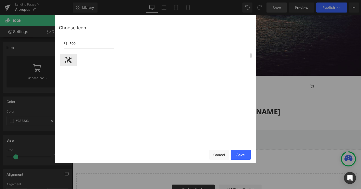
type input "tool"
click at [68, 59] on icon at bounding box center [68, 60] width 7 height 7
click at [240, 154] on button "Save" at bounding box center [241, 155] width 20 height 10
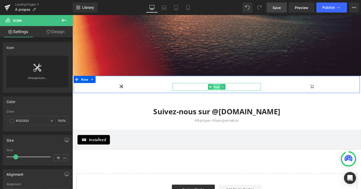
click at [224, 89] on span "Icon" at bounding box center [224, 91] width 8 height 6
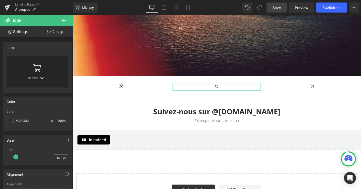
click at [37, 68] on icon at bounding box center [37, 68] width 8 height 8
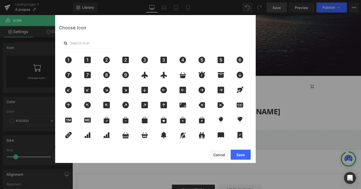
click at [82, 41] on input "text" at bounding box center [89, 43] width 50 height 11
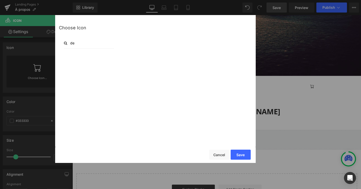
type input "d"
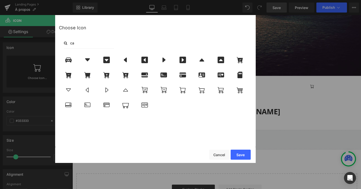
type input "c"
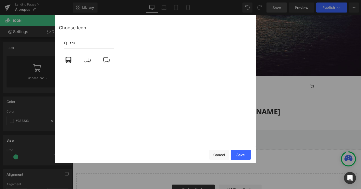
scroll to position [0, 0]
type input "tru"
click at [110, 60] on icon at bounding box center [106, 60] width 11 height 7
click at [239, 157] on button "Save" at bounding box center [241, 155] width 20 height 10
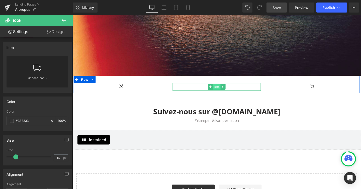
click at [225, 91] on span "Icon" at bounding box center [224, 91] width 8 height 6
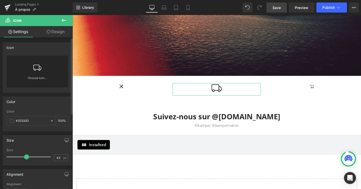
scroll to position [1414, 304]
type input "44"
drag, startPoint x: 15, startPoint y: 157, endPoint x: 27, endPoint y: 158, distance: 11.3
click at [27, 158] on span at bounding box center [27, 157] width 5 height 5
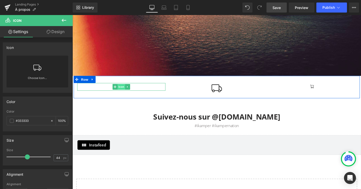
click at [125, 91] on span "Icon" at bounding box center [124, 91] width 8 height 6
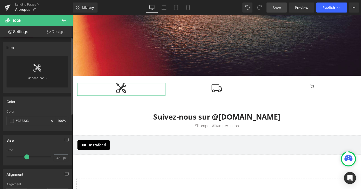
type input "44"
drag, startPoint x: 16, startPoint y: 157, endPoint x: 27, endPoint y: 158, distance: 11.1
click at [27, 158] on span at bounding box center [27, 157] width 5 height 5
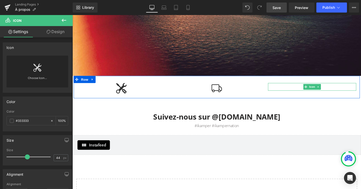
click at [325, 90] on span "Icon" at bounding box center [325, 91] width 8 height 6
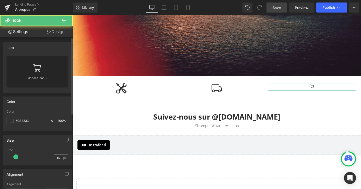
click at [35, 77] on link "Choose Icon..." at bounding box center [38, 82] width 62 height 12
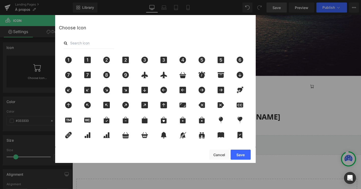
click at [77, 43] on input "text" at bounding box center [89, 43] width 50 height 11
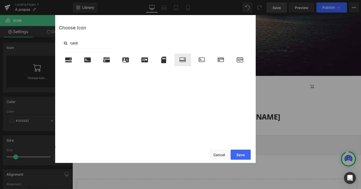
type input "card"
click at [185, 59] on icon at bounding box center [183, 60] width 11 height 7
click at [240, 155] on button "Save" at bounding box center [241, 155] width 20 height 10
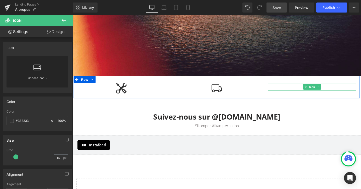
click at [325, 91] on span "Icon" at bounding box center [325, 91] width 8 height 6
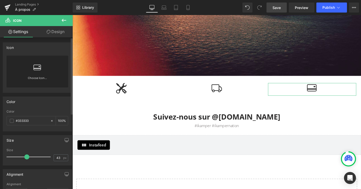
type input "44"
drag, startPoint x: 17, startPoint y: 156, endPoint x: 28, endPoint y: 157, distance: 11.3
click at [28, 157] on span at bounding box center [27, 157] width 5 height 5
click at [65, 19] on icon at bounding box center [64, 20] width 6 height 6
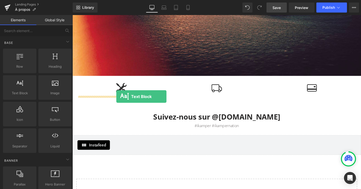
drag, startPoint x: 94, startPoint y: 110, endPoint x: 118, endPoint y: 101, distance: 26.1
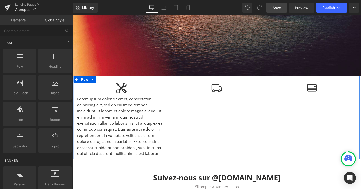
scroll to position [1479, 304]
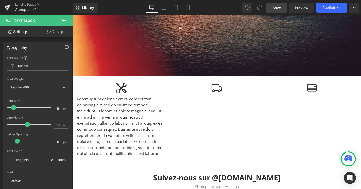
click at [65, 21] on icon at bounding box center [64, 20] width 6 height 6
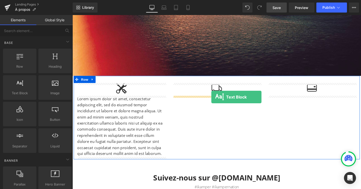
drag, startPoint x: 102, startPoint y: 104, endPoint x: 219, endPoint y: 101, distance: 117.0
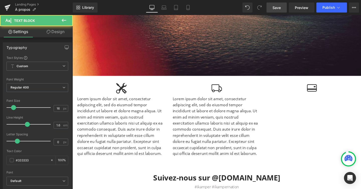
click at [64, 20] on icon at bounding box center [64, 20] width 6 height 6
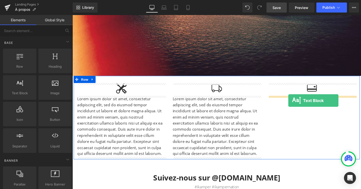
drag, startPoint x: 93, startPoint y: 101, endPoint x: 300, endPoint y: 105, distance: 207.1
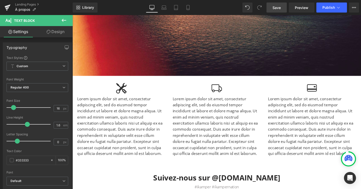
click at [64, 19] on icon at bounding box center [64, 20] width 6 height 6
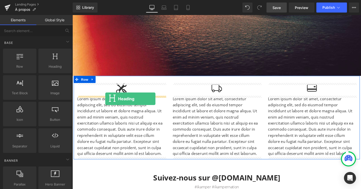
drag, startPoint x: 121, startPoint y: 84, endPoint x: 107, endPoint y: 103, distance: 23.5
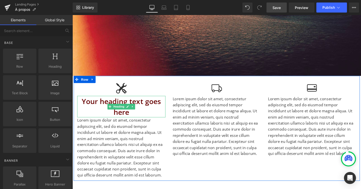
scroll to position [1501, 304]
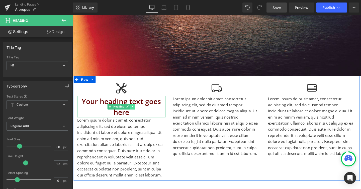
click at [138, 114] on link at bounding box center [135, 111] width 5 height 6
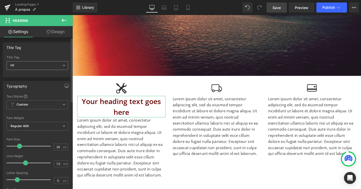
click at [56, 70] on span "H1" at bounding box center [38, 65] width 62 height 9
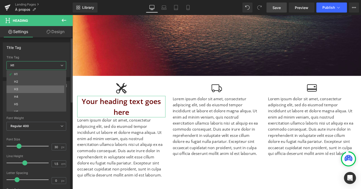
click at [48, 88] on li "H3" at bounding box center [38, 90] width 62 height 8
type input "24"
type input "100"
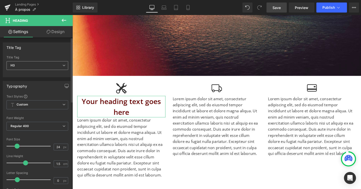
scroll to position [1488, 304]
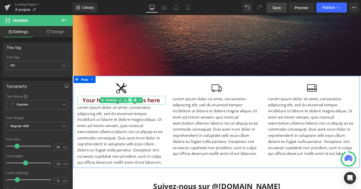
click at [135, 104] on link at bounding box center [133, 105] width 5 height 6
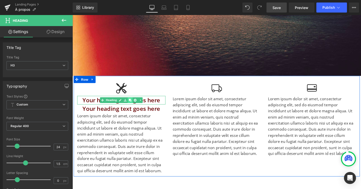
click at [135, 104] on link at bounding box center [133, 105] width 5 height 6
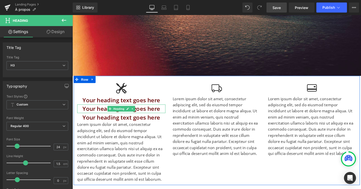
scroll to position [3, 3]
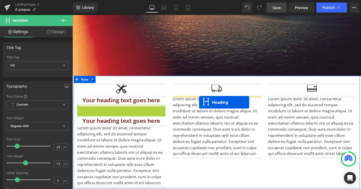
drag, startPoint x: 110, startPoint y: 114, endPoint x: 206, endPoint y: 107, distance: 95.6
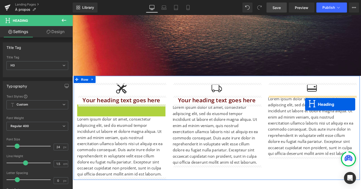
drag, startPoint x: 113, startPoint y: 114, endPoint x: 318, endPoint y: 109, distance: 204.9
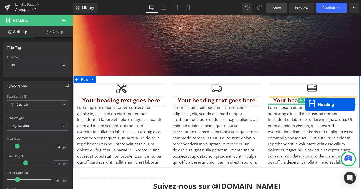
scroll to position [1488, 304]
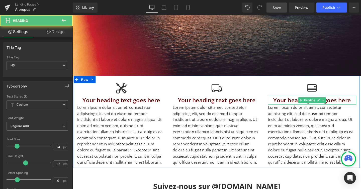
click at [303, 104] on h3 "Your heading text goes here" at bounding box center [324, 104] width 93 height 9
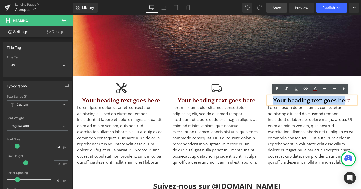
drag, startPoint x: 285, startPoint y: 105, endPoint x: 358, endPoint y: 107, distance: 73.1
click at [358, 107] on h3 "Your heading text goes here" at bounding box center [324, 104] width 93 height 9
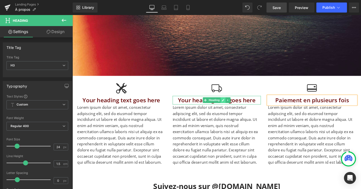
click at [230, 105] on icon at bounding box center [231, 104] width 3 height 3
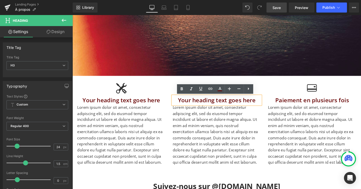
click at [219, 105] on h3 "Your heading text goes here" at bounding box center [224, 104] width 93 height 9
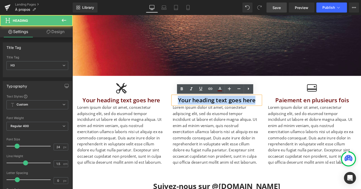
drag, startPoint x: 182, startPoint y: 104, endPoint x: 294, endPoint y: 104, distance: 111.2
click at [294, 104] on div "Icon Your heading text goes here Heading Lorem ipsum dolor sit amet, consectetu…" at bounding box center [224, 127] width 301 height 97
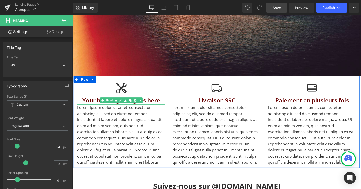
click at [95, 105] on h3 "Your heading text goes here" at bounding box center [124, 104] width 93 height 9
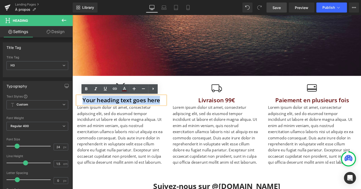
drag, startPoint x: 82, startPoint y: 103, endPoint x: 183, endPoint y: 104, distance: 100.9
click at [183, 104] on div "Icon Your heading text goes here Heading Lorem ipsum dolor sit amet, consectetu…" at bounding box center [224, 127] width 301 height 97
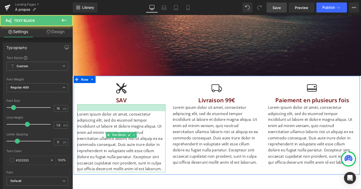
scroll to position [1494, 304]
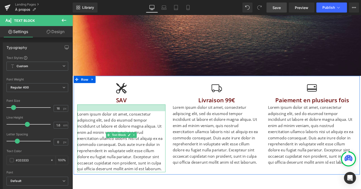
drag, startPoint x: 127, startPoint y: 110, endPoint x: 127, endPoint y: 117, distance: 6.5
click at [127, 117] on div "Lorem ipsum dolor sit amet, consectetur adipiscing elit, sed do eiusmod tempor …" at bounding box center [124, 144] width 93 height 71
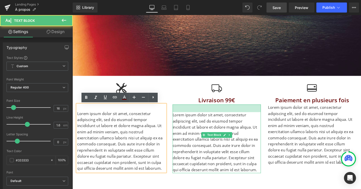
scroll to position [1495, 304]
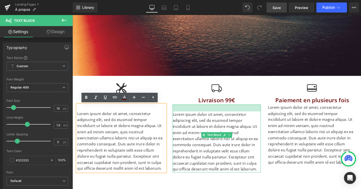
drag, startPoint x: 218, startPoint y: 110, endPoint x: 218, endPoint y: 117, distance: 7.3
click at [218, 117] on div "Lorem ipsum dolor sit amet, consectetur adipiscing elit, sed do eiusmod tempor …" at bounding box center [224, 145] width 93 height 72
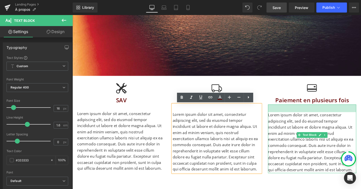
scroll to position [1495, 304]
drag, startPoint x: 324, startPoint y: 110, endPoint x: 324, endPoint y: 118, distance: 7.5
click at [324, 118] on div "Lorem ipsum dolor sit amet, consectetur adipiscing elit, sed do eiusmod tempor …" at bounding box center [324, 145] width 93 height 72
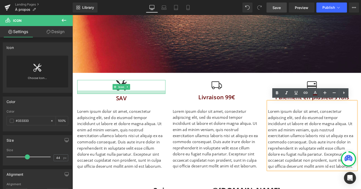
scroll to position [1081, 0]
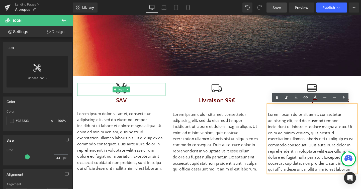
click at [123, 100] on div "Icon" at bounding box center [124, 94] width 93 height 14
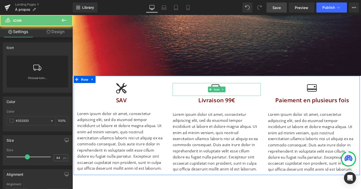
click at [193, 92] on div at bounding box center [224, 94] width 93 height 14
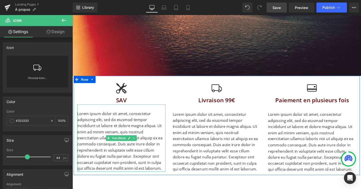
click at [136, 140] on p "Lorem ipsum dolor sit amet, consectetur adipiscing elit, sed do eiusmod tempor …" at bounding box center [124, 148] width 93 height 64
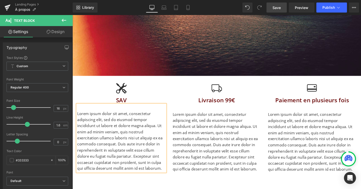
click at [278, 11] on link "Save" at bounding box center [277, 8] width 20 height 10
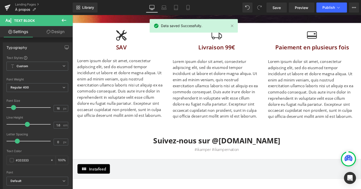
scroll to position [1100, 0]
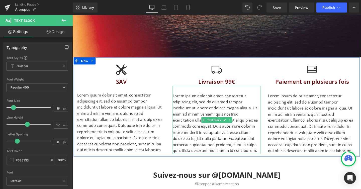
click at [184, 106] on p "Lorem ipsum dolor sit amet, consectetur adipiscing elit, sed do eiusmod tempor …" at bounding box center [224, 129] width 93 height 64
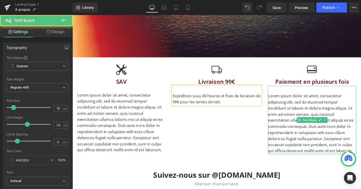
click at [285, 102] on p "Lorem ipsum dolor sit amet, consectetur adipiscing elit, sed do eiusmod tempor …" at bounding box center [324, 129] width 93 height 64
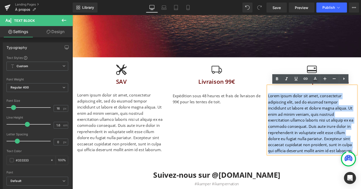
drag, startPoint x: 279, startPoint y: 100, endPoint x: 330, endPoint y: 163, distance: 81.0
click at [330, 163] on div "Icon SAV Heading Lorem ipsum dolor sit amet, consectetur adipiscing elit, sed d…" at bounding box center [224, 111] width 301 height 104
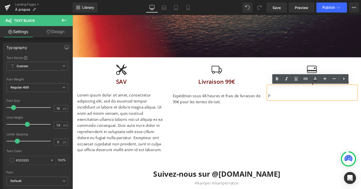
scroll to position [1494, 304]
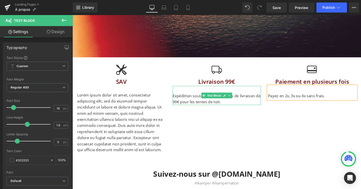
click at [239, 104] on p "Expédition sous 48 heures et frais de livraison de 99€ pour les tentes de toit." at bounding box center [224, 103] width 93 height 13
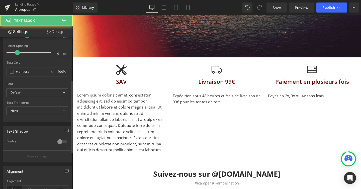
click at [32, 137] on div "Text Shadow 0 Enable #333333 Shadow Color #333333 100 % More settings" at bounding box center [37, 144] width 69 height 36
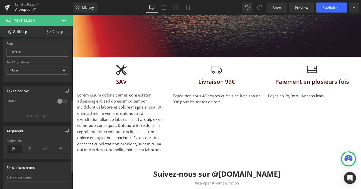
scroll to position [129, 0]
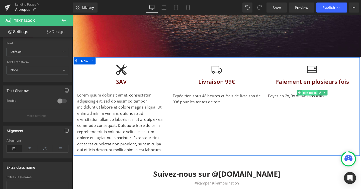
click at [320, 96] on span "Text Block" at bounding box center [322, 97] width 17 height 6
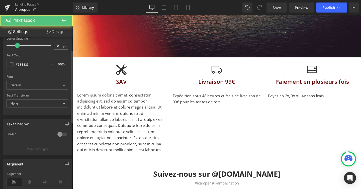
scroll to position [132, 0]
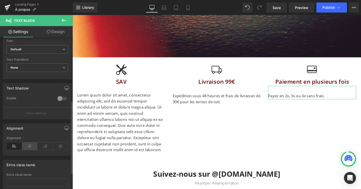
click at [32, 145] on icon at bounding box center [30, 147] width 16 height 8
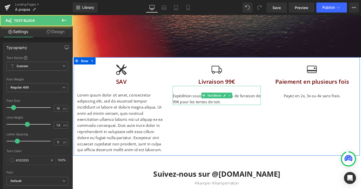
click at [232, 107] on p "Expédition sous 48 heures et frais de livraison de 99€ pour les tentes de toit." at bounding box center [224, 103] width 93 height 13
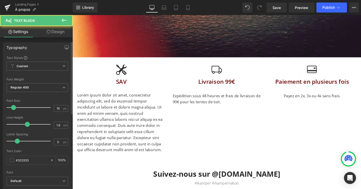
scroll to position [166, 0]
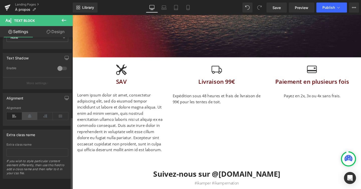
click at [32, 112] on icon at bounding box center [30, 116] width 16 height 8
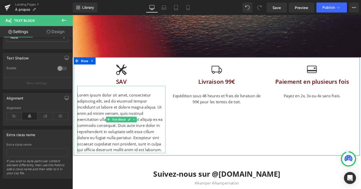
click at [119, 110] on p "Lorem ipsum dolor sit amet, consectetur adipiscing elit, sed do eiusmod tempor …" at bounding box center [124, 128] width 93 height 64
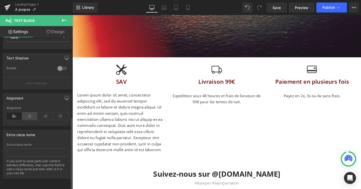
click at [29, 113] on icon at bounding box center [30, 116] width 16 height 8
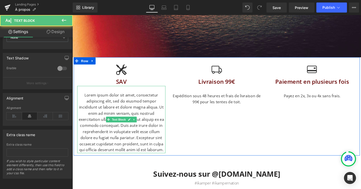
click at [95, 101] on p "Lorem ipsum dolor sit amet, consectetur adipiscing elit, sed do eiusmod tempor …" at bounding box center [124, 128] width 93 height 64
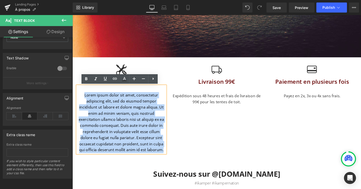
drag, startPoint x: 86, startPoint y: 100, endPoint x: 160, endPoint y: 158, distance: 94.2
click at [160, 158] on p "Lorem ipsum dolor sit amet, consectetur adipiscing elit, sed do eiusmod tempor …" at bounding box center [124, 128] width 93 height 64
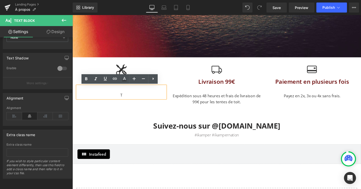
scroll to position [2, 3]
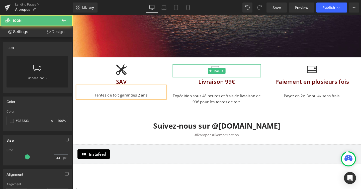
click at [187, 77] on div at bounding box center [224, 74] width 93 height 14
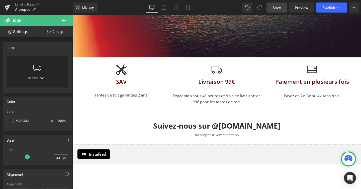
click at [277, 5] on link "Save" at bounding box center [277, 8] width 20 height 10
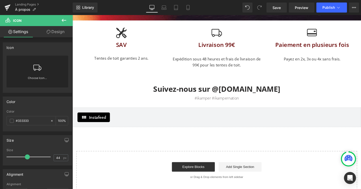
scroll to position [1140, 0]
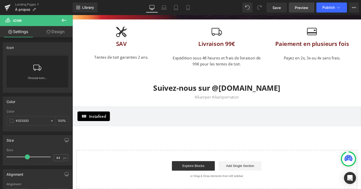
click at [304, 11] on link "Preview" at bounding box center [302, 8] width 26 height 10
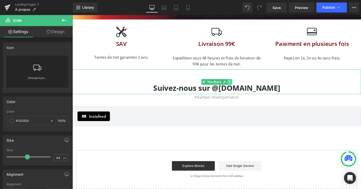
click at [237, 84] on link at bounding box center [237, 86] width 5 height 6
click at [239, 84] on link at bounding box center [240, 86] width 5 height 6
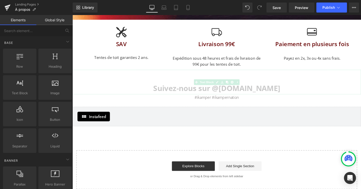
scroll to position [3, 3]
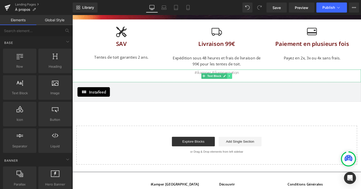
click at [239, 78] on link at bounding box center [237, 79] width 5 height 6
click at [239, 78] on icon at bounding box center [240, 79] width 3 height 3
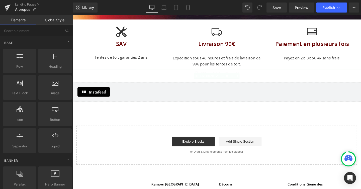
scroll to position [1405, 304]
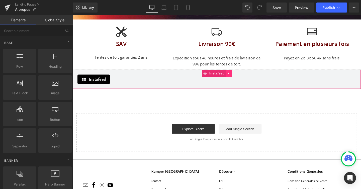
click at [238, 78] on icon at bounding box center [237, 77] width 4 height 4
click at [241, 78] on icon at bounding box center [241, 77] width 4 height 4
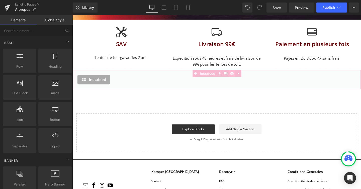
scroll to position [1384, 304]
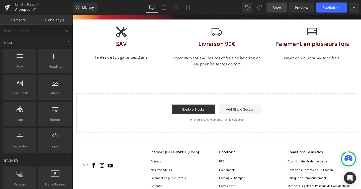
click at [281, 11] on link "Save" at bounding box center [277, 8] width 20 height 10
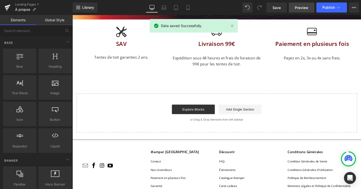
click at [302, 7] on span "Preview" at bounding box center [302, 7] width 14 height 5
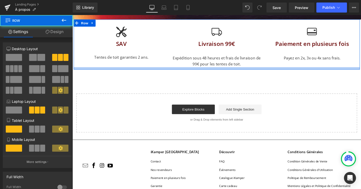
click at [213, 72] on div at bounding box center [224, 71] width 301 height 3
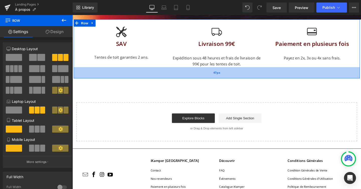
scroll to position [1396, 304]
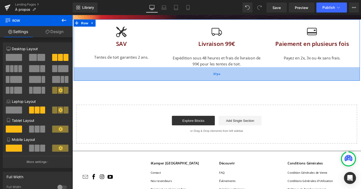
drag, startPoint x: 213, startPoint y: 72, endPoint x: 214, endPoint y: 83, distance: 11.8
click at [214, 83] on div "57px" at bounding box center [224, 77] width 301 height 14
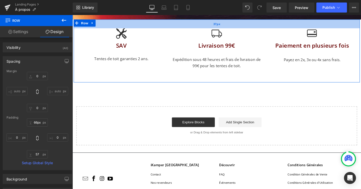
scroll to position [1405, 304]
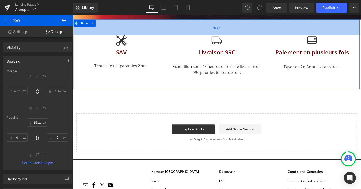
type input "67px"
drag, startPoint x: 223, startPoint y: 21, endPoint x: 224, endPoint y: 30, distance: 8.8
click at [224, 30] on div "66px" at bounding box center [224, 28] width 301 height 17
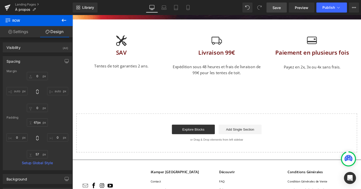
click at [277, 5] on link "Save" at bounding box center [277, 8] width 20 height 10
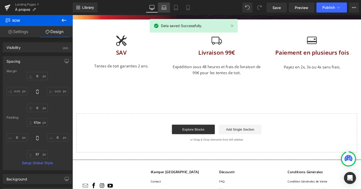
click at [160, 9] on link "Laptop" at bounding box center [164, 8] width 12 height 10
type input "0"
type input "67"
type input "0"
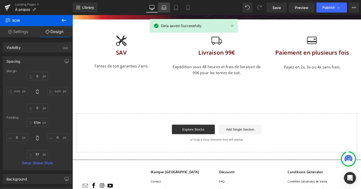
type input "57"
type input "0"
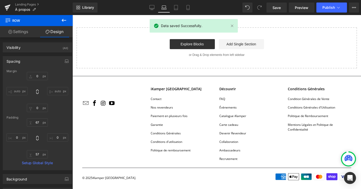
scroll to position [2, 3]
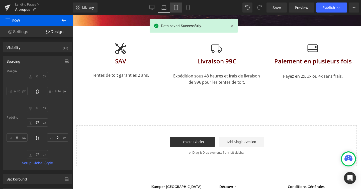
click at [174, 11] on link "Tablet" at bounding box center [176, 8] width 12 height 10
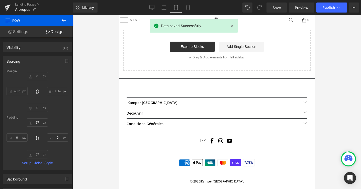
type input "0"
type input "67"
type input "0"
type input "57"
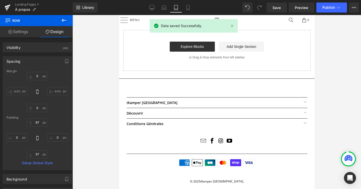
type input "0"
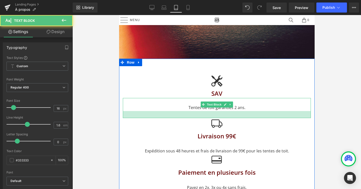
drag, startPoint x: 206, startPoint y: 104, endPoint x: 206, endPoint y: 111, distance: 6.8
click at [206, 111] on div at bounding box center [217, 114] width 188 height 7
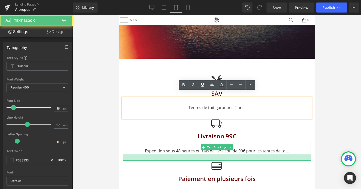
drag, startPoint x: 212, startPoint y: 147, endPoint x: 212, endPoint y: 153, distance: 6.3
click at [212, 155] on div at bounding box center [217, 158] width 188 height 6
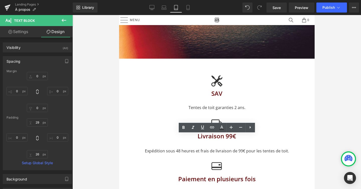
click at [340, 81] on div at bounding box center [217, 102] width 289 height 174
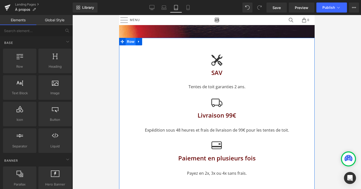
click at [127, 38] on span "Row" at bounding box center [130, 42] width 10 height 8
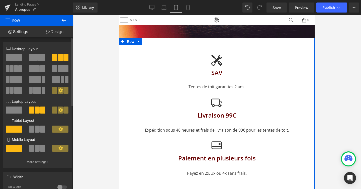
click at [40, 130] on span at bounding box center [42, 129] width 5 height 7
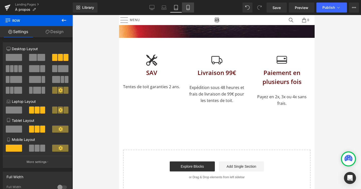
click at [190, 7] on icon at bounding box center [188, 7] width 5 height 5
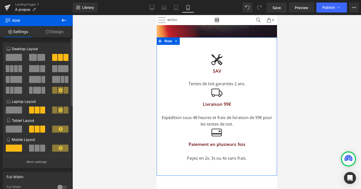
click at [40, 147] on span at bounding box center [42, 148] width 5 height 7
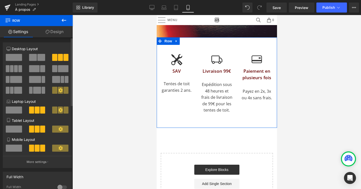
click at [18, 147] on span at bounding box center [14, 148] width 16 height 7
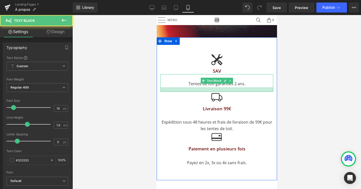
drag, startPoint x: 215, startPoint y: 80, endPoint x: 215, endPoint y: 85, distance: 5.8
click at [215, 87] on div at bounding box center [216, 89] width 113 height 5
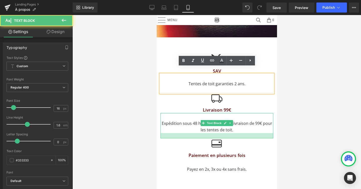
drag, startPoint x: 214, startPoint y: 126, endPoint x: 214, endPoint y: 131, distance: 5.5
click at [214, 133] on div at bounding box center [216, 135] width 113 height 5
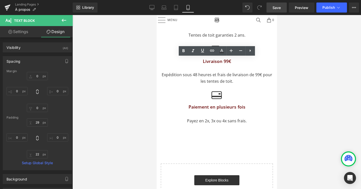
click at [278, 11] on link "Save" at bounding box center [277, 8] width 20 height 10
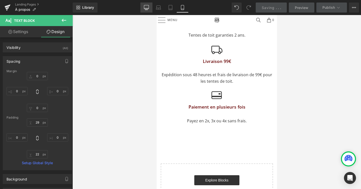
click at [150, 8] on link "Desktop" at bounding box center [147, 8] width 12 height 10
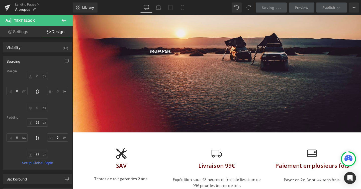
type input "0"
type input "29"
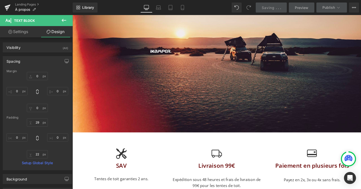
type input "0"
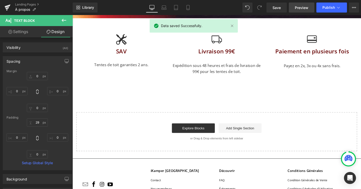
click at [305, 6] on span "Preview" at bounding box center [302, 7] width 14 height 5
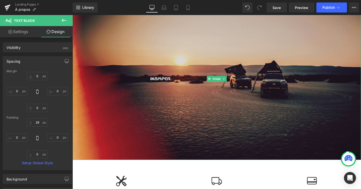
click at [127, 74] on img at bounding box center [225, 81] width 304 height 171
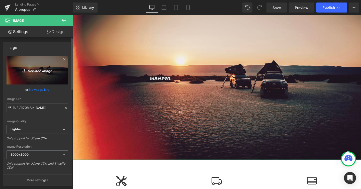
click at [43, 73] on icon "Replace Image" at bounding box center [37, 70] width 40 height 6
type input "C:\fakepath\DSC04997_1_2850x.webp"
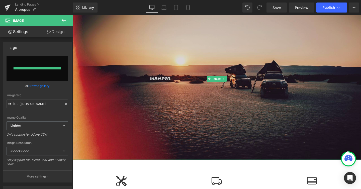
type input "[URL][DOMAIN_NAME]"
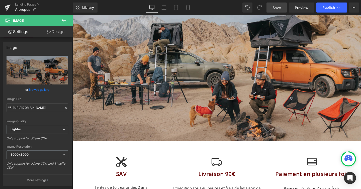
click at [276, 6] on span "Save" at bounding box center [277, 7] width 8 height 5
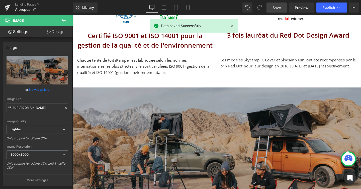
scroll to position [885, 0]
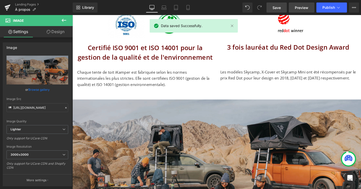
click at [299, 8] on span "Preview" at bounding box center [302, 7] width 14 height 5
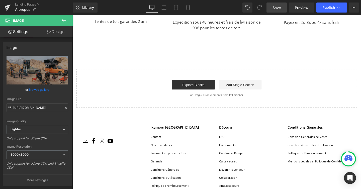
scroll to position [1168, 0]
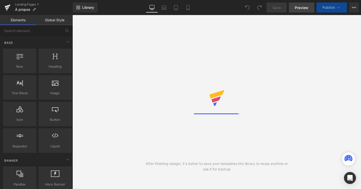
click at [300, 7] on span "Preview" at bounding box center [302, 7] width 14 height 5
